Goal: Task Accomplishment & Management: Manage account settings

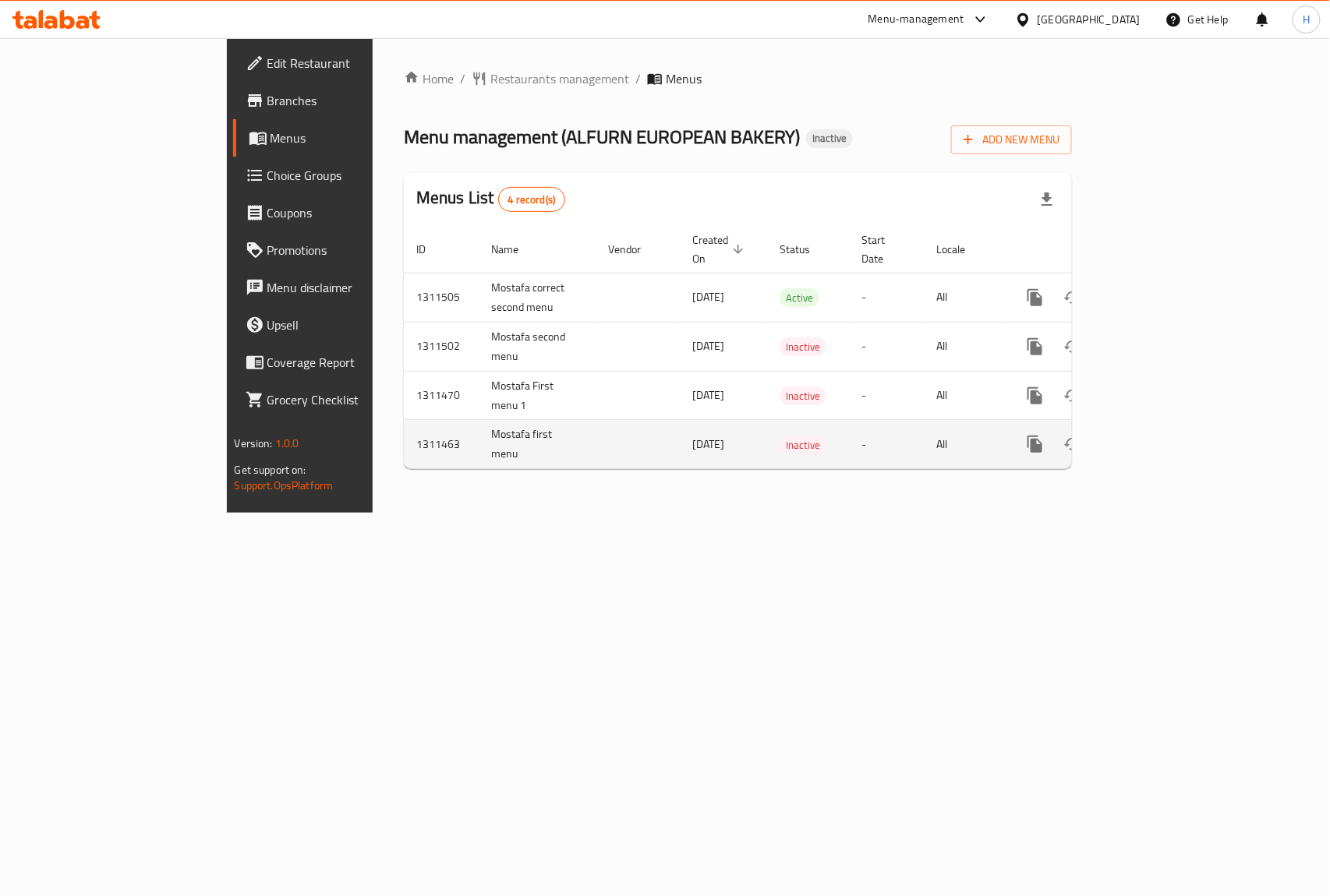
click at [1129, 427] on button "enhanced table" at bounding box center [1110, 444] width 38 height 38
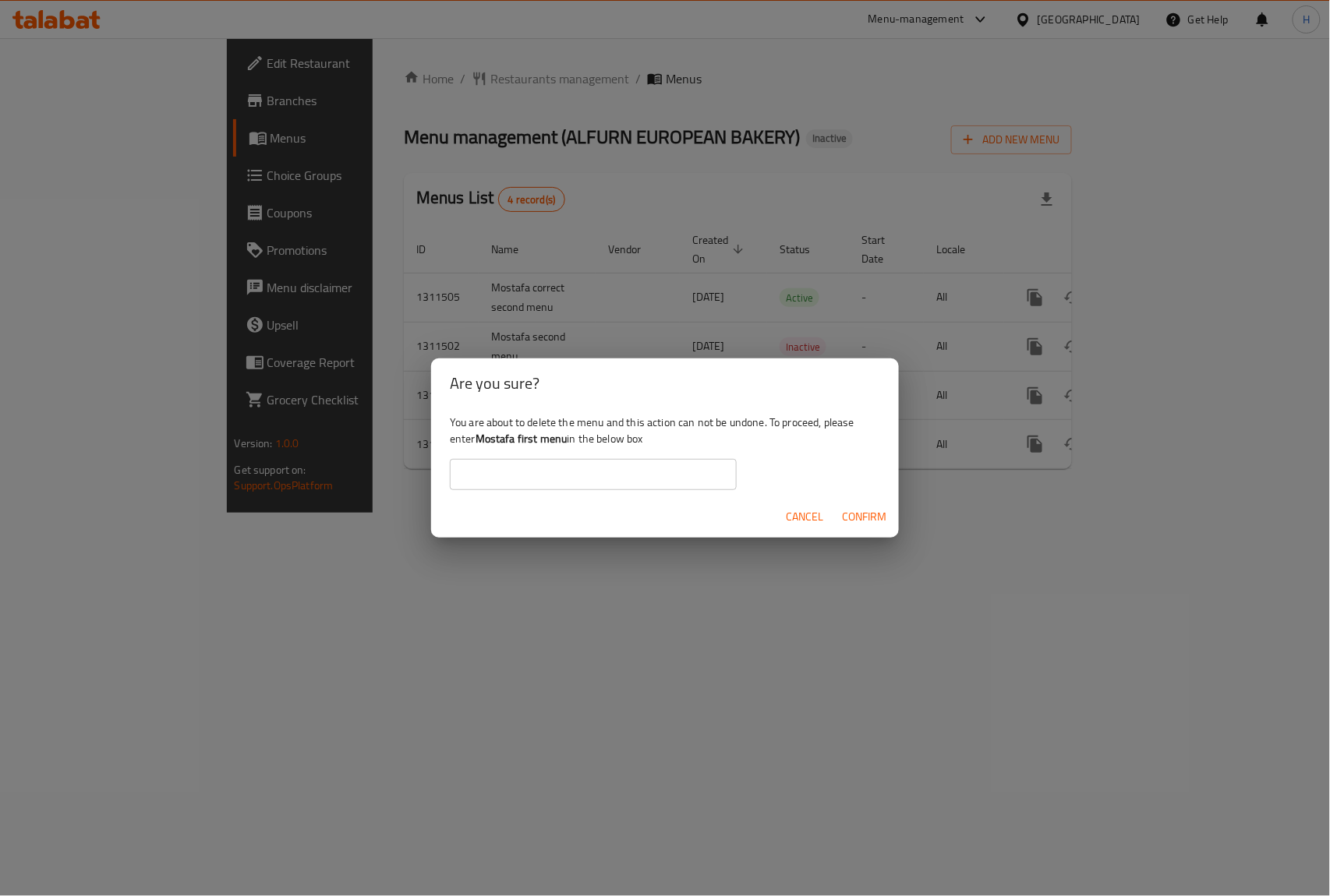
drag, startPoint x: 480, startPoint y: 435, endPoint x: 569, endPoint y: 438, distance: 89.1
click at [568, 438] on b "Mostafa first menu" at bounding box center [521, 439] width 92 height 21
copy b "Mostafa first menu"
drag, startPoint x: 561, startPoint y: 475, endPoint x: 568, endPoint y: 485, distance: 12.2
click at [561, 475] on input "text" at bounding box center [594, 474] width 287 height 31
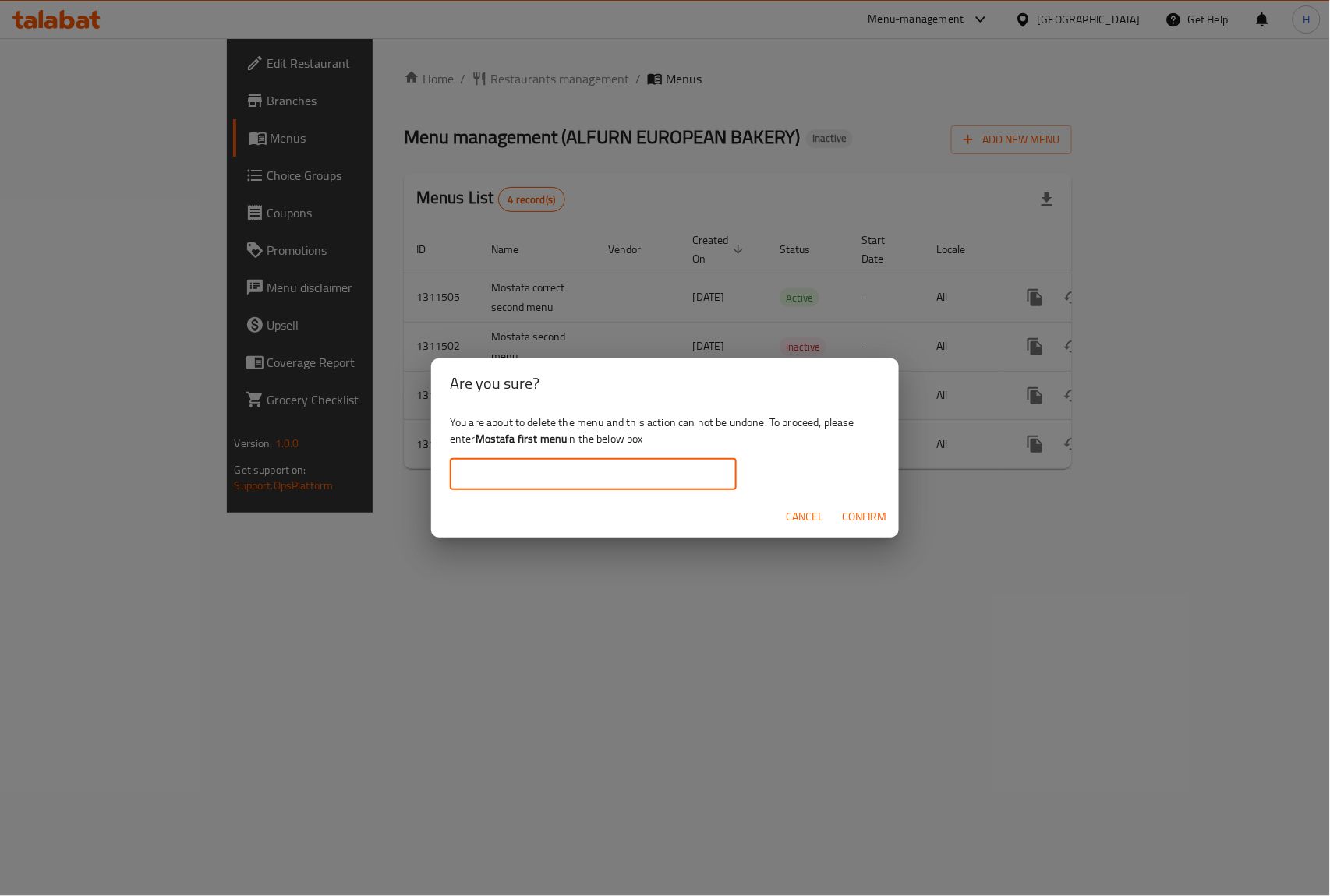
paste input "Mostafa first menu"
type input "Mostafa first menu"
click at [854, 512] on span "Confirm" at bounding box center [864, 517] width 45 height 20
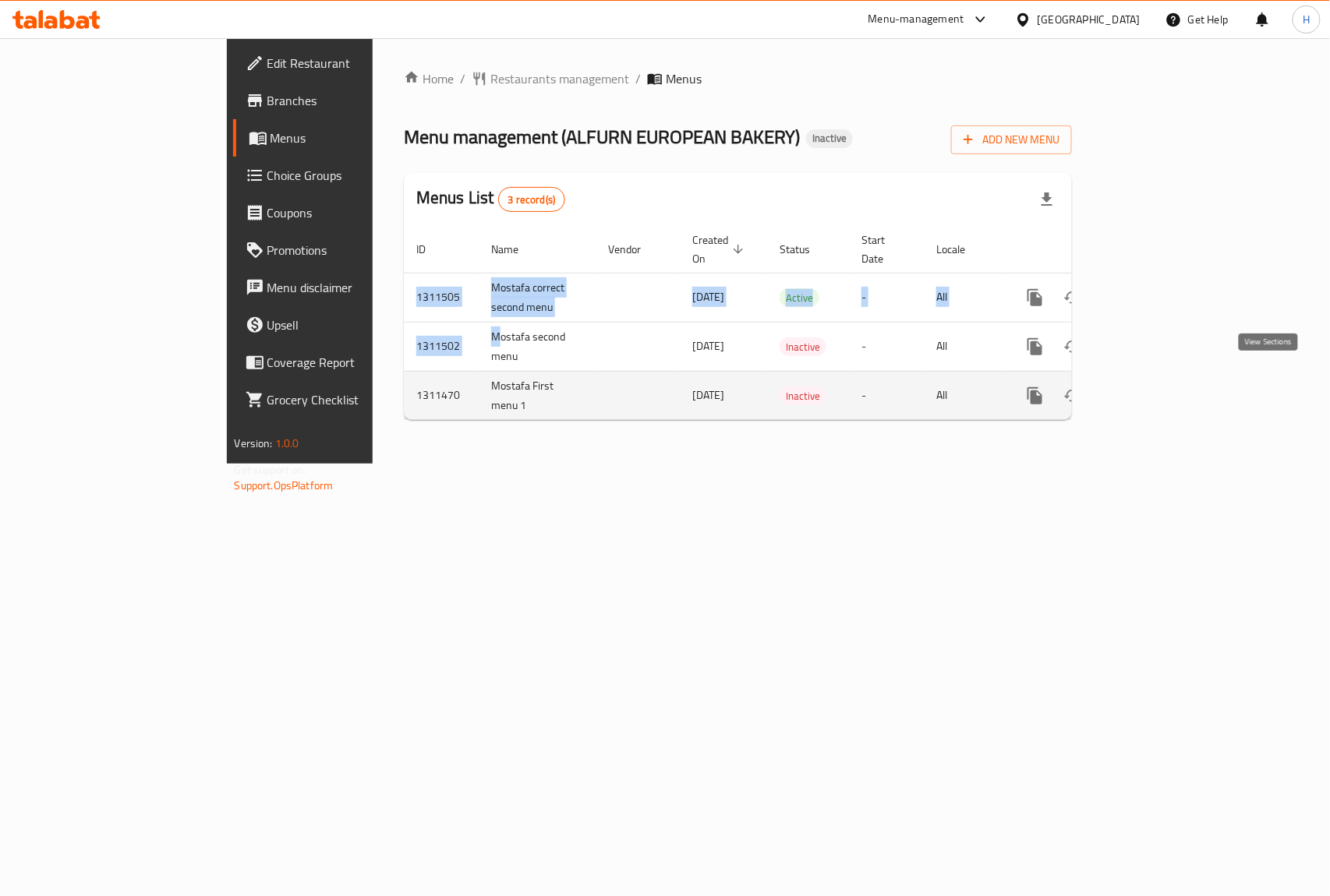
drag, startPoint x: 346, startPoint y: 312, endPoint x: 1278, endPoint y: 368, distance: 933.7
click at [1179, 368] on tbody "1311505 Mostafa correct second menu [DATE] Active - All 1311502 Mostafa second …" at bounding box center [791, 346] width 775 height 147
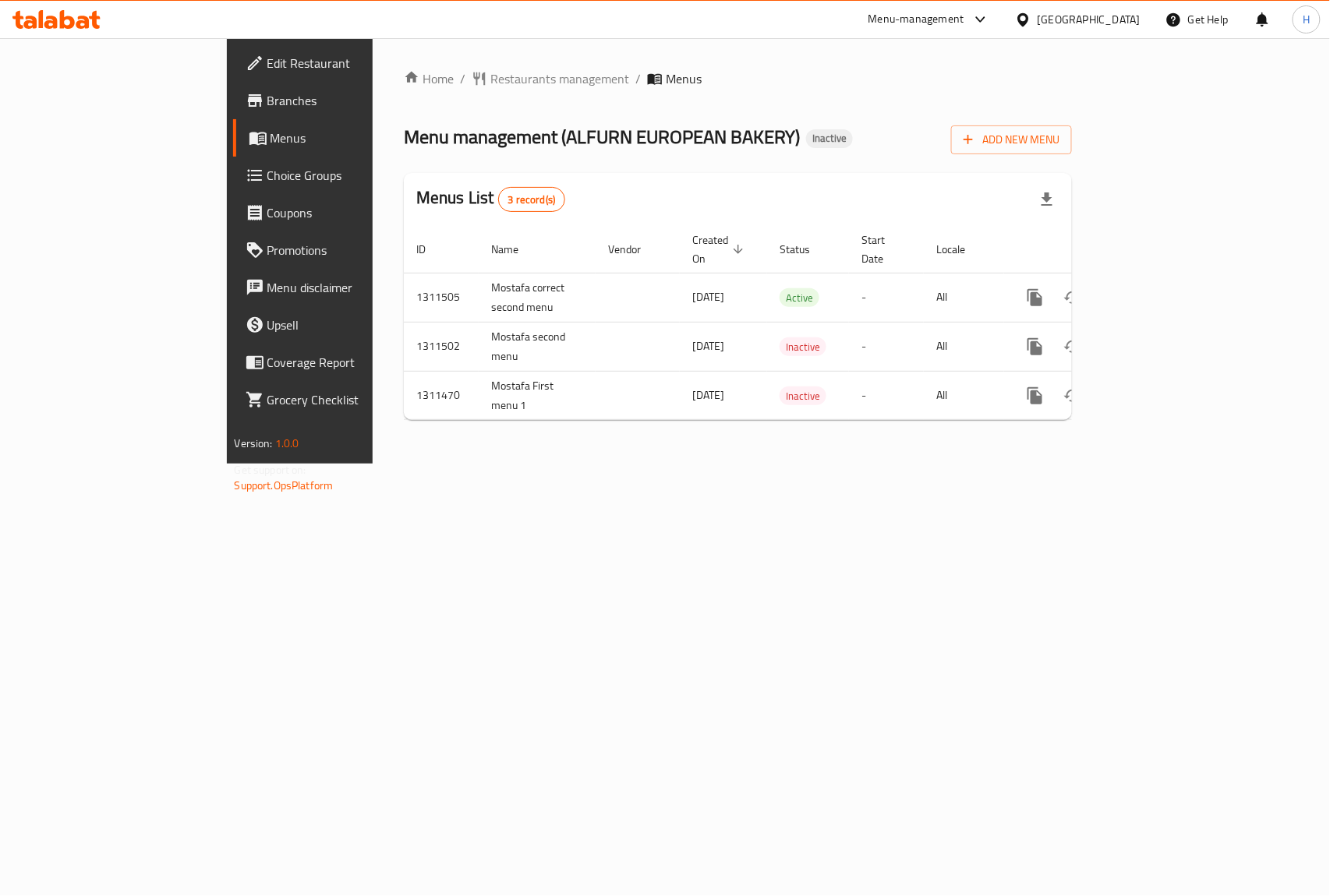
click at [486, 464] on div "Home / Restaurants management / Menus Menu management ( ALFURN EUROPEAN BAKERY …" at bounding box center [738, 250] width 730 height 425
click at [479, 343] on td "Mostafa second menu" at bounding box center [537, 346] width 117 height 49
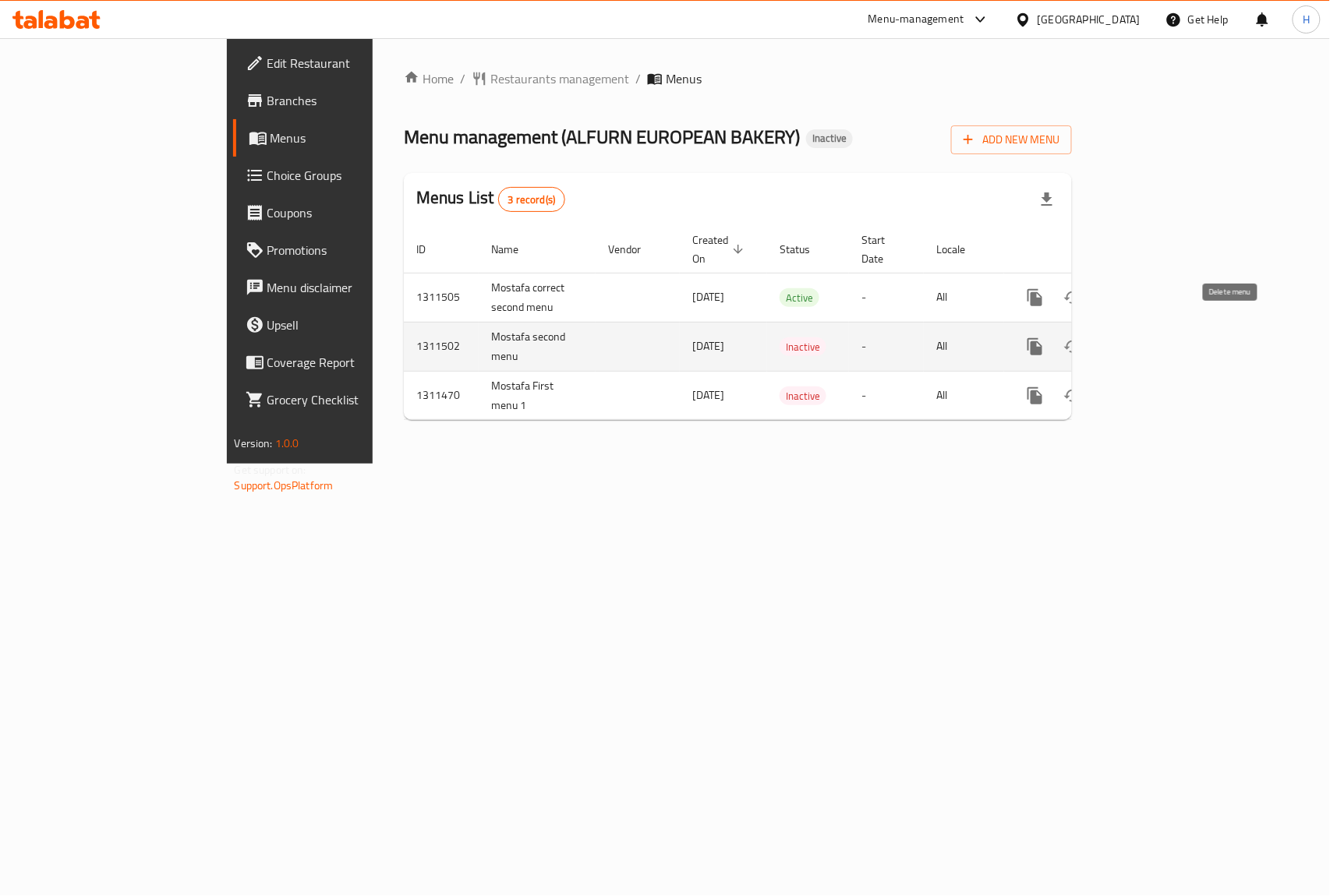
click at [1115, 340] on icon "enhanced table" at bounding box center [1110, 347] width 11 height 14
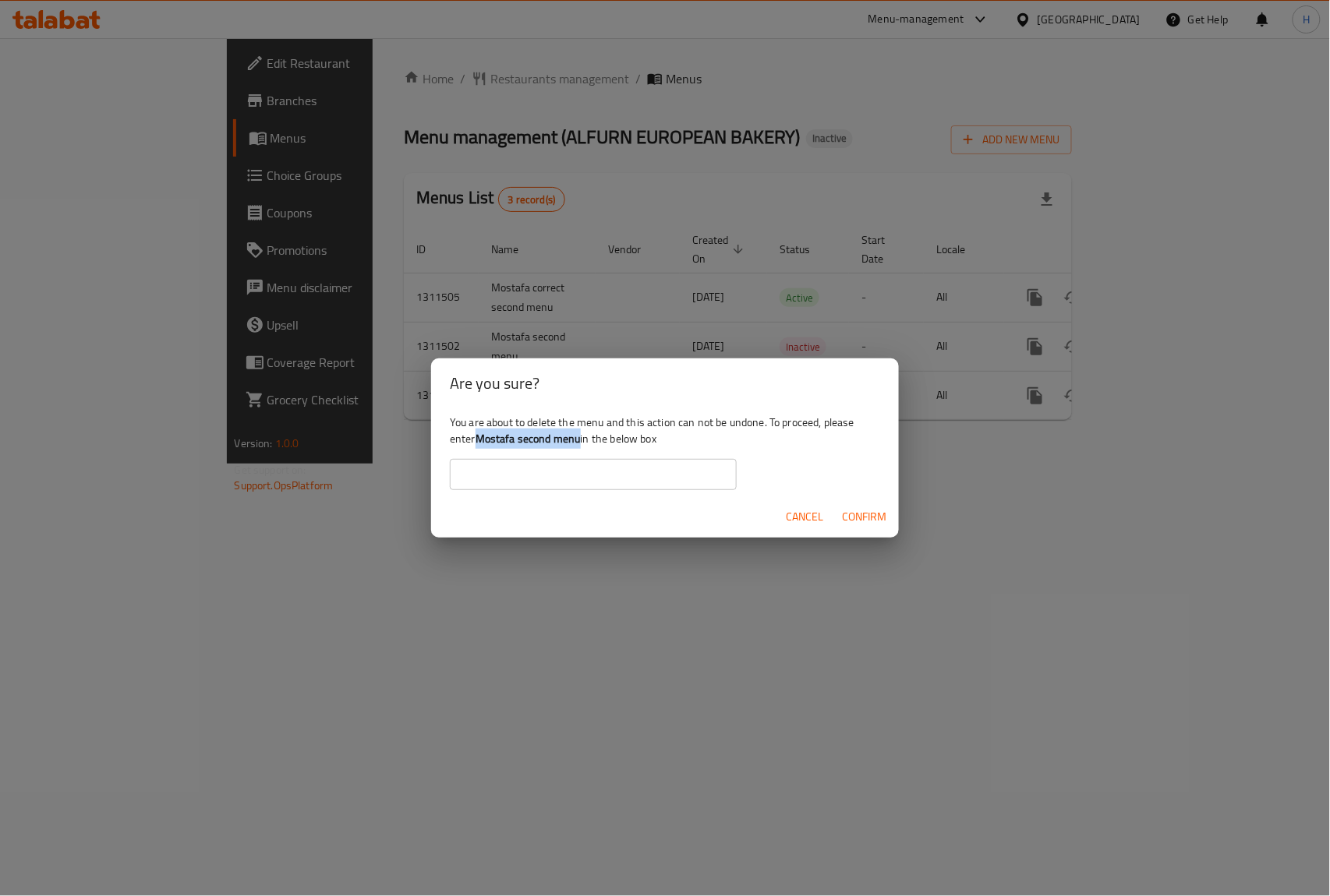
drag, startPoint x: 481, startPoint y: 438, endPoint x: 582, endPoint y: 440, distance: 101.0
click at [582, 440] on div "You are about to delete the menu and this action can not be undone. To proceed,…" at bounding box center [665, 452] width 467 height 88
copy b "Mostafa second menu"
click at [561, 478] on input "text" at bounding box center [594, 474] width 287 height 31
paste input "Mostafa second menu"
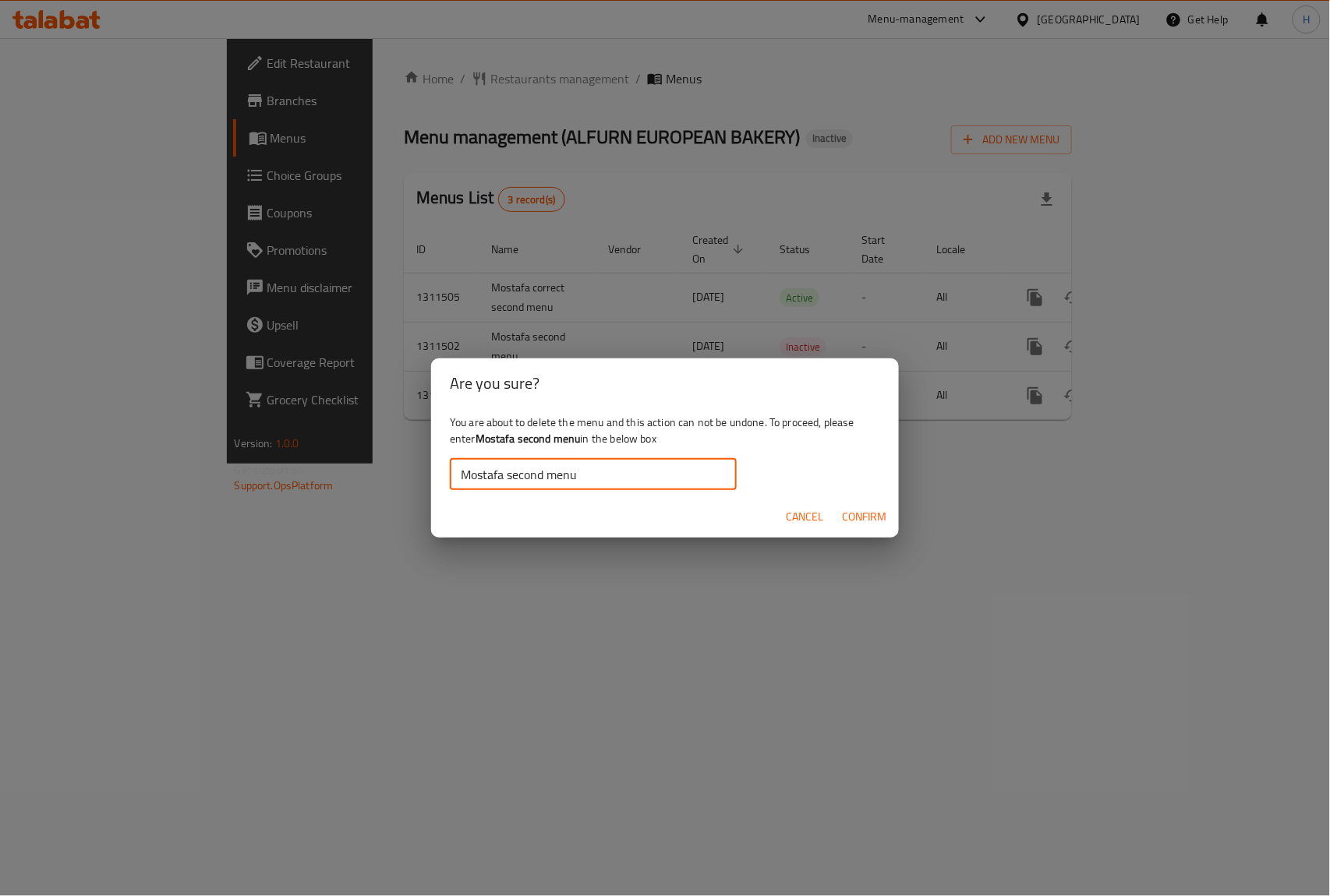
click at [871, 518] on span "Confirm" at bounding box center [864, 517] width 45 height 20
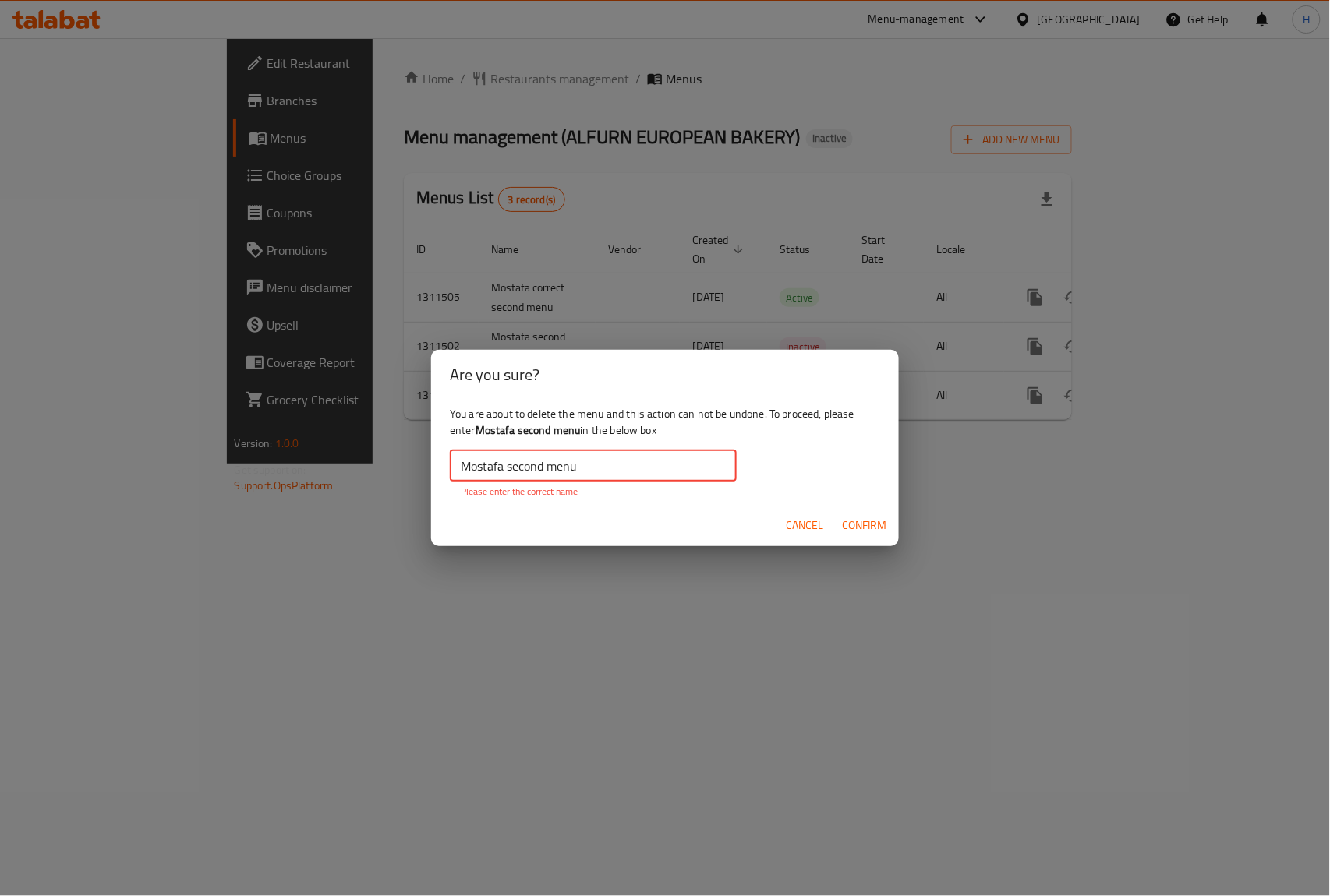
click at [606, 474] on input "Mostafa second menu" at bounding box center [594, 466] width 287 height 31
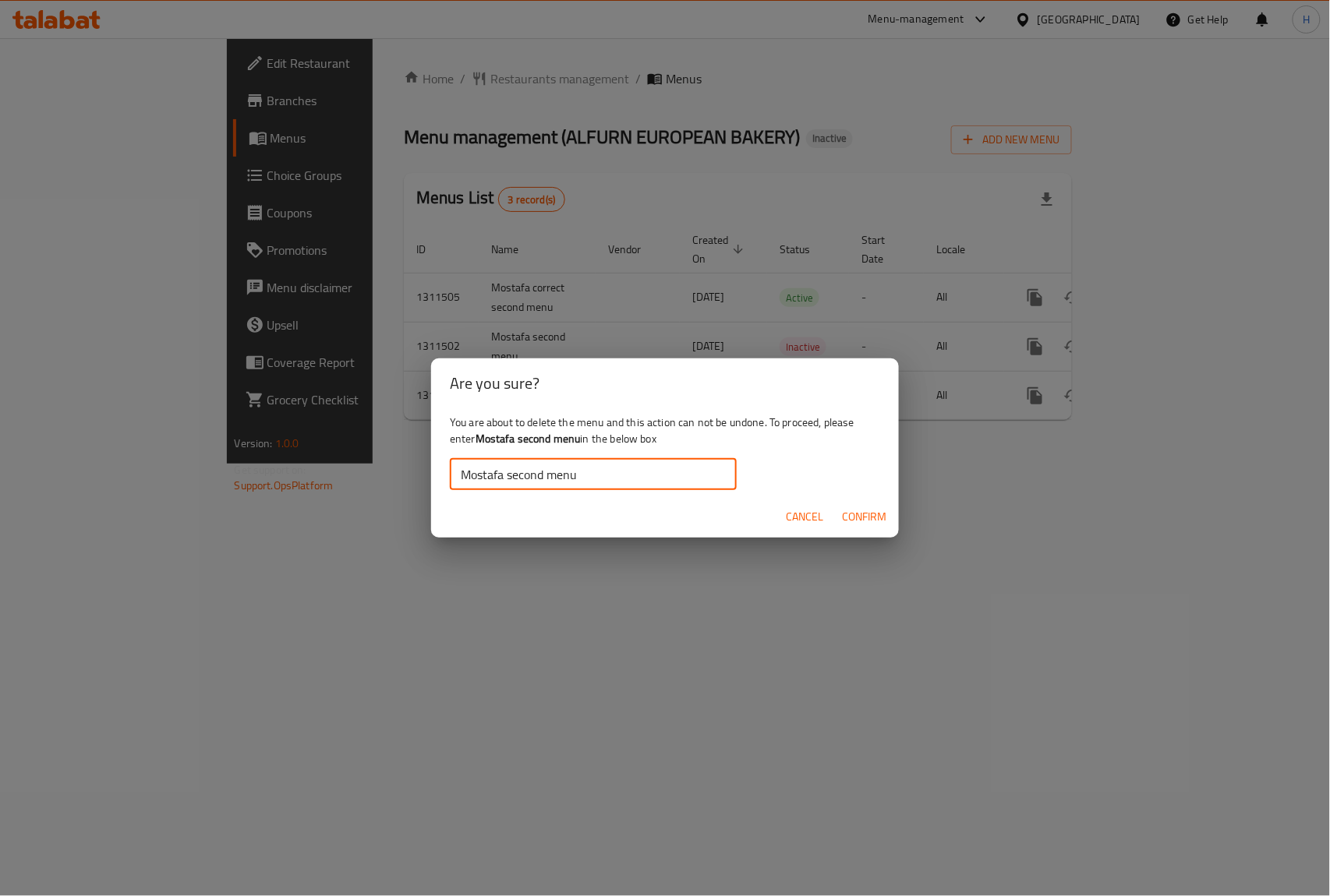
type input "Mostafa second menu"
click at [888, 527] on button "Confirm" at bounding box center [864, 517] width 57 height 29
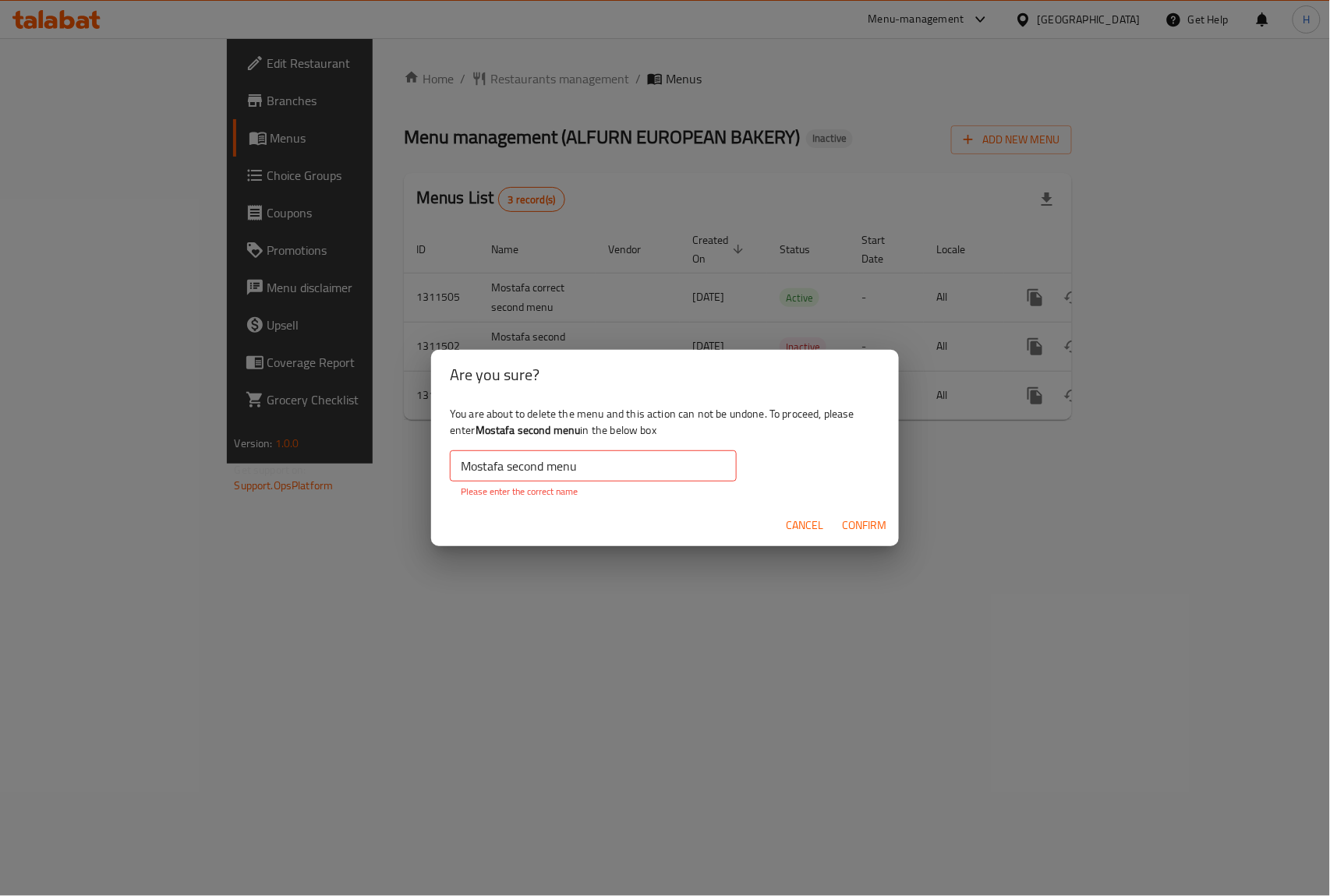
click at [871, 524] on span "Confirm" at bounding box center [864, 526] width 45 height 20
click at [796, 522] on span "Cancel" at bounding box center [805, 526] width 38 height 20
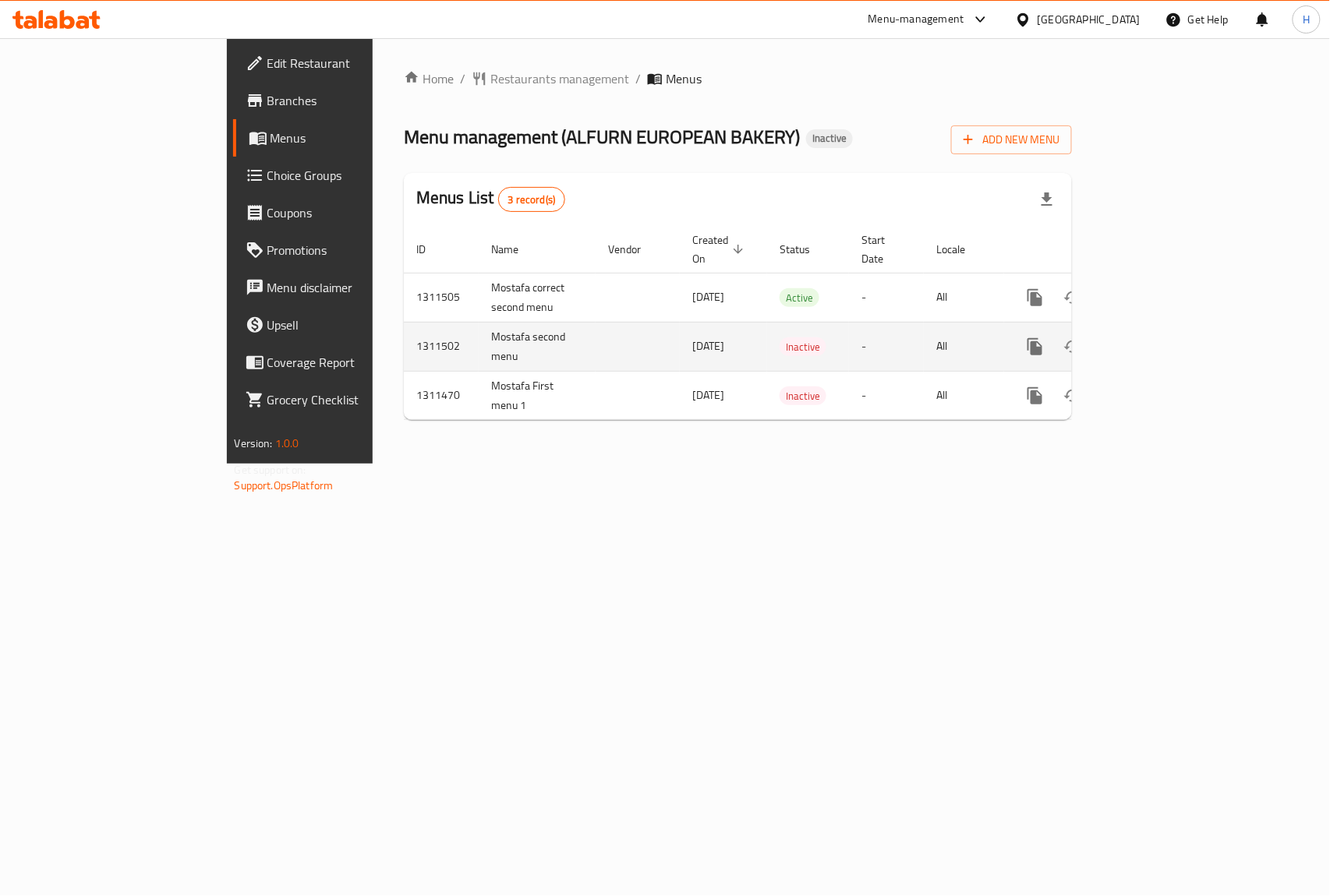
click at [479, 349] on td "Mostafa second menu" at bounding box center [537, 346] width 117 height 49
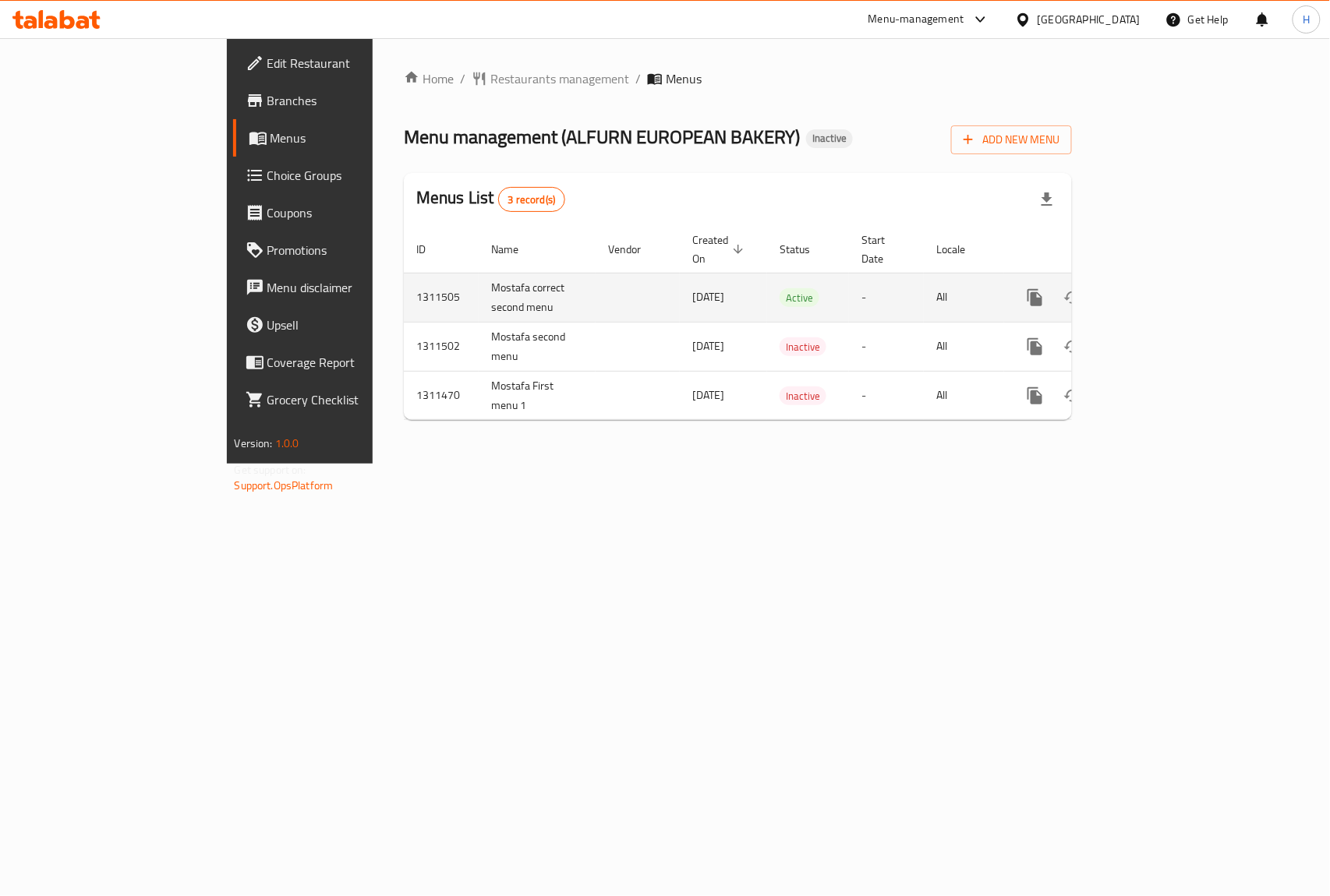
click at [479, 278] on td "Mostafa correct second menu" at bounding box center [537, 297] width 117 height 49
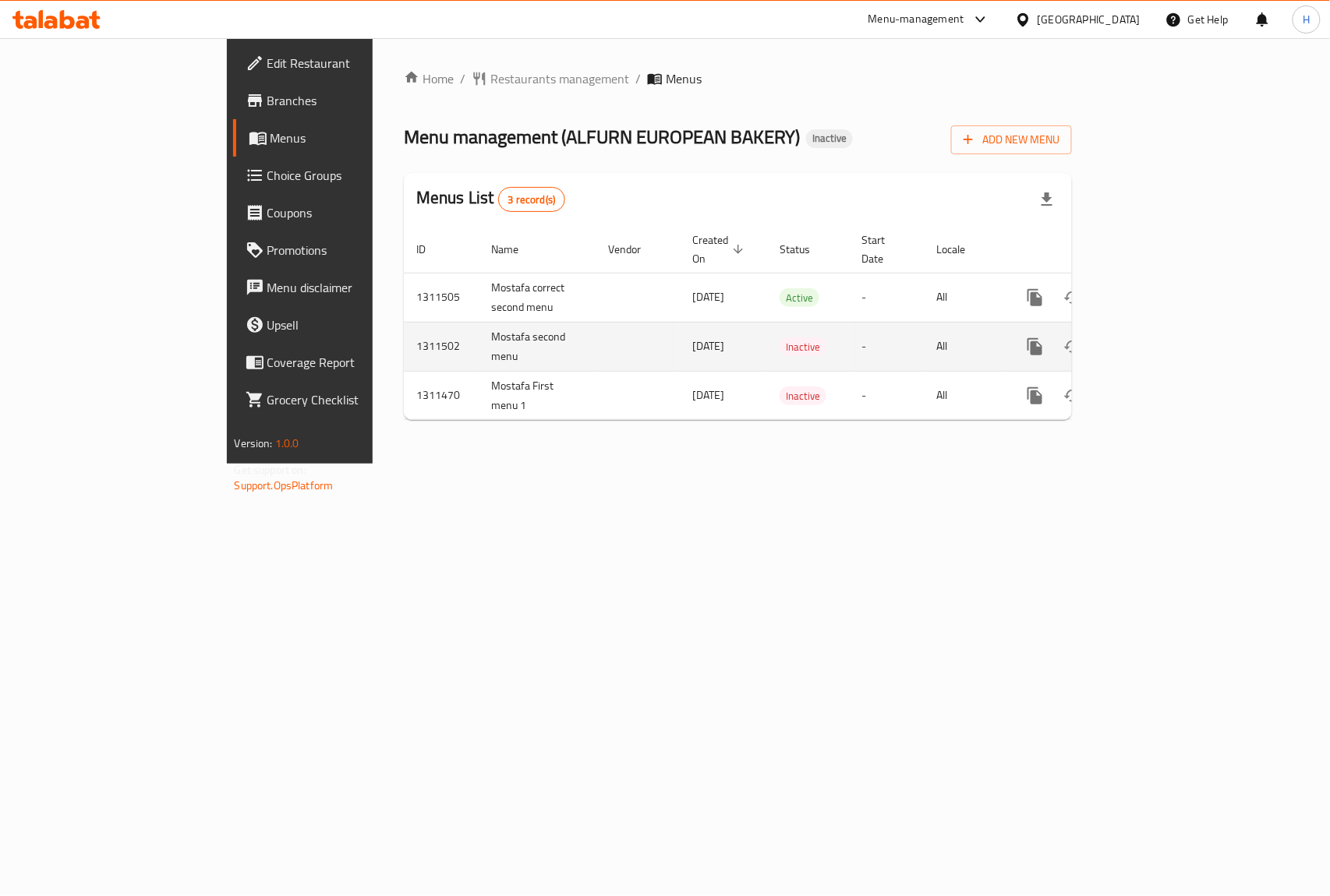
click at [479, 353] on td "Mostafa second menu" at bounding box center [537, 346] width 117 height 49
drag, startPoint x: 340, startPoint y: 320, endPoint x: 375, endPoint y: 343, distance: 41.9
click at [479, 343] on td "Mostafa second menu" at bounding box center [537, 346] width 117 height 49
copy td "Mostafa second menu"
click at [1120, 338] on icon "enhanced table" at bounding box center [1110, 347] width 19 height 19
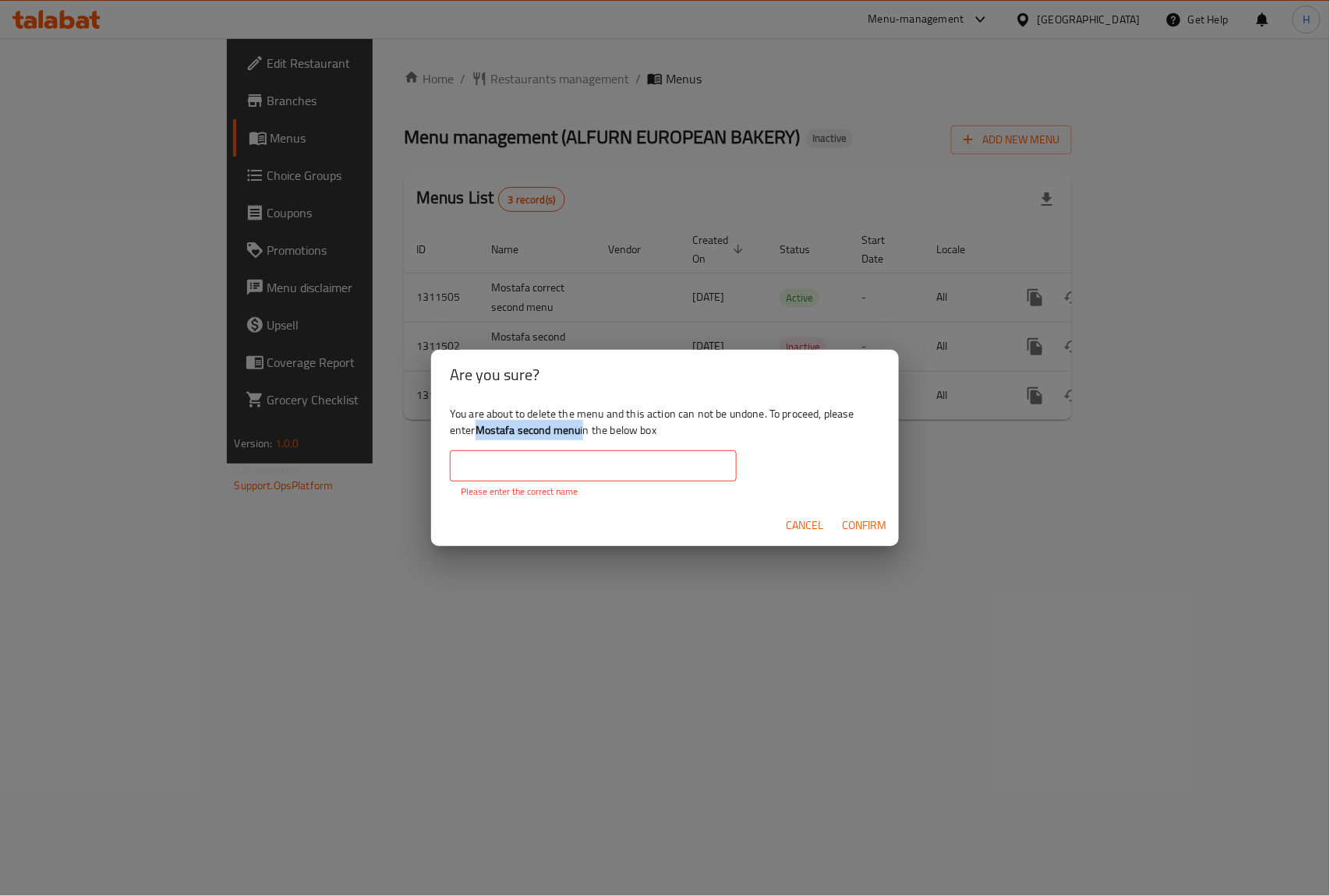
drag, startPoint x: 478, startPoint y: 430, endPoint x: 584, endPoint y: 436, distance: 106.2
click at [584, 436] on div "You are about to delete the menu and this action can not be undone. To proceed,…" at bounding box center [665, 452] width 467 height 105
copy div "Mostafa second menu"
click at [570, 460] on input "text" at bounding box center [594, 466] width 287 height 31
paste input "Mostafa second menu"
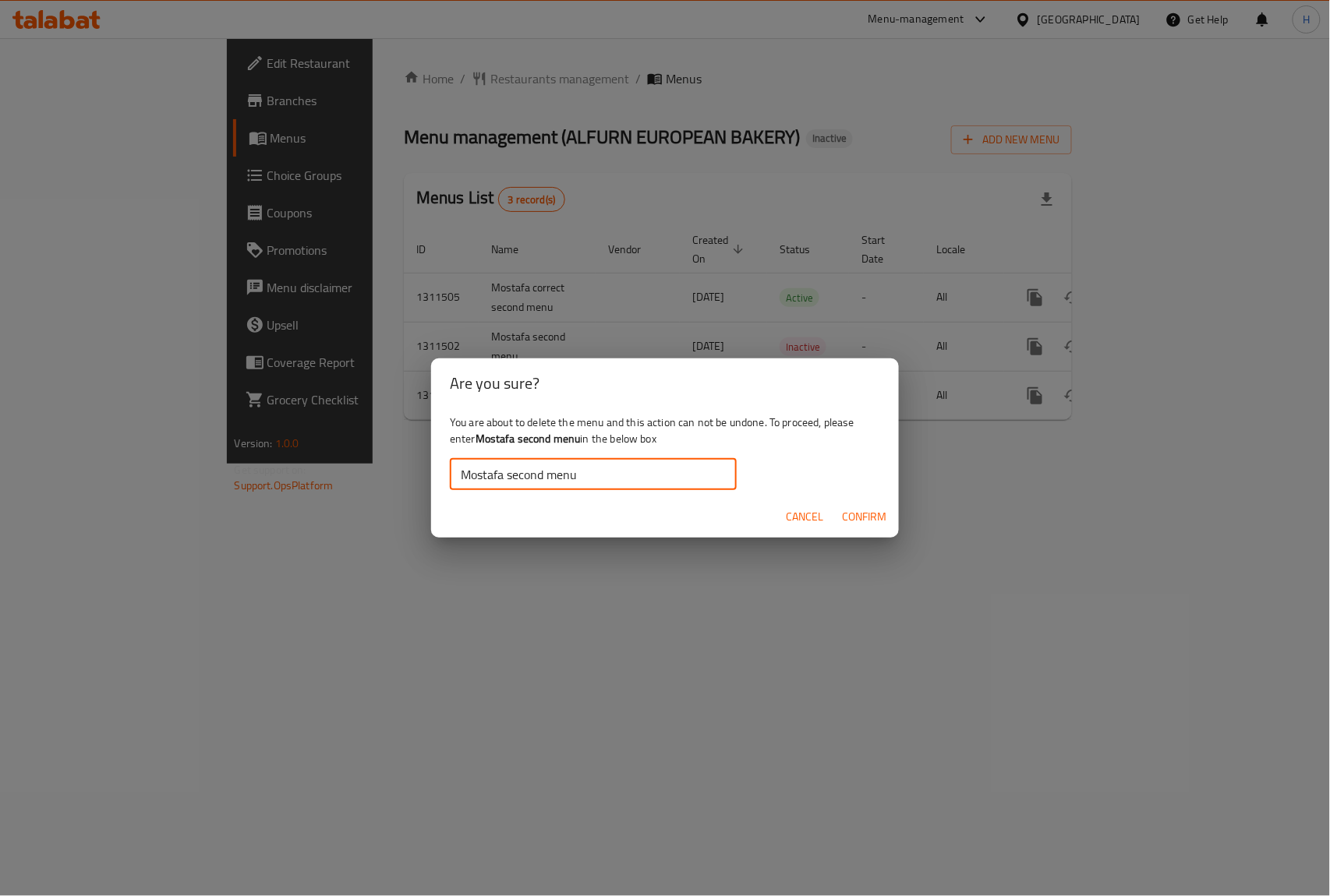
click at [858, 515] on span "Confirm" at bounding box center [864, 517] width 45 height 20
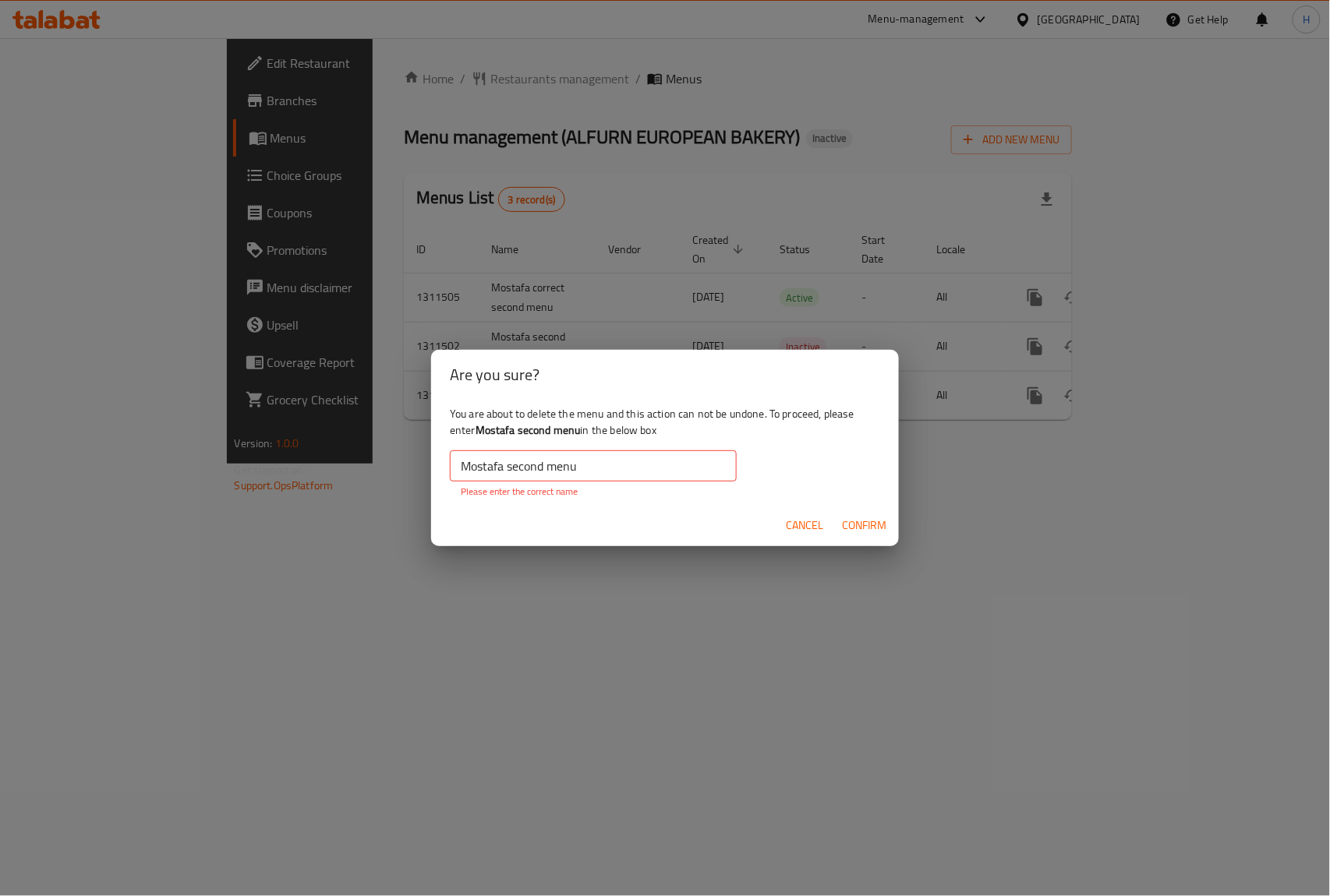
click at [620, 456] on input "Mostafa second menu" at bounding box center [594, 466] width 287 height 31
click at [462, 467] on input "Mostafa second menu" at bounding box center [594, 466] width 287 height 31
click at [874, 521] on span "Confirm" at bounding box center [864, 526] width 45 height 20
click at [577, 448] on div "You are about to delete the menu and this action can not be undone. To proceed,…" at bounding box center [665, 452] width 467 height 105
click at [593, 468] on input "Mostafa second menu" at bounding box center [594, 466] width 287 height 31
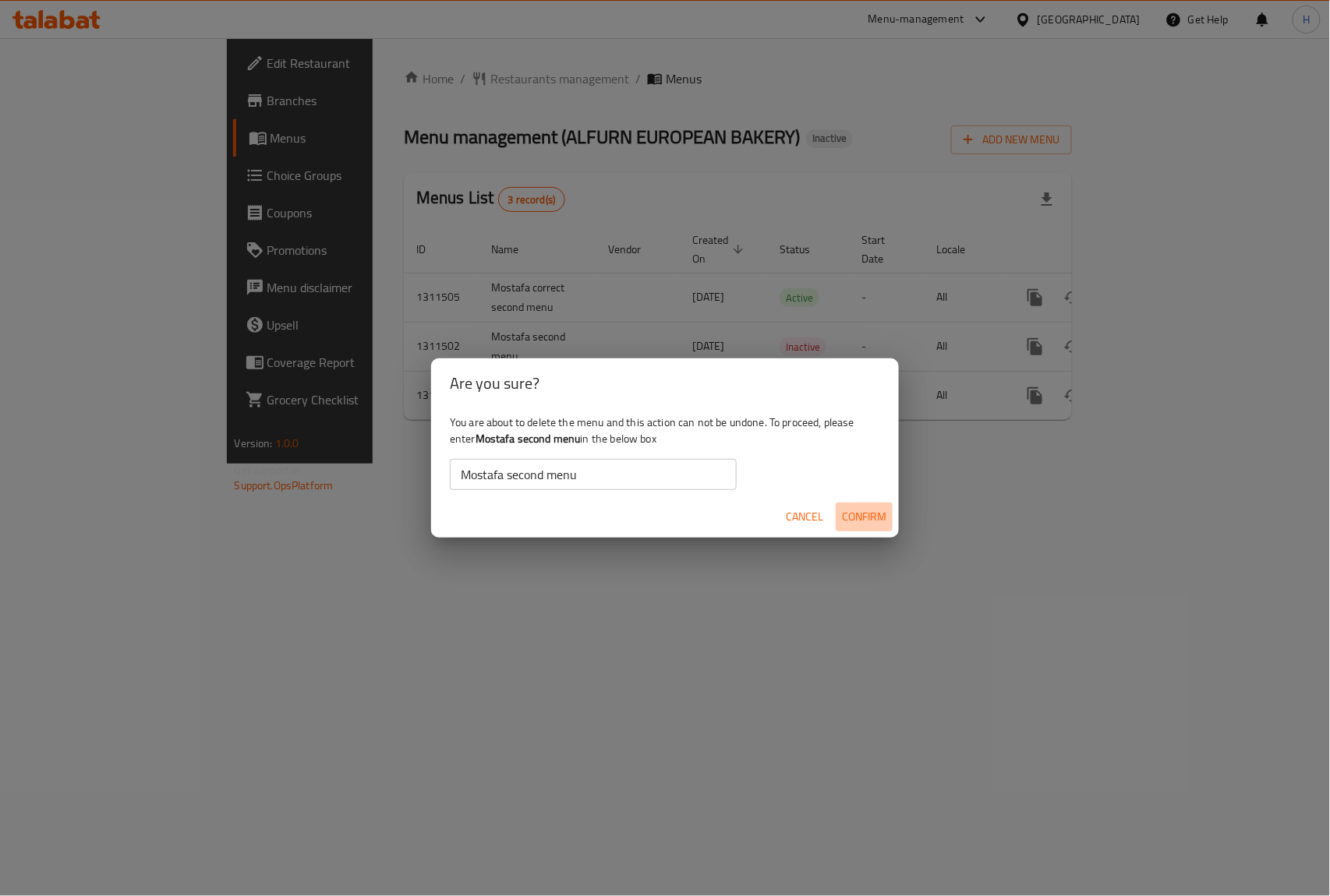
click at [842, 515] on span "Confirm" at bounding box center [864, 517] width 45 height 20
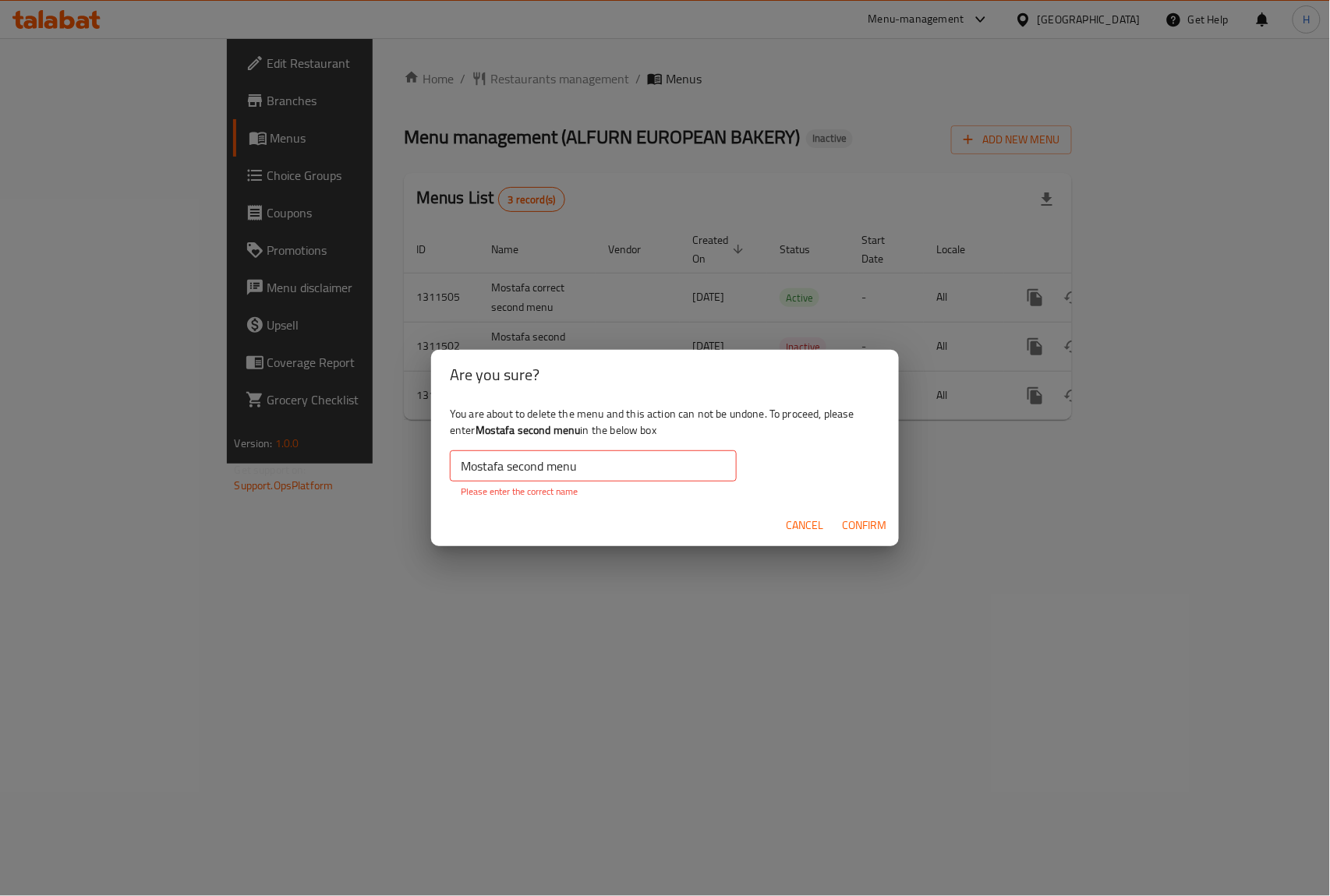
click at [664, 467] on input "Mostafa second menu" at bounding box center [594, 466] width 287 height 31
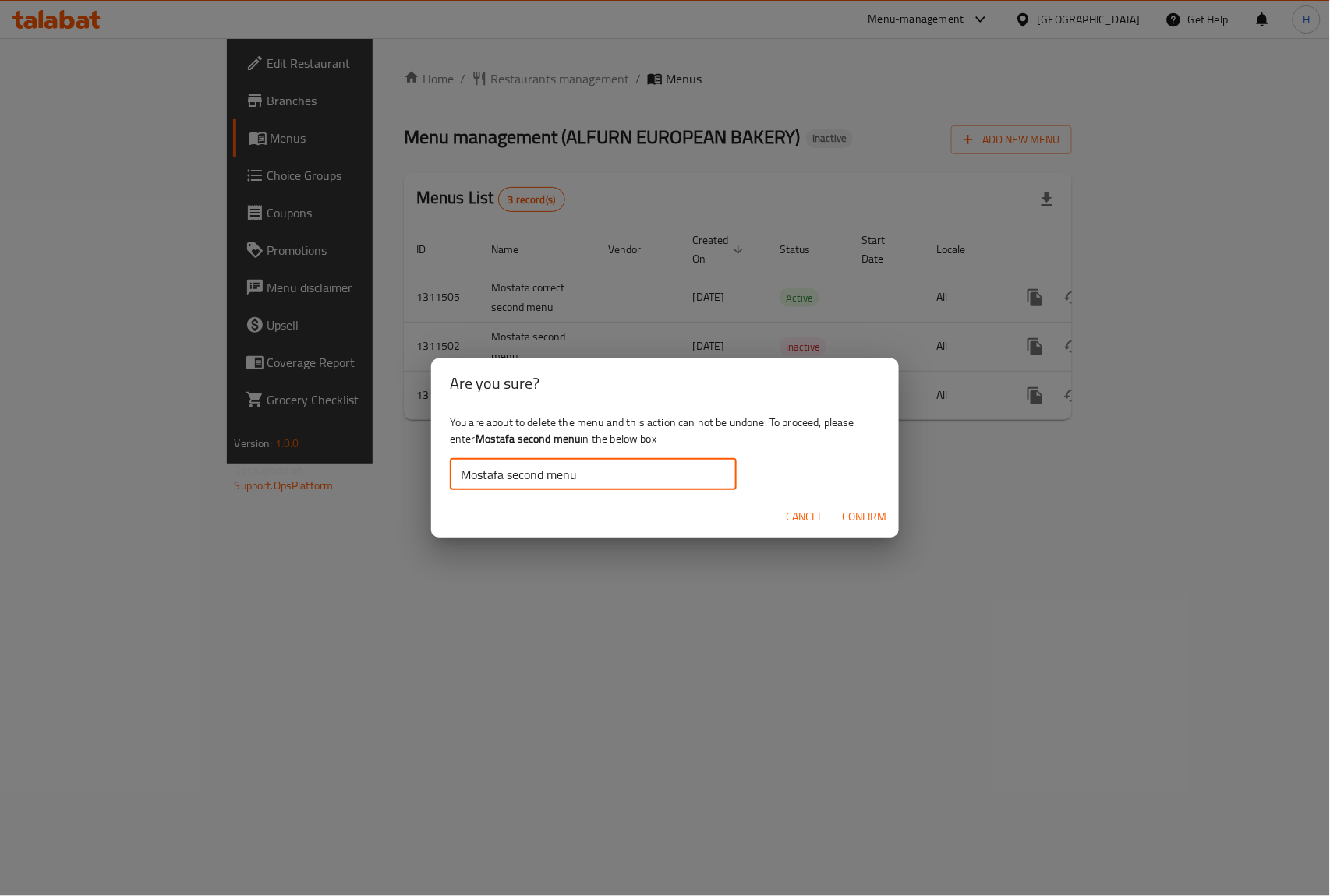
type input "Mostafa second menu"
click at [845, 518] on span "Confirm" at bounding box center [864, 517] width 45 height 20
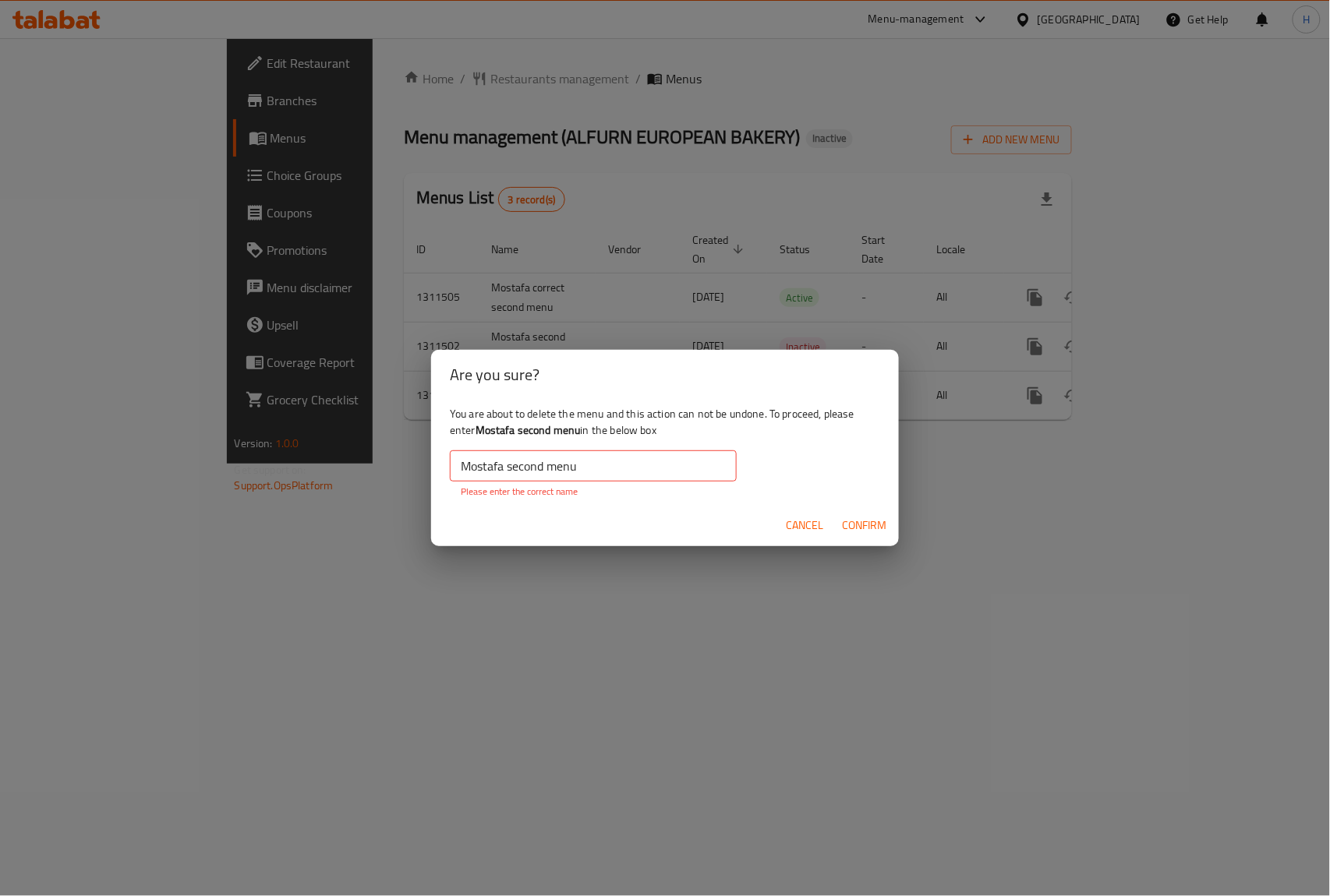
click at [538, 440] on b "Mostafa second menu" at bounding box center [528, 430] width 105 height 21
click at [534, 475] on input "Mostafa second menu" at bounding box center [594, 466] width 287 height 31
drag, startPoint x: 487, startPoint y: 477, endPoint x: 478, endPoint y: 471, distance: 10.8
click at [487, 477] on input "Mostafa second menu" at bounding box center [594, 466] width 287 height 31
click at [466, 465] on input "Mostafa second menu" at bounding box center [594, 466] width 287 height 31
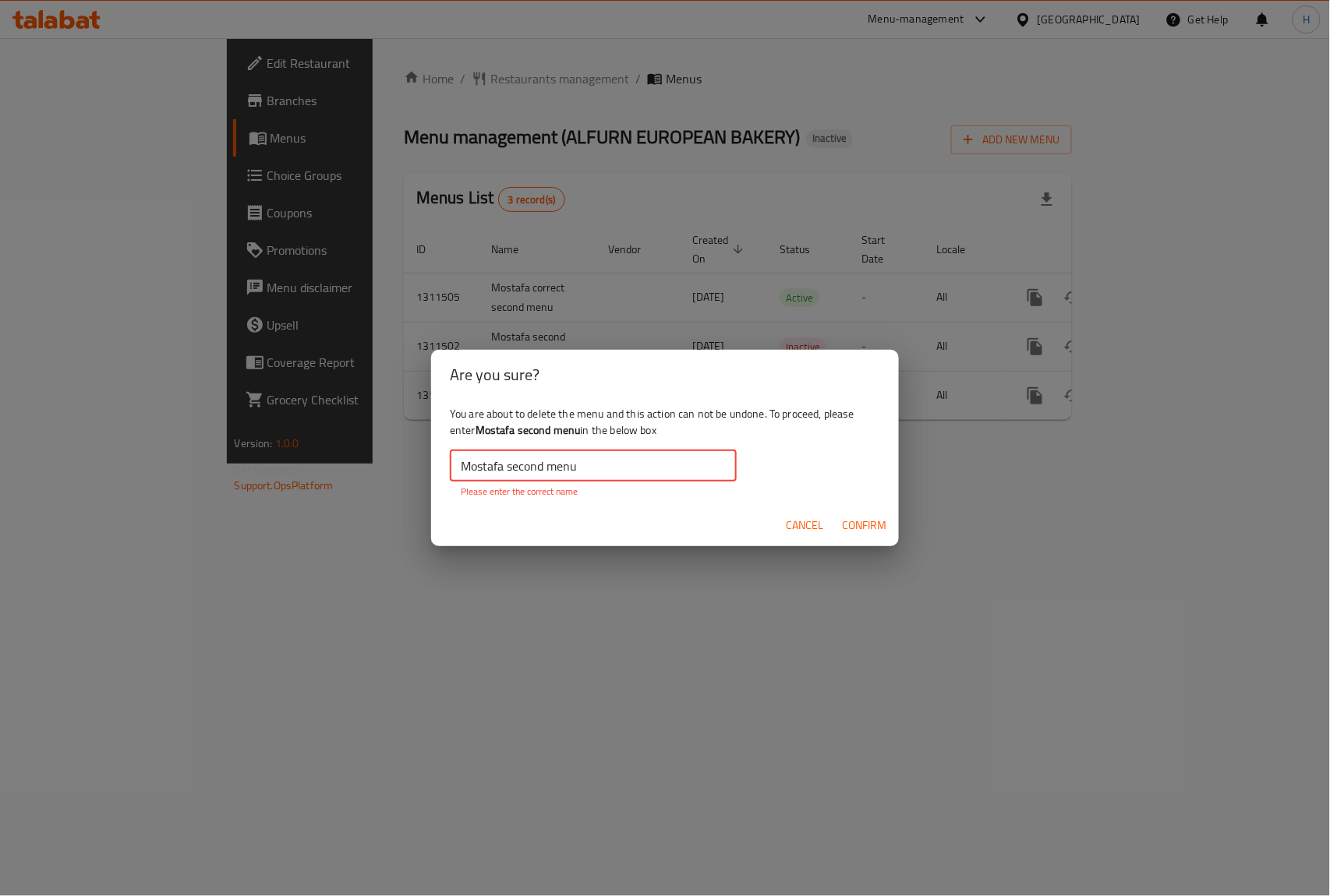
click at [467, 558] on div "Are you sure? You are about to delete the menu and this action can not be undon…" at bounding box center [665, 448] width 1330 height 896
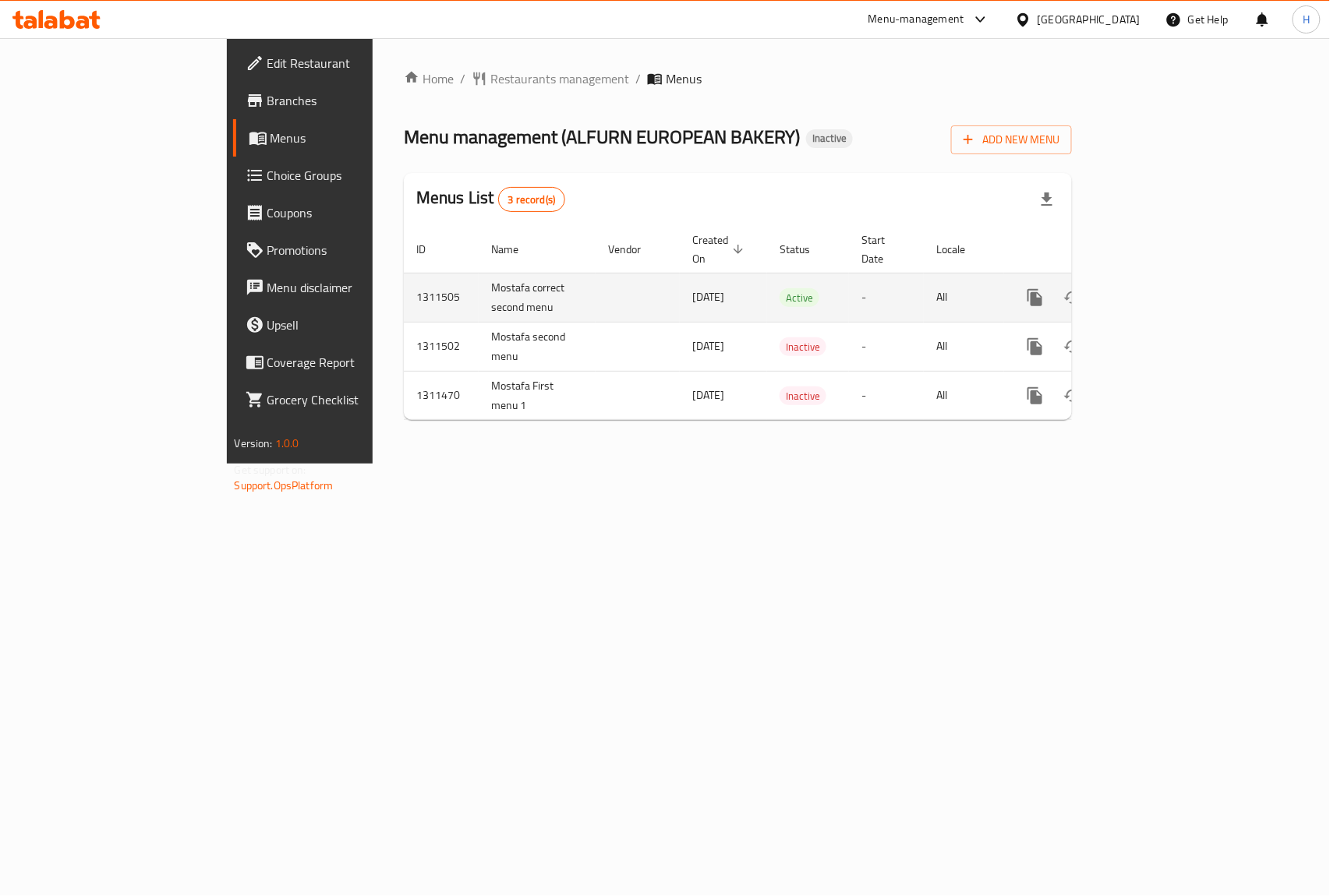
click at [479, 273] on td "Mostafa correct second menu" at bounding box center [537, 297] width 117 height 49
drag, startPoint x: 340, startPoint y: 269, endPoint x: 396, endPoint y: 295, distance: 61.7
click at [479, 295] on td "Mostafa correct second menu" at bounding box center [537, 297] width 117 height 49
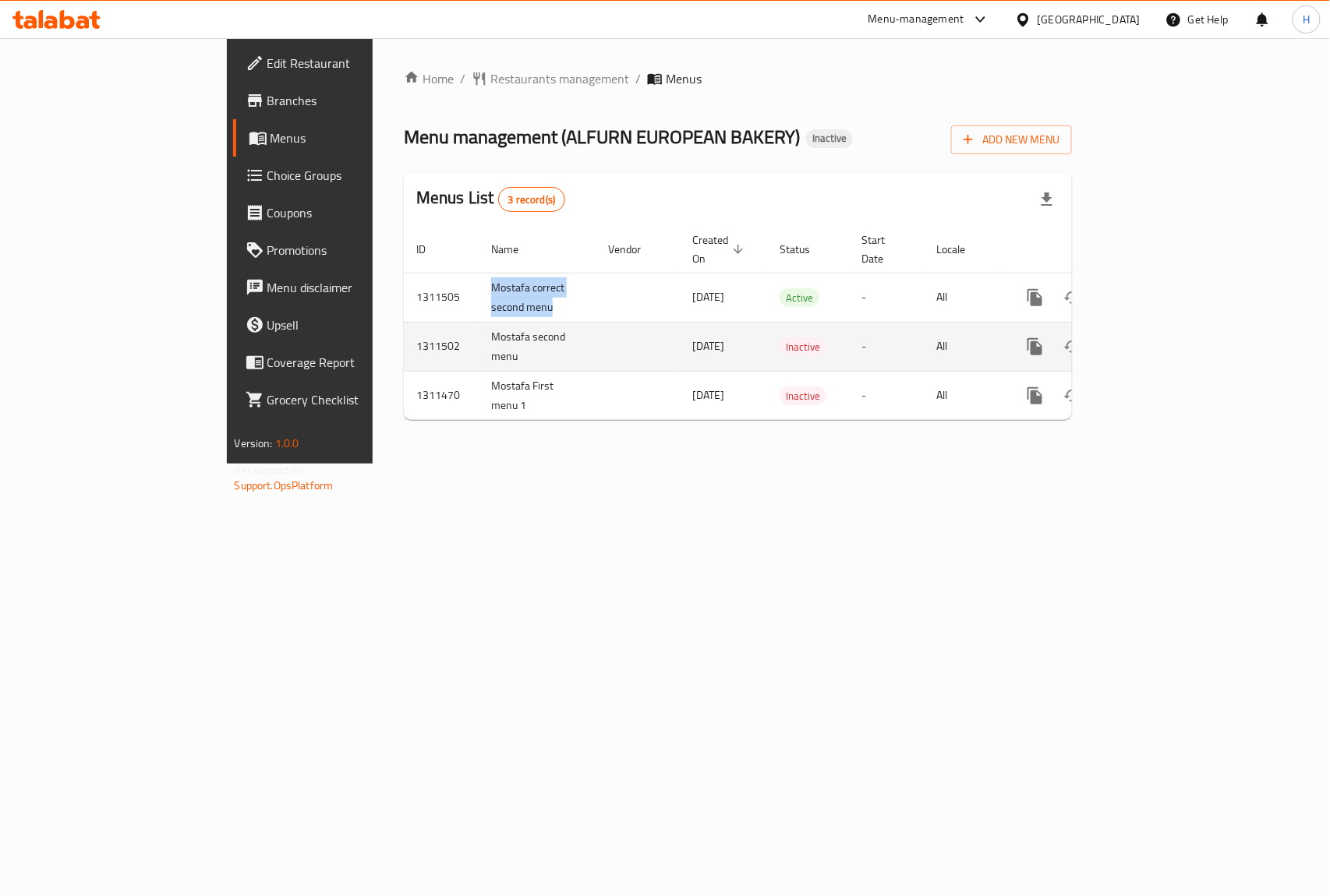
copy td "Mostafa correct second menu"
click at [479, 343] on td "Mostafa second menu" at bounding box center [537, 346] width 117 height 49
drag, startPoint x: 343, startPoint y: 319, endPoint x: 369, endPoint y: 338, distance: 32.2
click at [479, 338] on td "Mostafa second menu" at bounding box center [537, 346] width 117 height 49
copy td "Mostafa second menu"
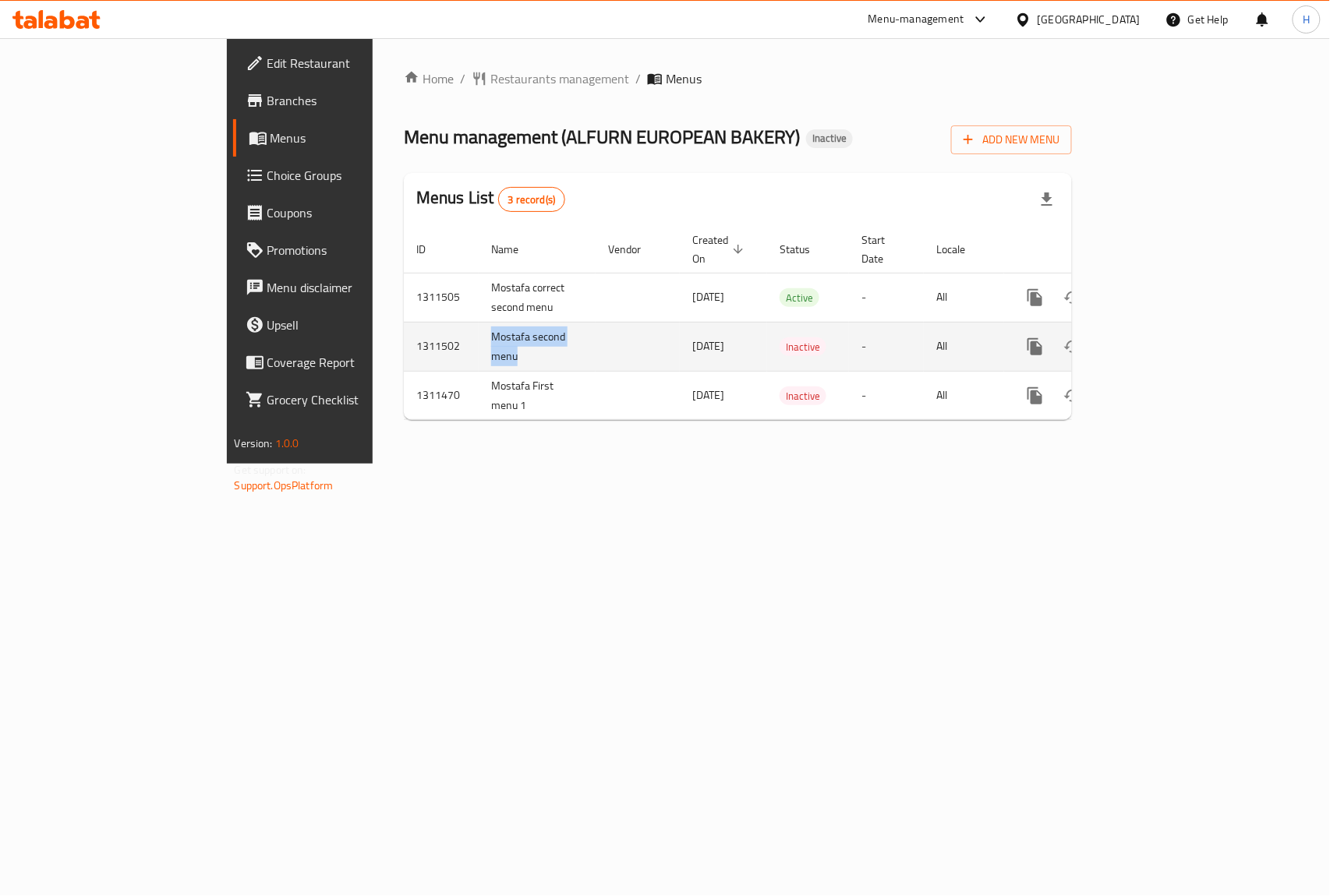
click at [1120, 338] on icon "enhanced table" at bounding box center [1110, 347] width 19 height 19
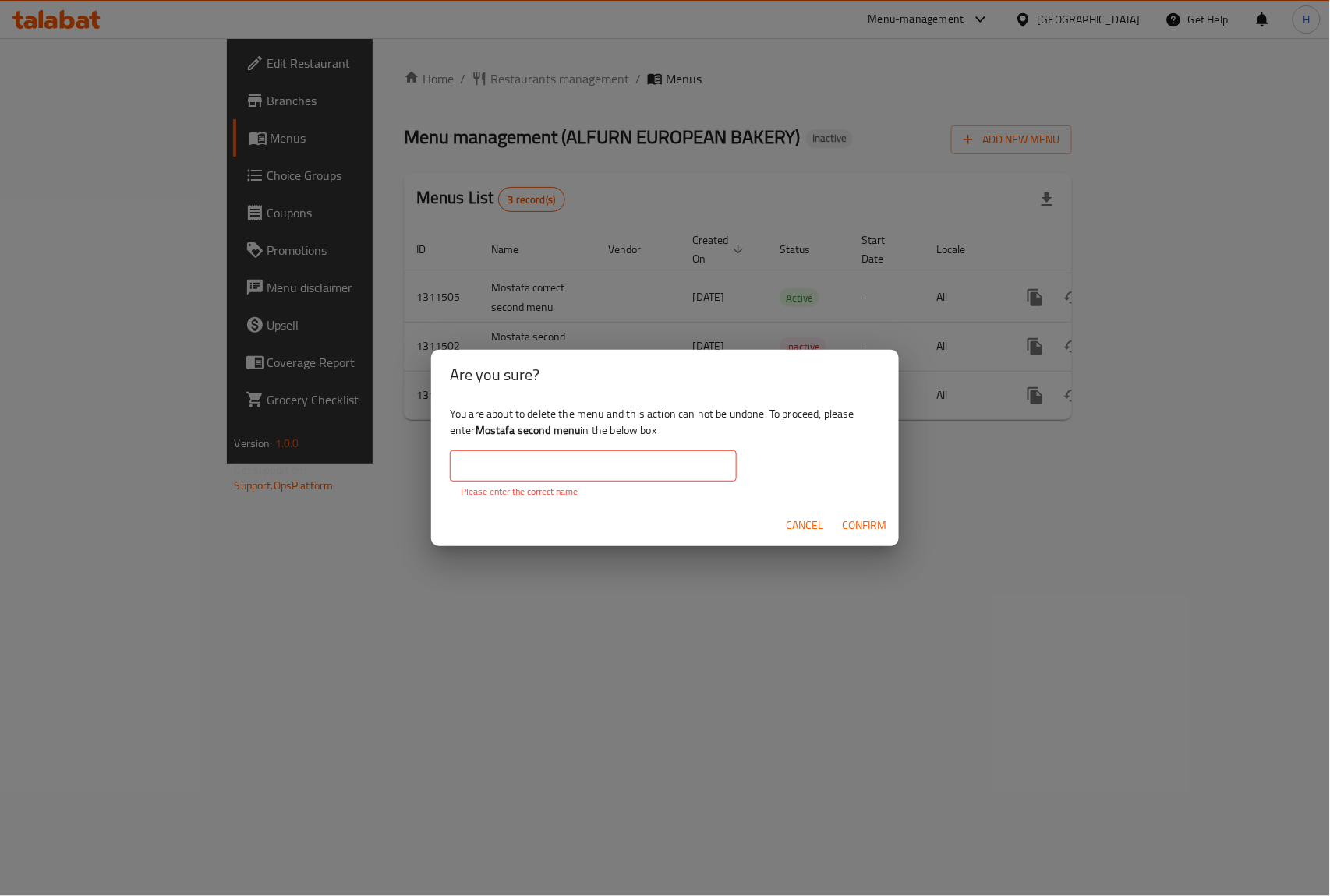
click at [542, 456] on input "text" at bounding box center [594, 466] width 287 height 31
paste input "Mostafa second menu"
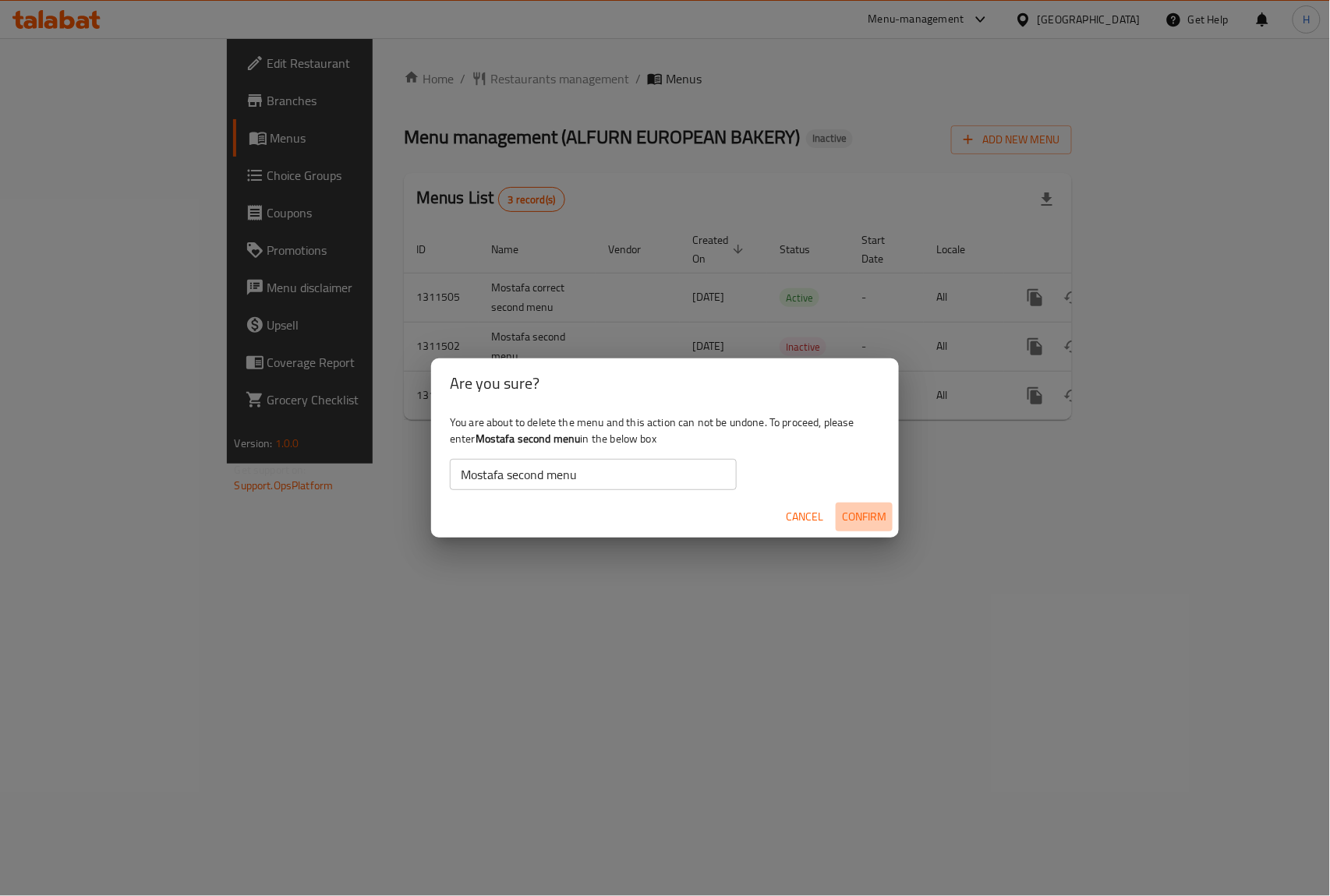
click at [881, 526] on span "Confirm" at bounding box center [864, 517] width 45 height 20
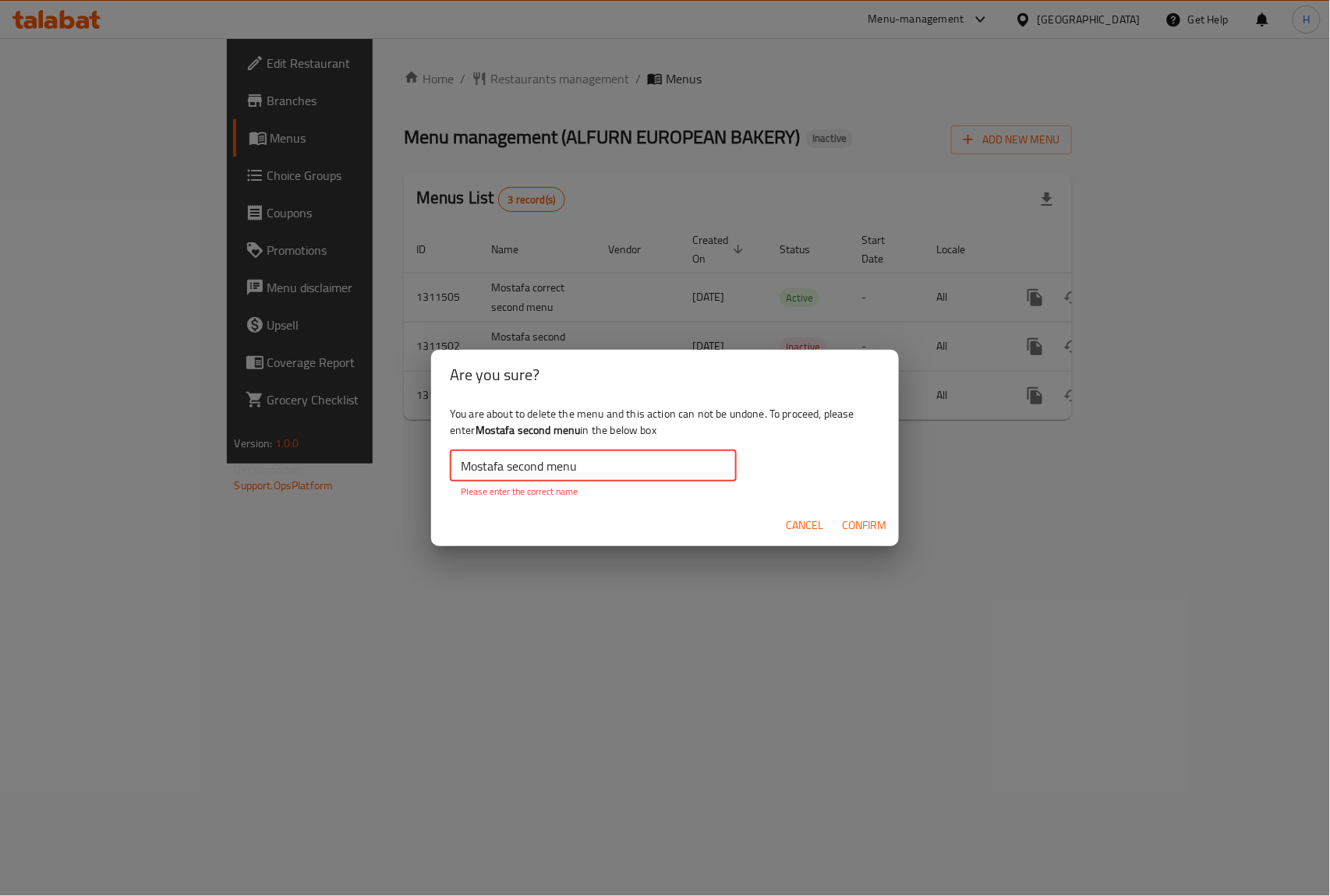
click at [637, 463] on input "Mostafa second menu" at bounding box center [594, 466] width 287 height 31
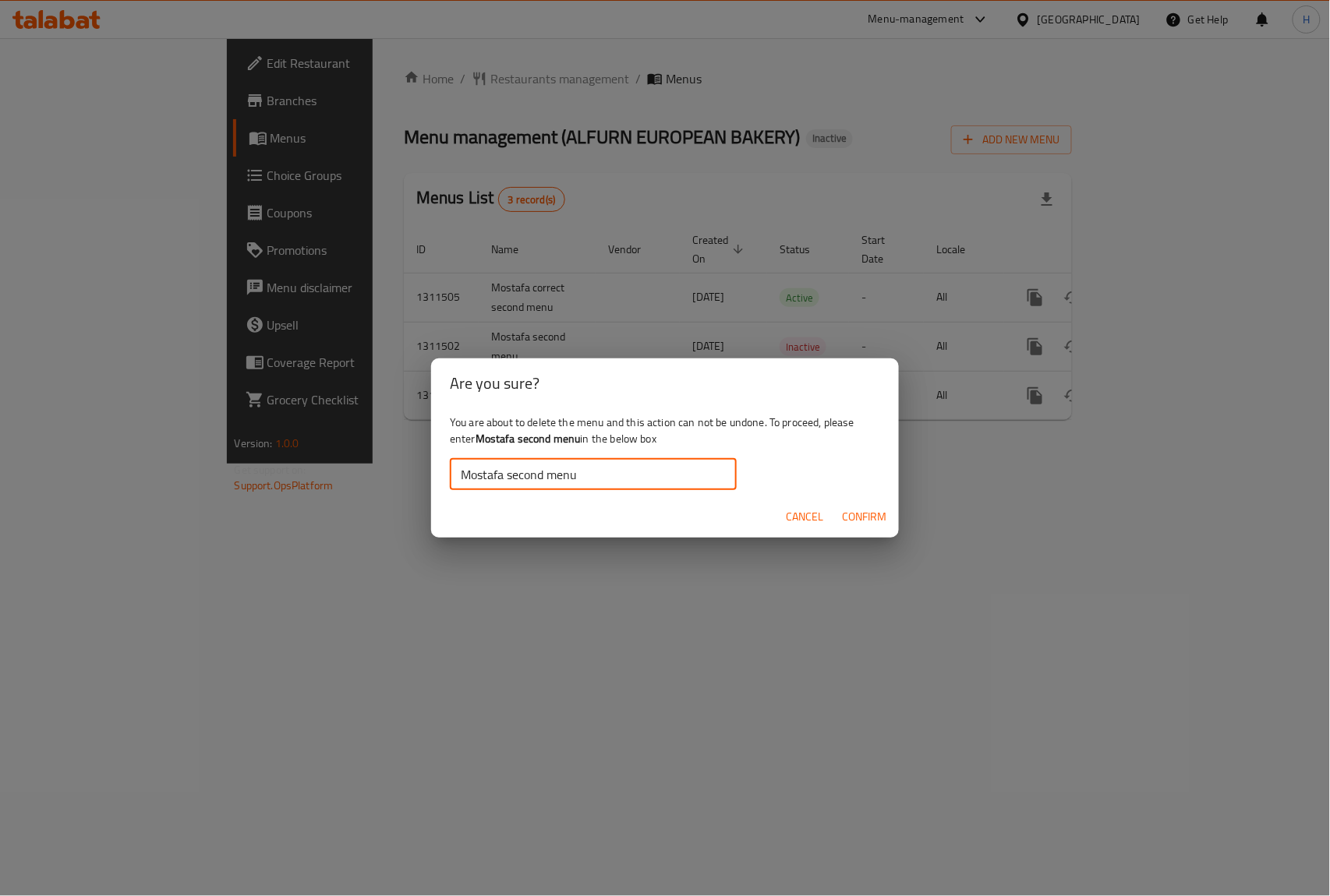
click at [849, 521] on span "Confirm" at bounding box center [864, 517] width 45 height 20
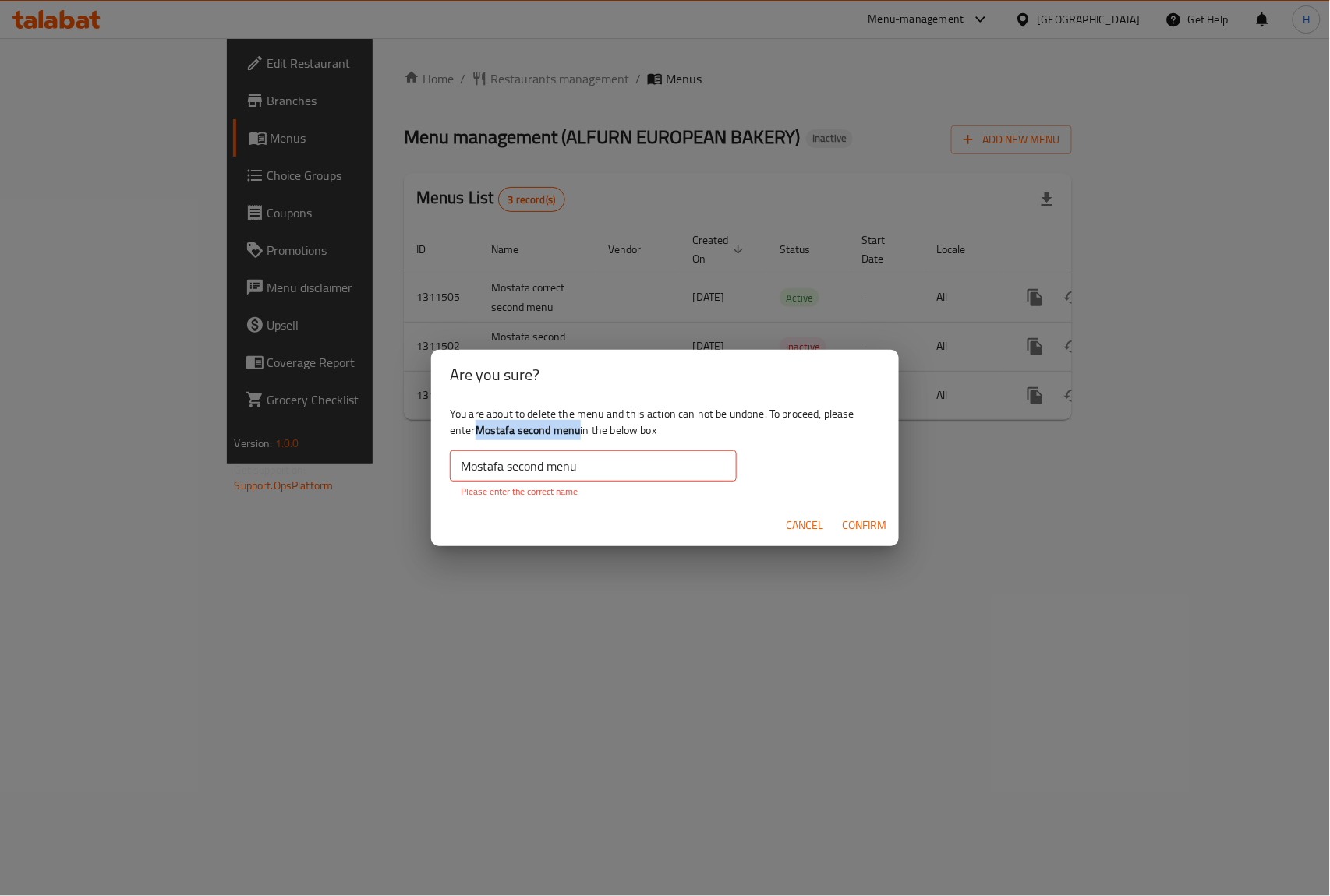
drag, startPoint x: 479, startPoint y: 429, endPoint x: 580, endPoint y: 430, distance: 101.0
click at [580, 430] on b "Mostafa second menu" at bounding box center [528, 430] width 105 height 21
click at [472, 442] on div "You are about to delete the menu and this action can not be undone. To proceed,…" at bounding box center [665, 452] width 467 height 105
drag, startPoint x: 475, startPoint y: 428, endPoint x: 582, endPoint y: 429, distance: 107.0
click at [582, 429] on div "You are about to delete the menu and this action can not be undone. To proceed,…" at bounding box center [665, 452] width 467 height 105
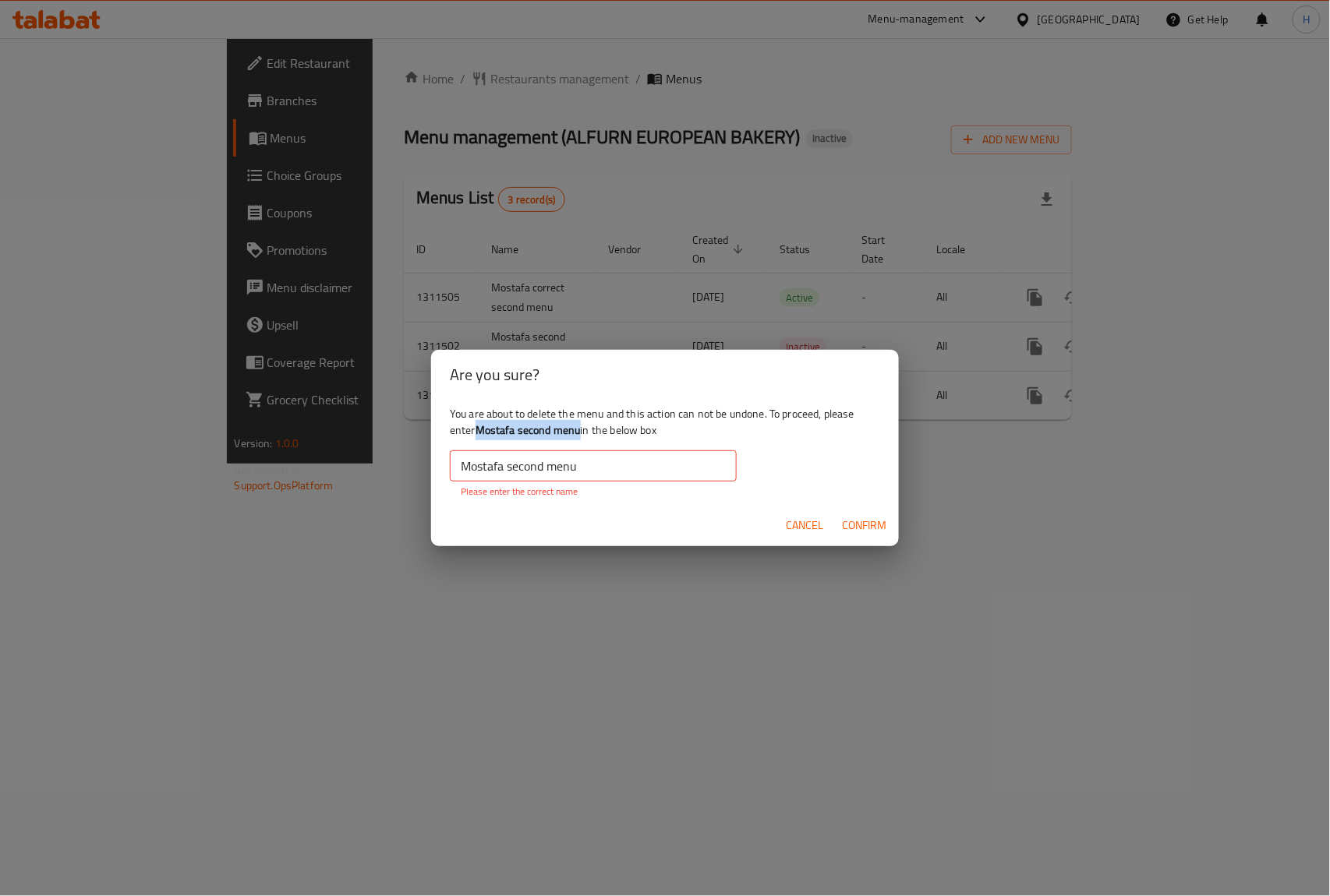
copy div "Mostafa second menu"
click at [568, 467] on input "Mostafa second menu" at bounding box center [594, 466] width 287 height 31
paste input "Mostafa second menu"
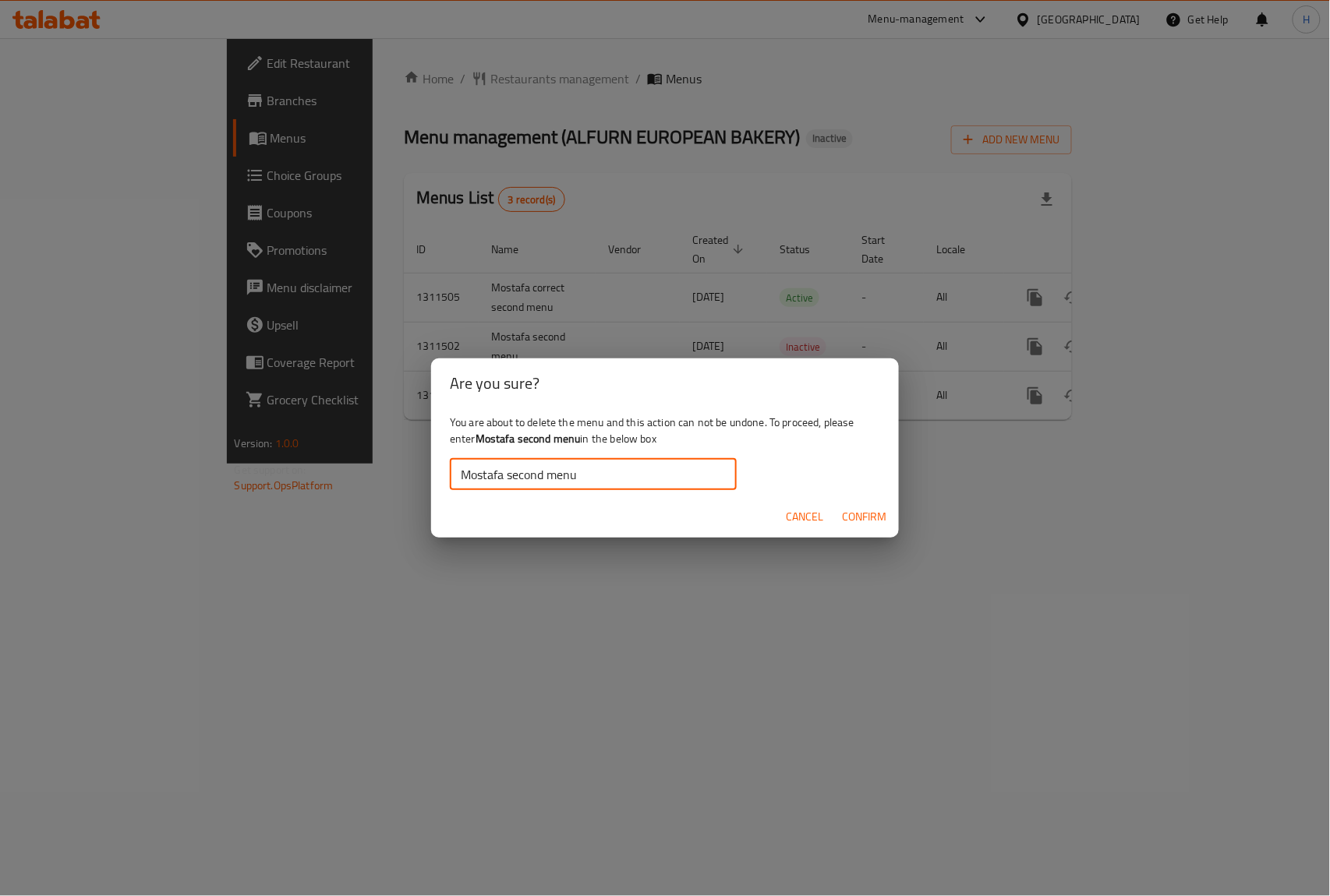
click at [852, 505] on button "Confirm" at bounding box center [864, 517] width 57 height 29
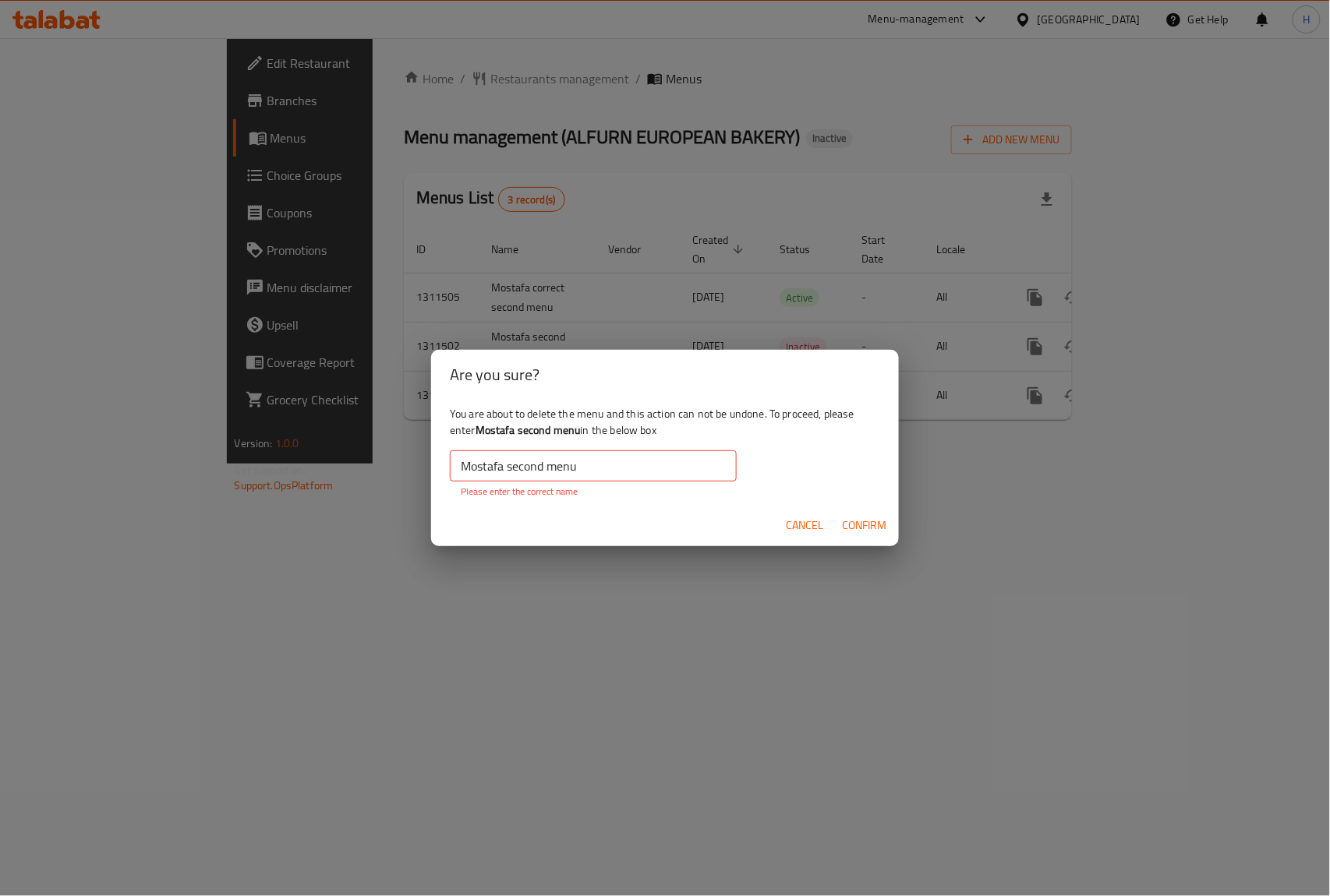
click at [636, 469] on input "Mostafa second menu" at bounding box center [594, 466] width 287 height 31
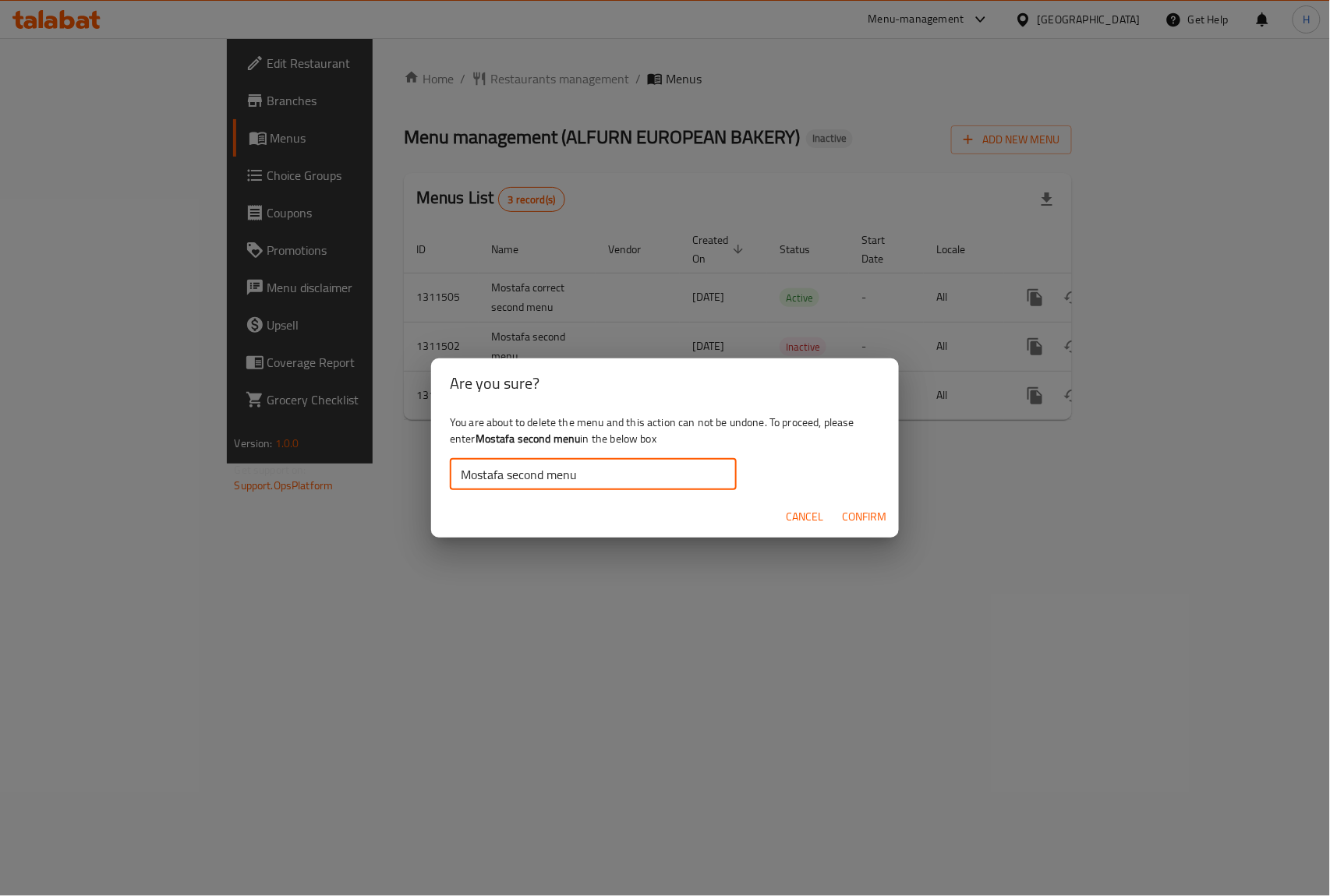
type input "Mostafa second menu"
click at [836, 515] on button "Confirm" at bounding box center [864, 517] width 57 height 29
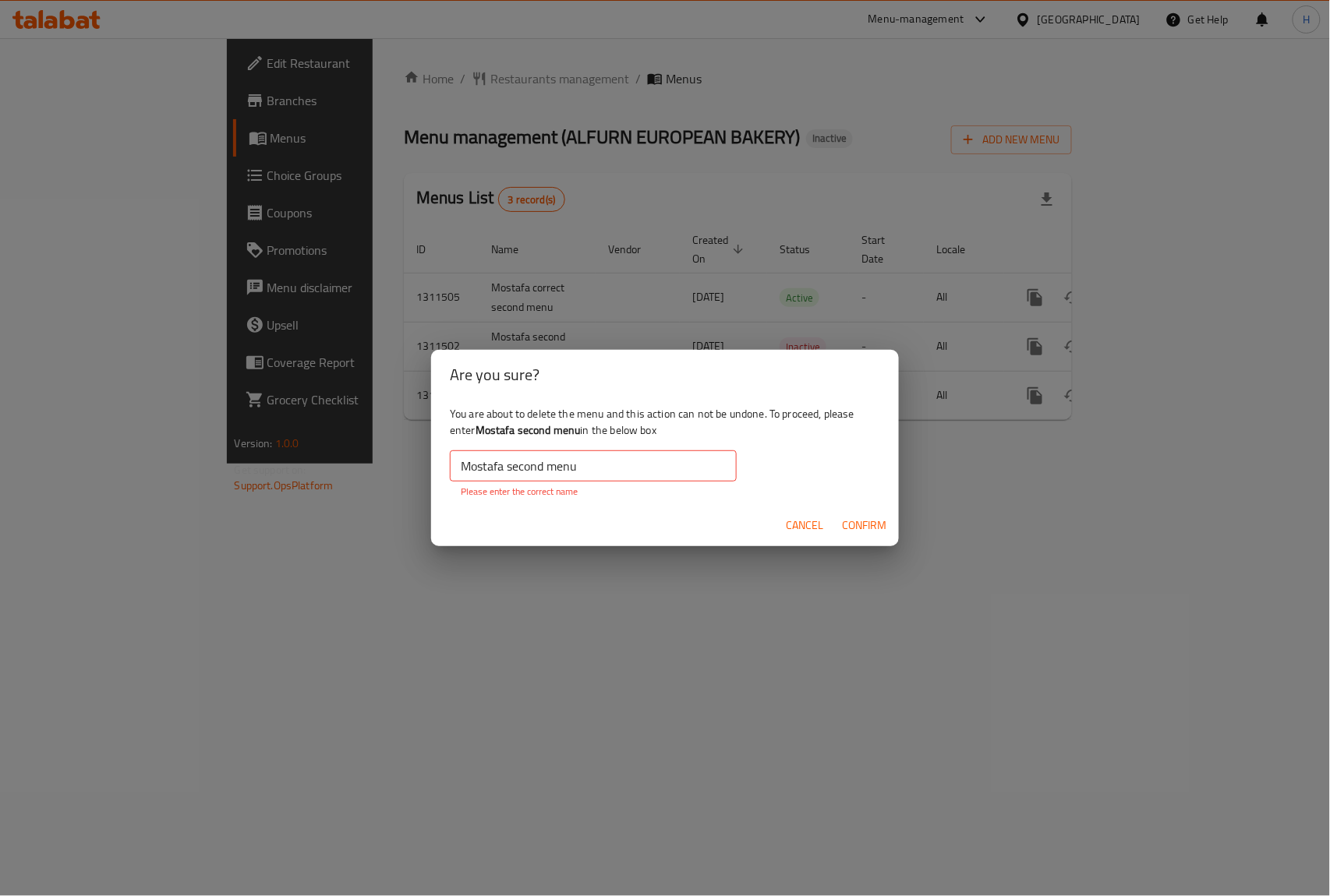
click at [804, 511] on button "Cancel" at bounding box center [804, 526] width 50 height 29
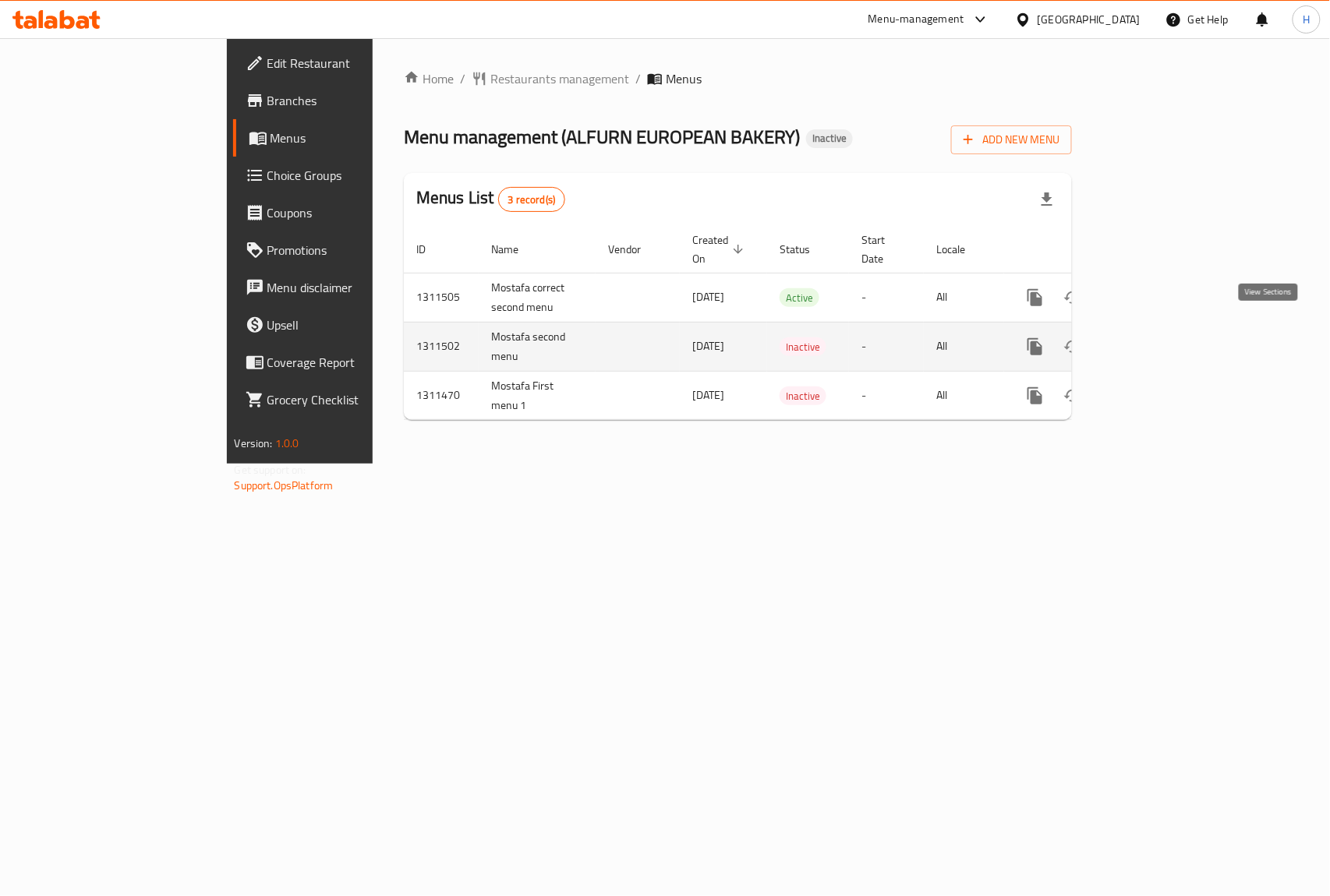
click at [1120, 338] on icon "enhanced table" at bounding box center [1110, 347] width 19 height 19
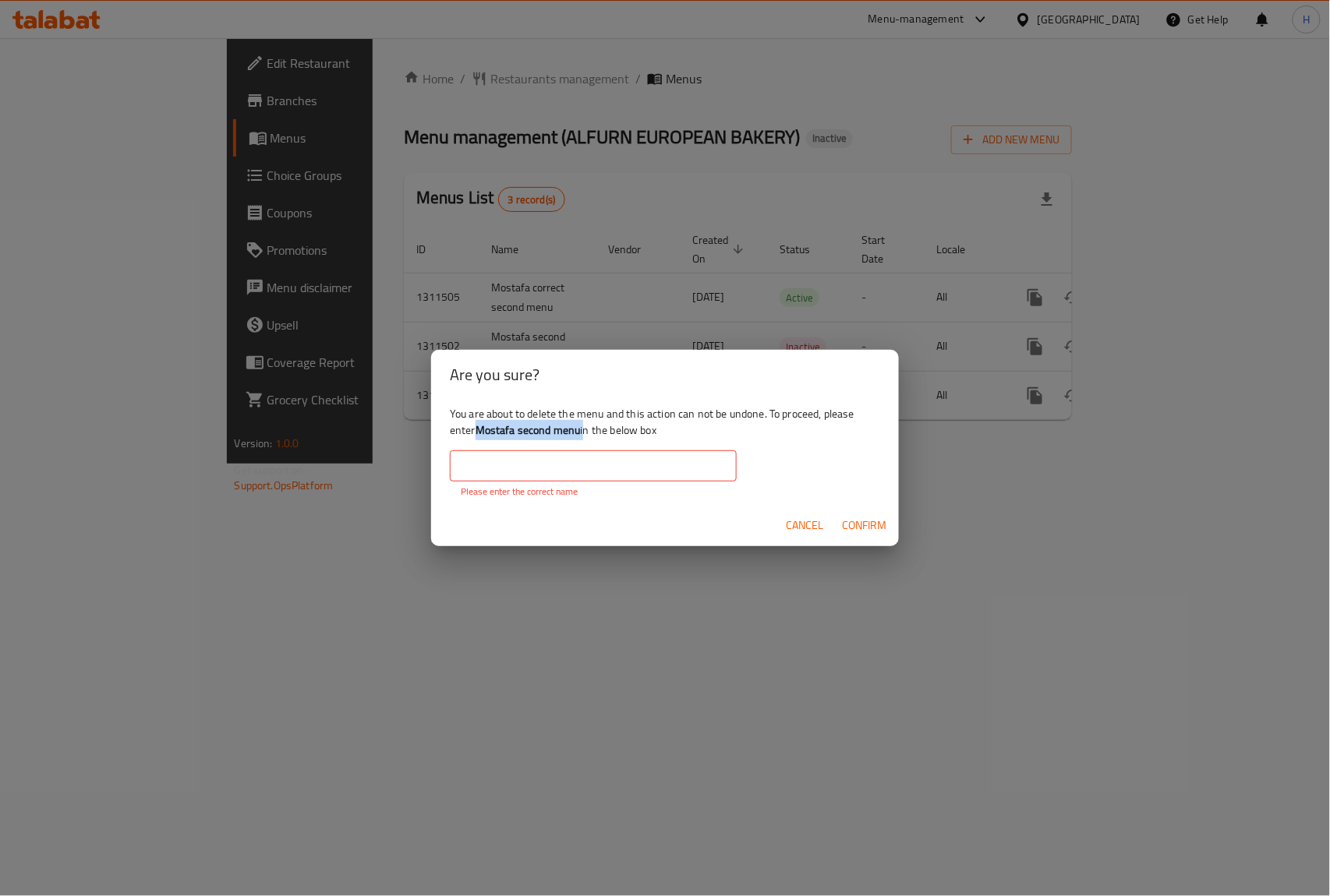
drag, startPoint x: 480, startPoint y: 427, endPoint x: 584, endPoint y: 424, distance: 104.0
click at [584, 424] on div "You are about to delete the menu and this action can not be undone. To proceed,…" at bounding box center [665, 452] width 467 height 105
copy div "Mostafa second menu"
drag, startPoint x: 609, startPoint y: 468, endPoint x: 622, endPoint y: 478, distance: 16.4
click at [609, 468] on input "text" at bounding box center [594, 466] width 287 height 31
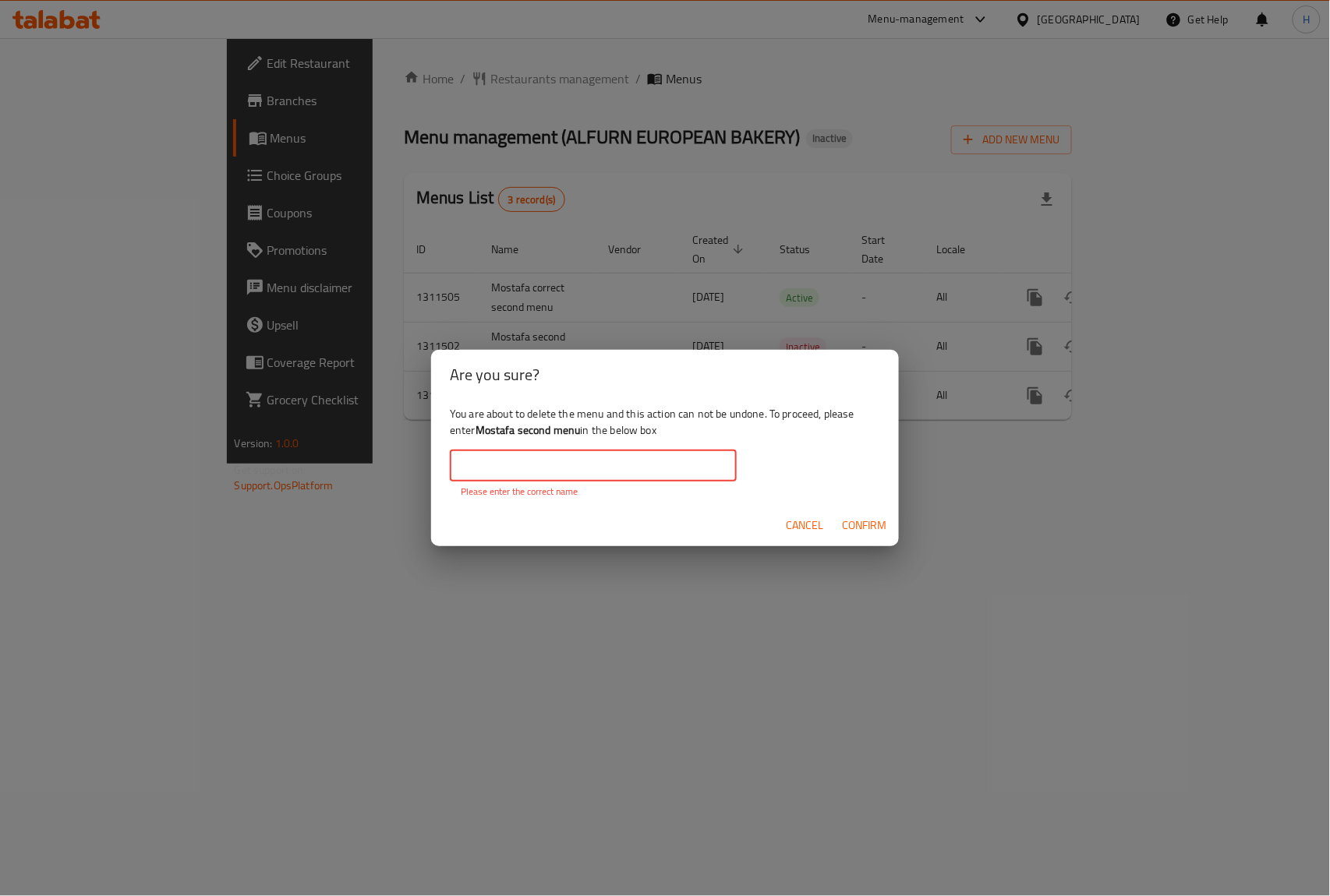
paste input "Mostafa second menu"
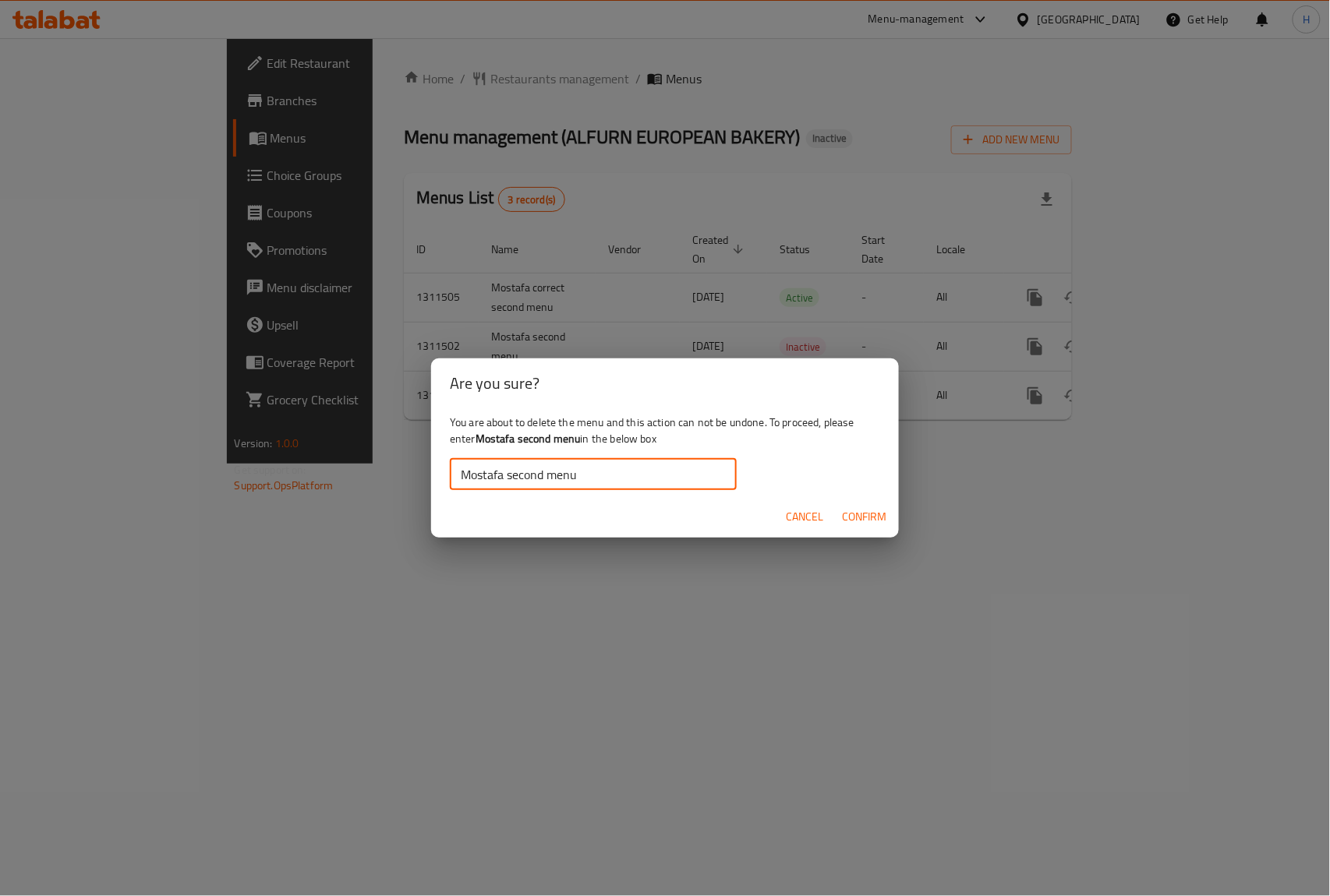
click at [851, 515] on span "Confirm" at bounding box center [864, 517] width 45 height 20
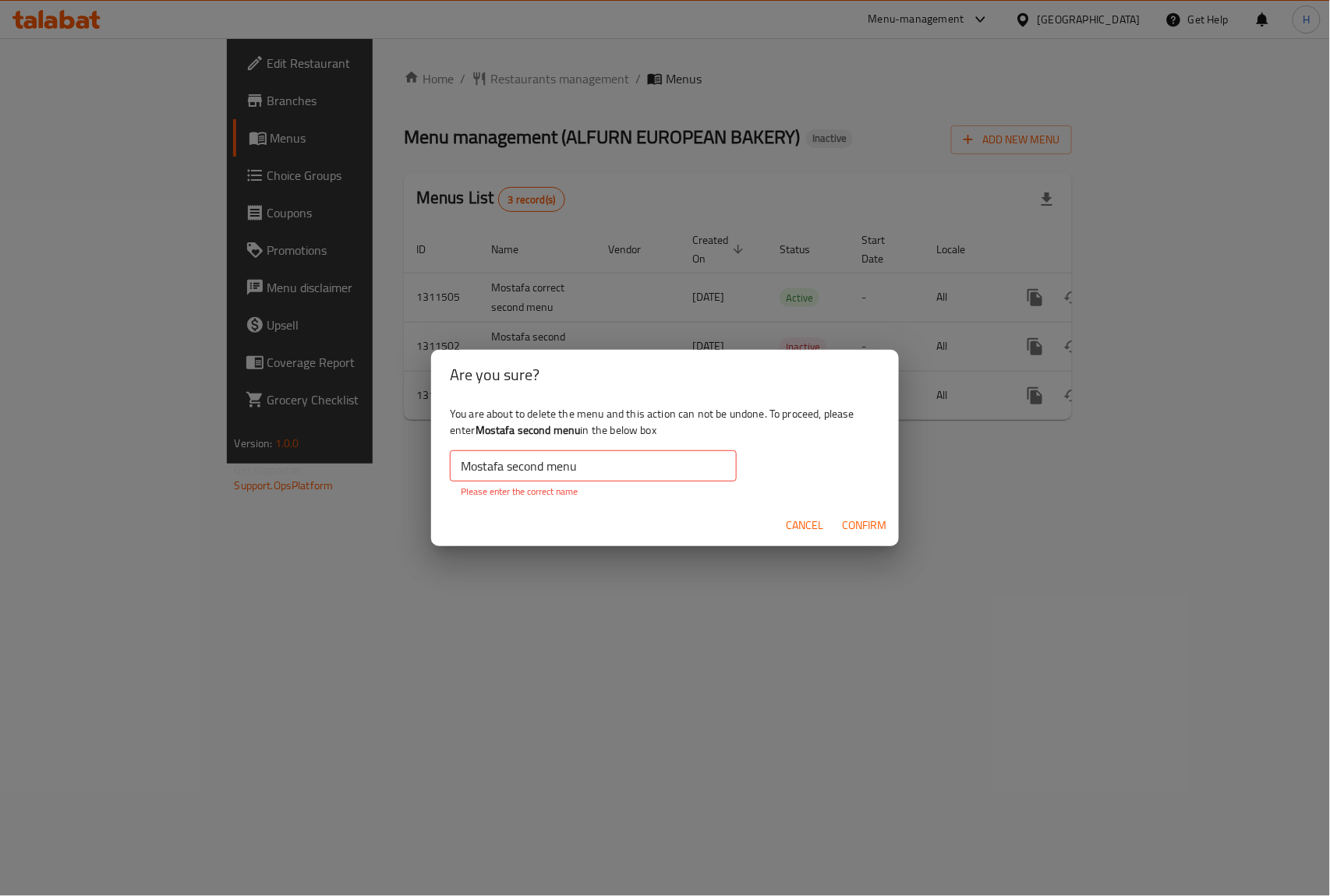
click at [542, 459] on input "Mostafa second menu" at bounding box center [594, 466] width 287 height 31
click at [450, 472] on input "Mostafa second menu" at bounding box center [594, 466] width 287 height 31
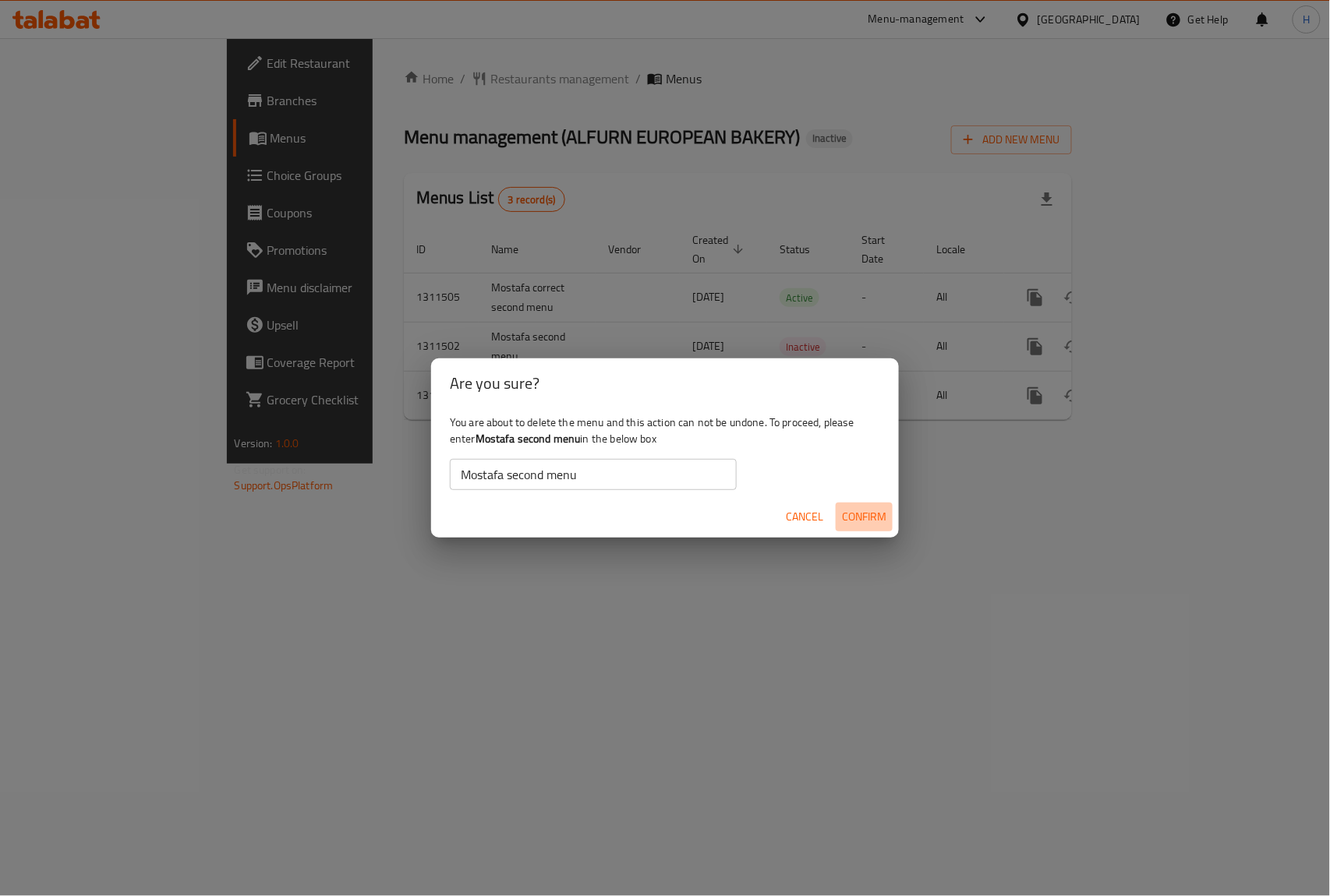
click at [882, 526] on span "Confirm" at bounding box center [864, 517] width 45 height 20
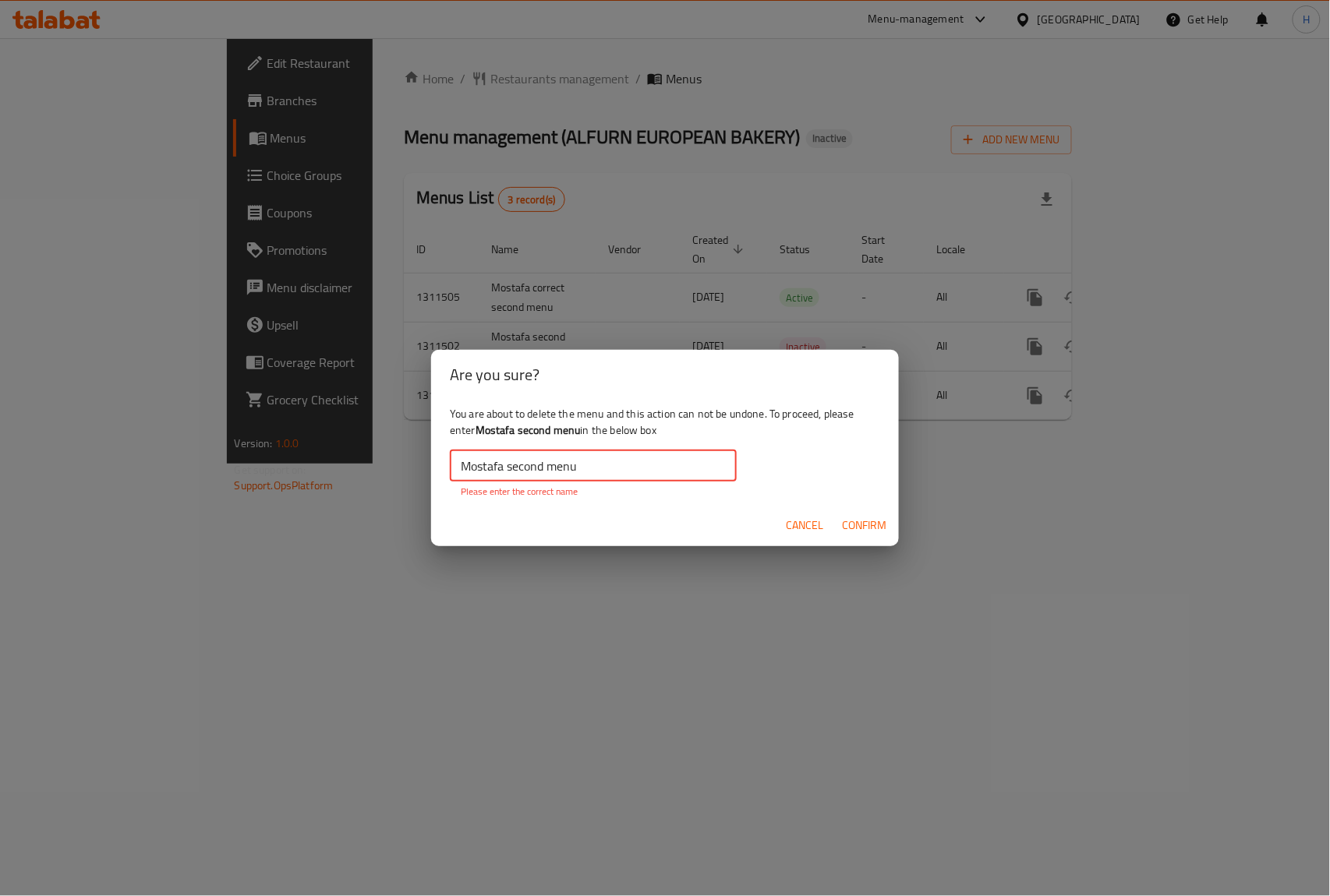
click at [471, 469] on input "Mostafa second menu" at bounding box center [594, 466] width 287 height 31
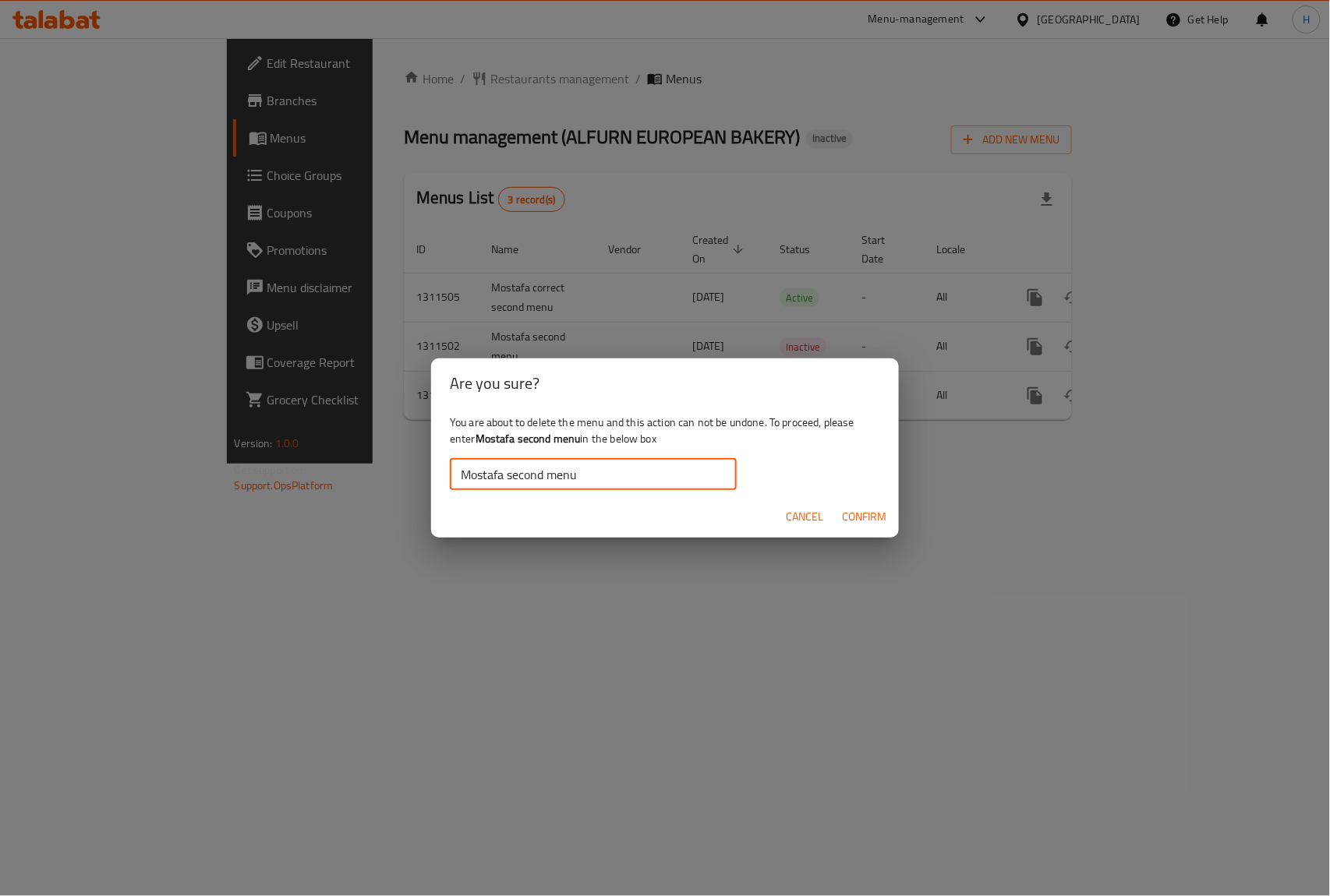
click at [876, 522] on span "Confirm" at bounding box center [864, 517] width 45 height 20
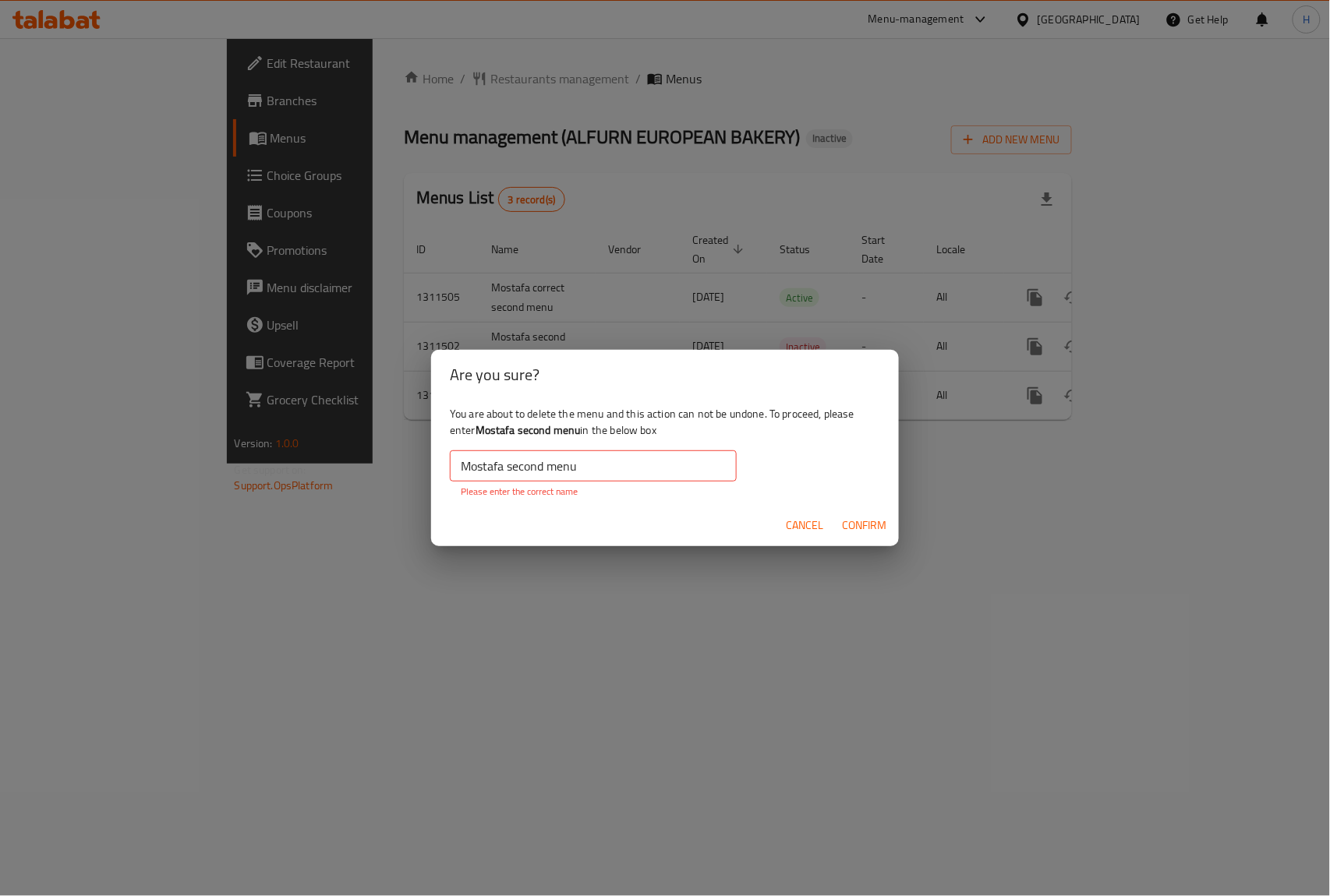
click at [463, 475] on input "Mostafa second menu" at bounding box center [594, 466] width 287 height 31
click at [461, 467] on input "Mostafa second menu" at bounding box center [594, 466] width 287 height 31
click at [467, 472] on input "Mostafa second menu" at bounding box center [594, 466] width 287 height 31
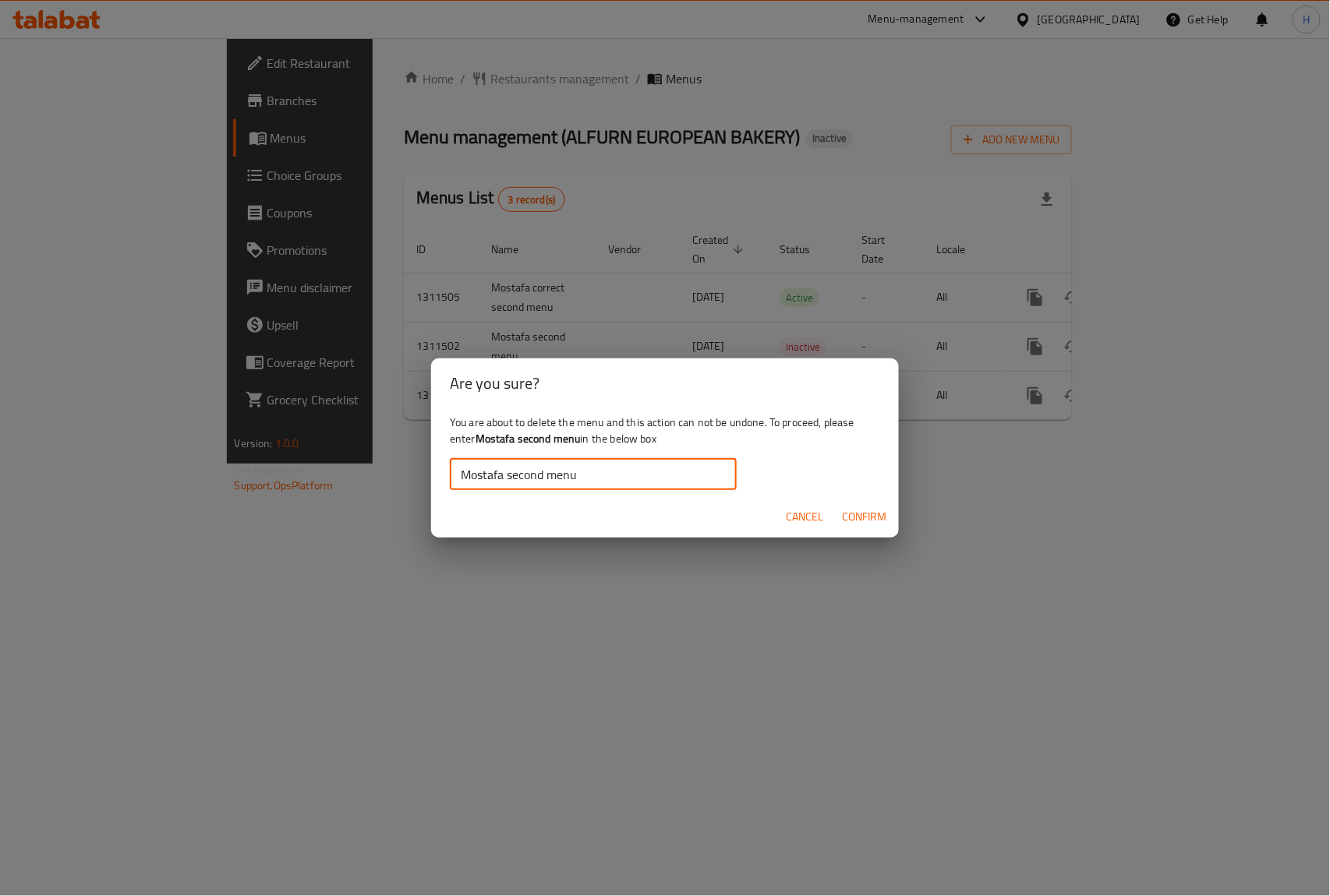
click at [870, 521] on span "Confirm" at bounding box center [864, 517] width 45 height 20
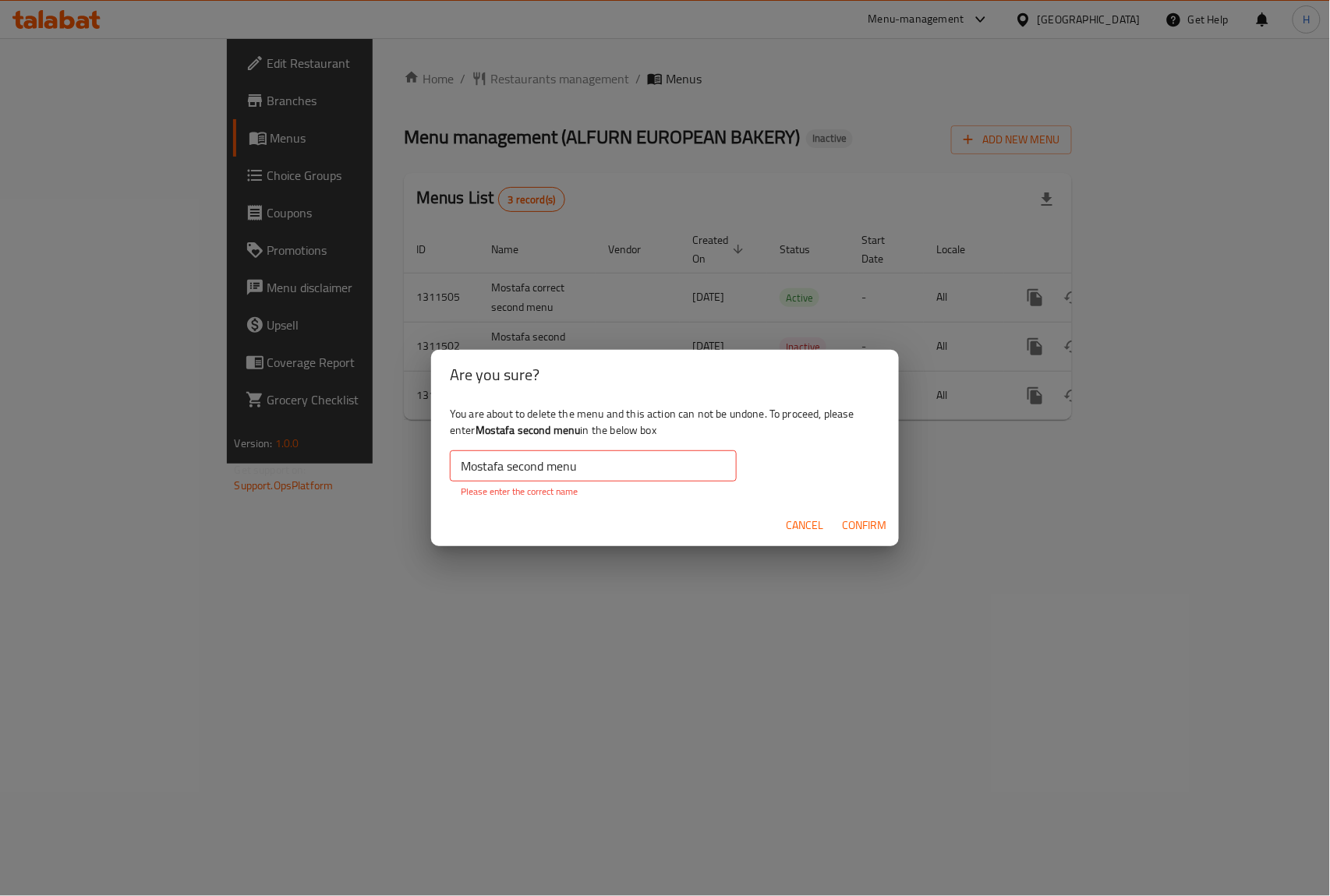
click at [466, 466] on input "Mostafa second menu" at bounding box center [594, 466] width 287 height 31
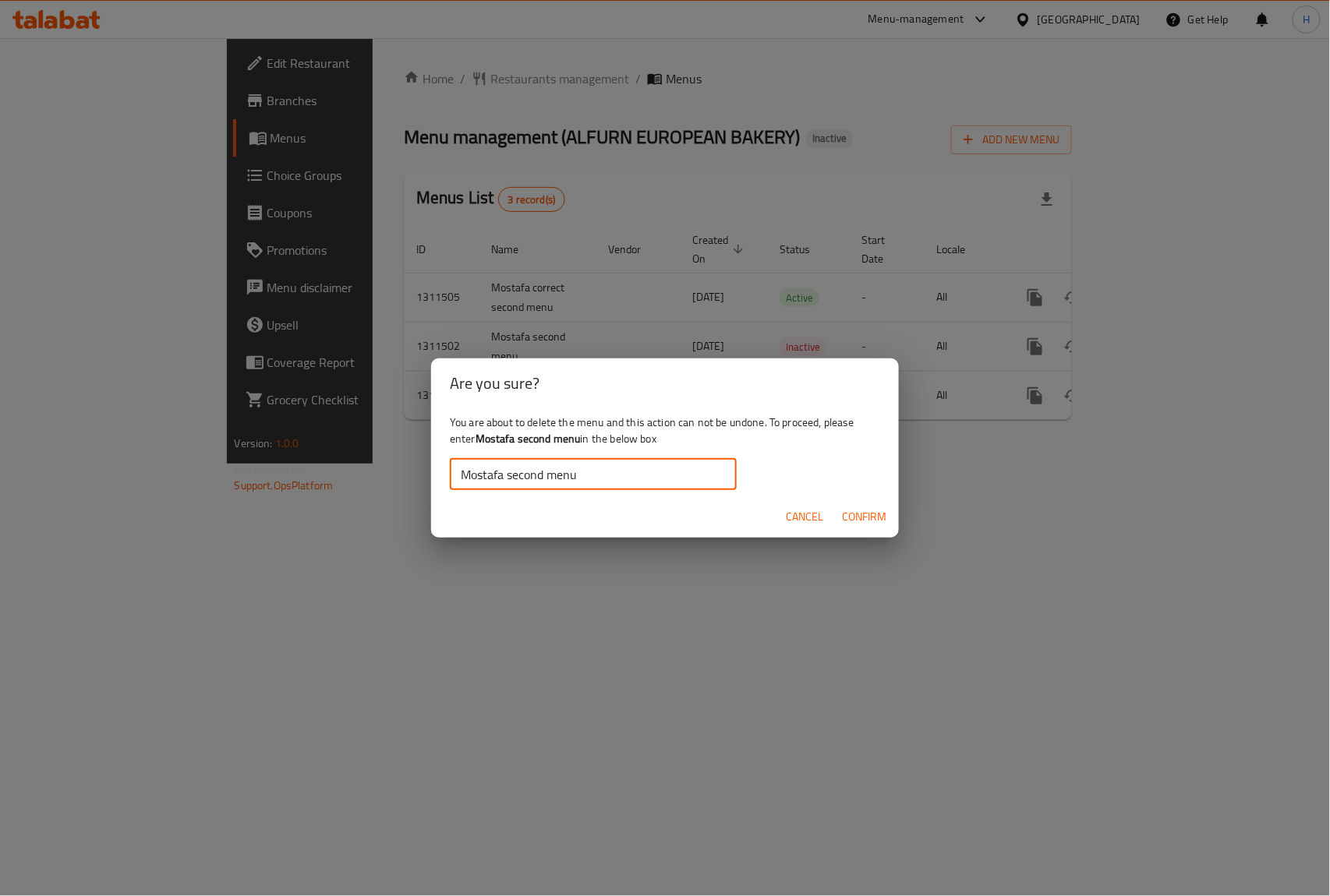
type input "Mostafa second menu"
click at [874, 515] on span "Confirm" at bounding box center [864, 517] width 45 height 20
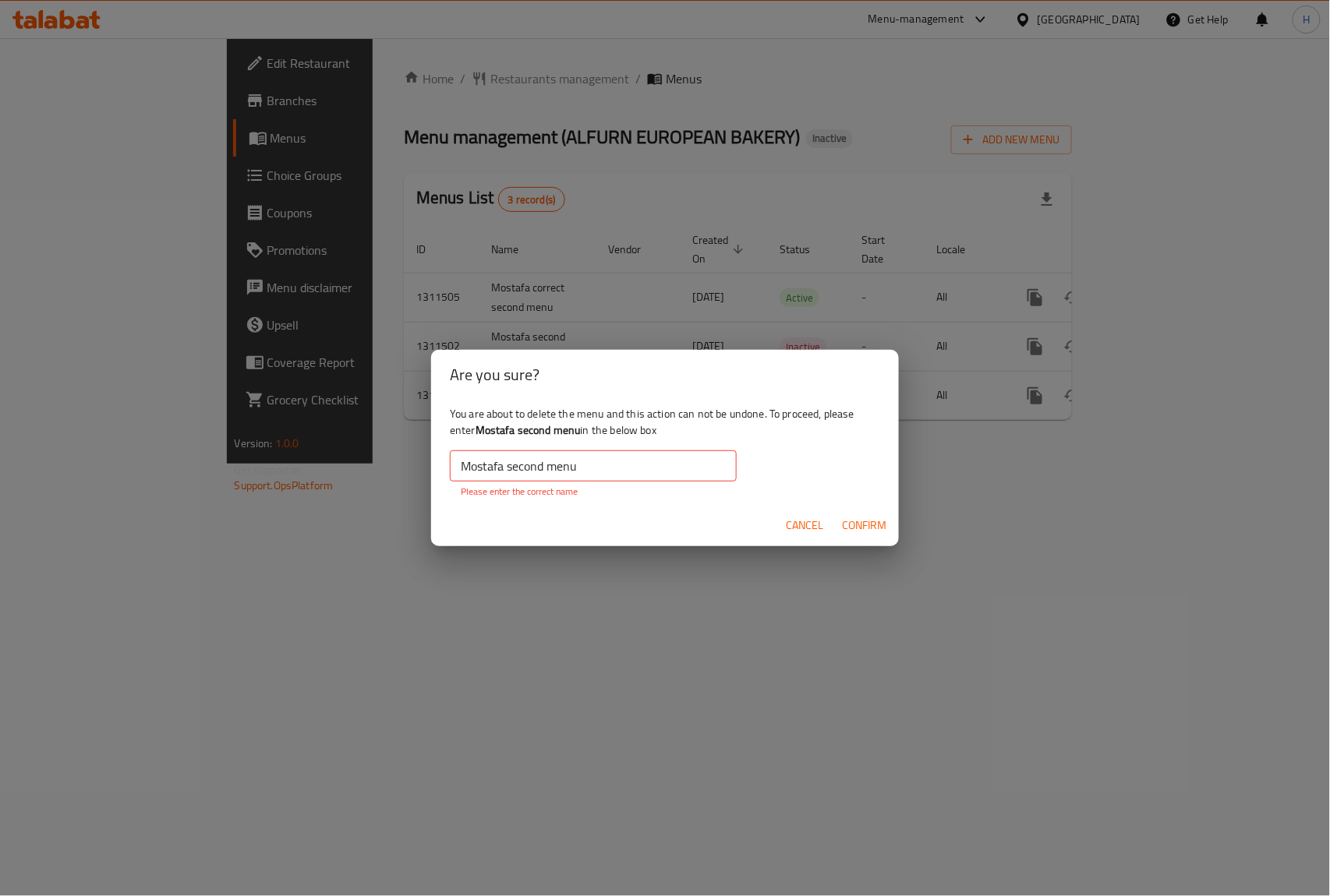
click at [444, 469] on div "You are about to delete the menu and this action can not be undone. To proceed,…" at bounding box center [665, 452] width 467 height 105
click at [460, 468] on input "Mostafa second menu" at bounding box center [594, 466] width 287 height 31
click at [619, 469] on input "Mostafa second menu" at bounding box center [594, 466] width 287 height 31
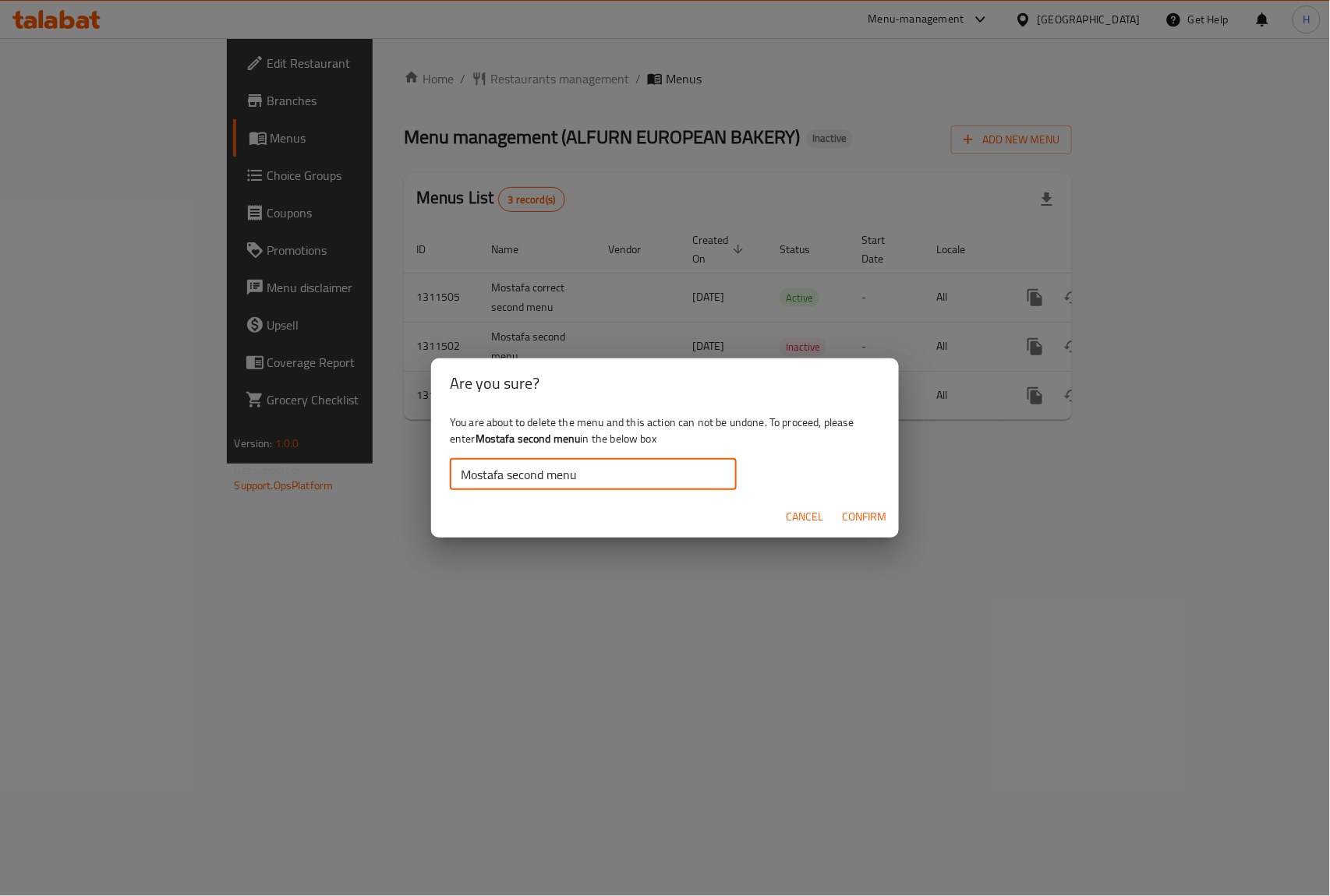
type input "Mostafa second menu"
click at [876, 512] on span "Confirm" at bounding box center [864, 517] width 45 height 20
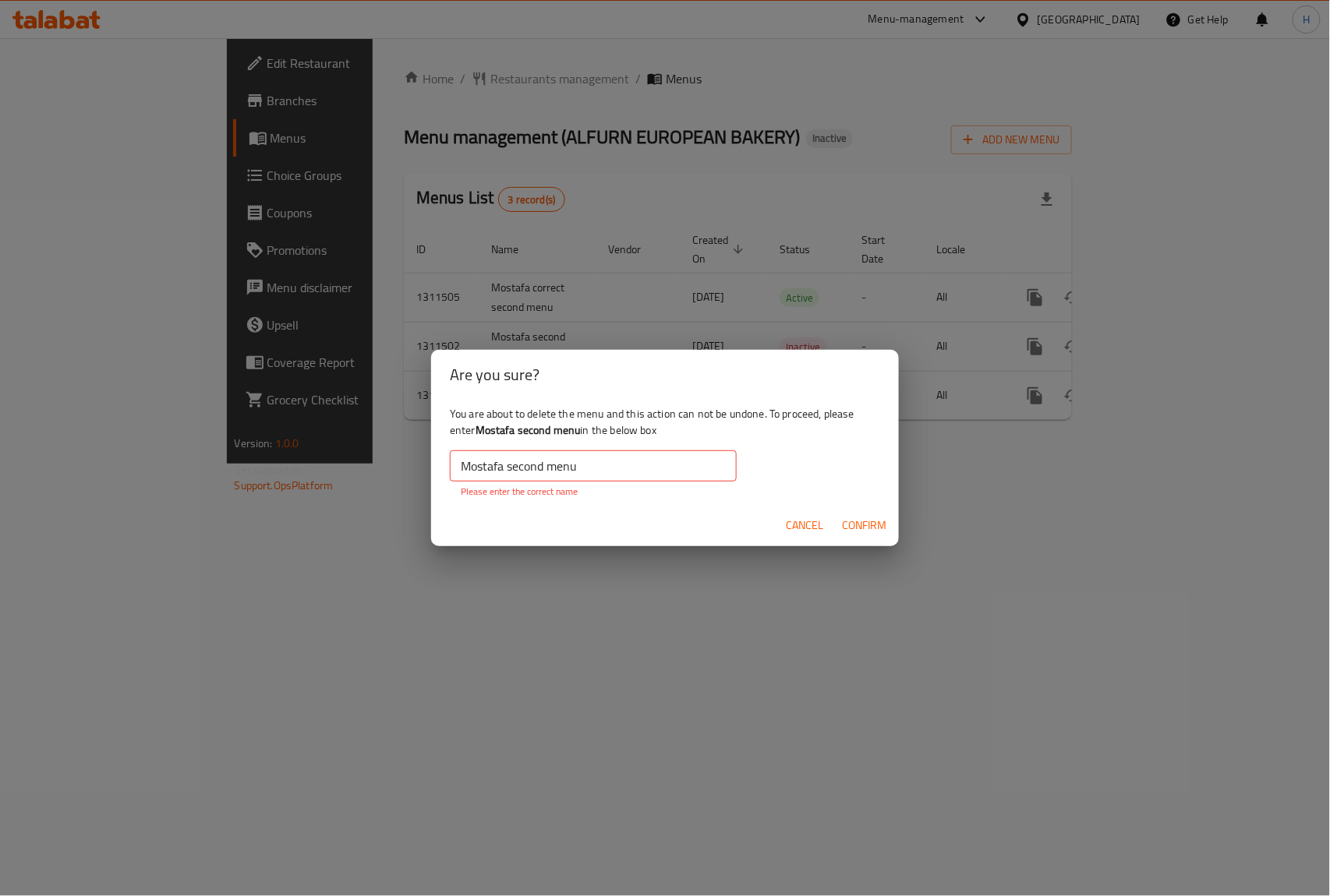
click at [819, 528] on span "Cancel" at bounding box center [805, 526] width 38 height 20
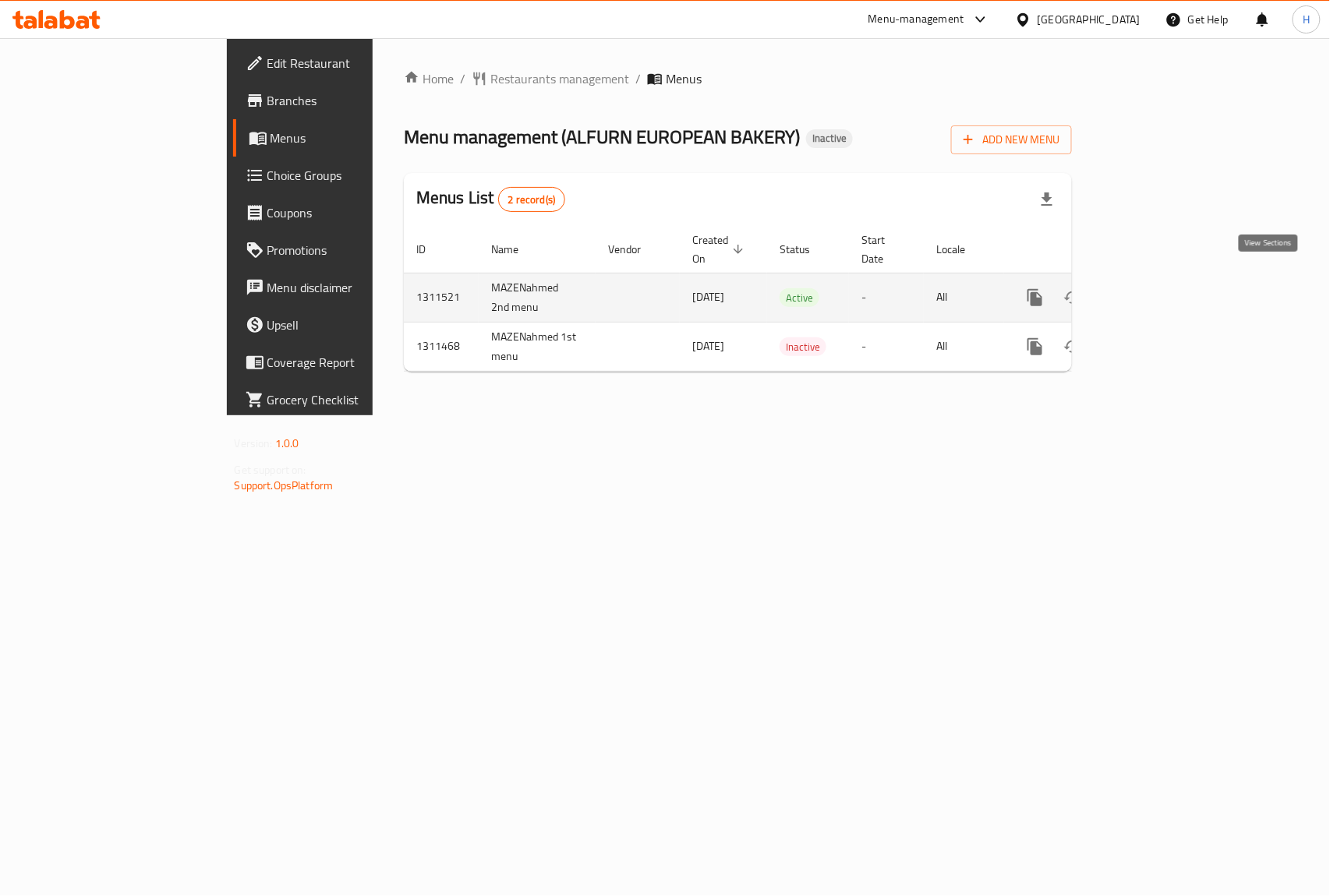
click at [1156, 289] on icon "enhanced table" at bounding box center [1148, 298] width 19 height 19
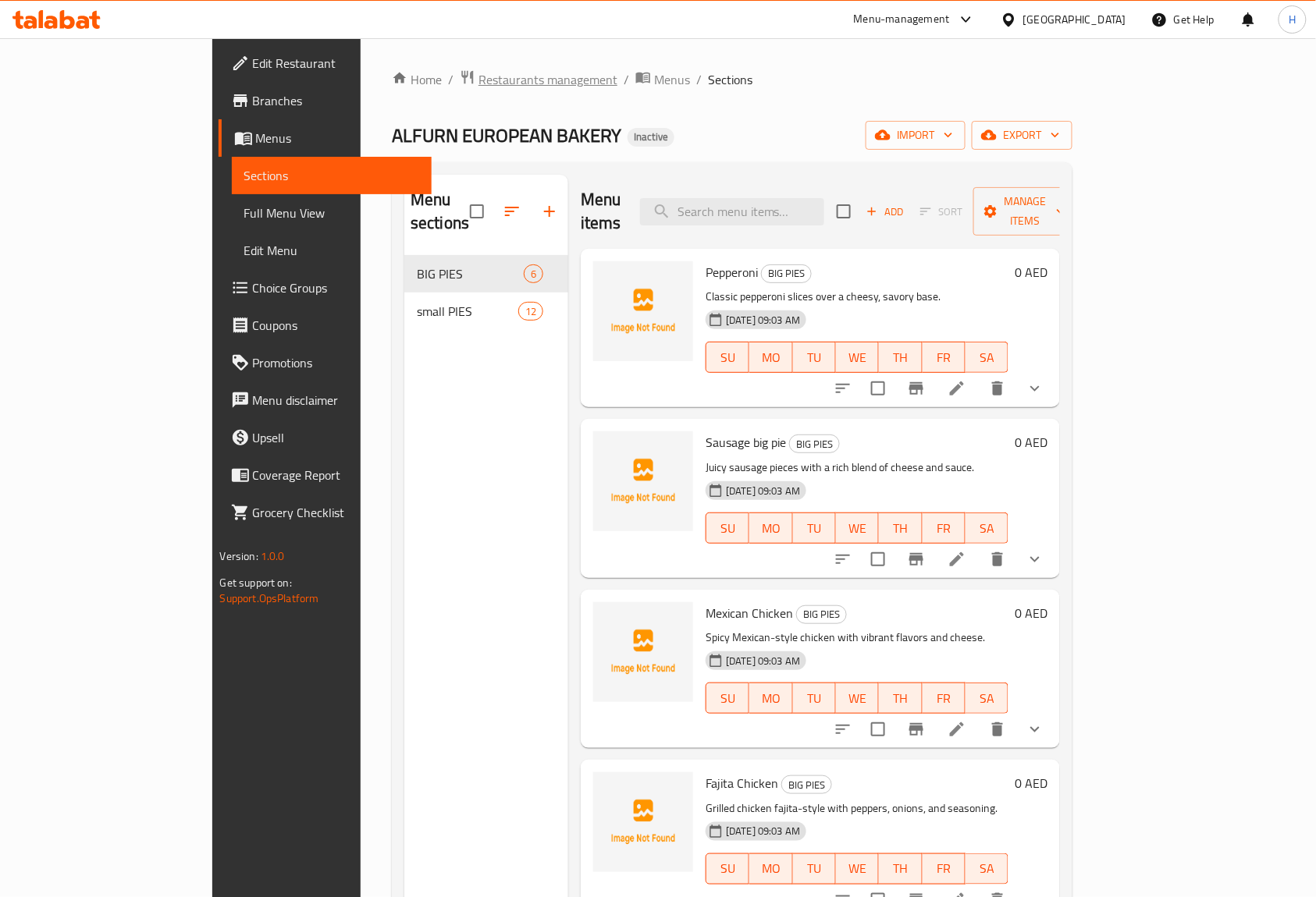
click at [478, 83] on span "Restaurants management" at bounding box center [547, 80] width 138 height 19
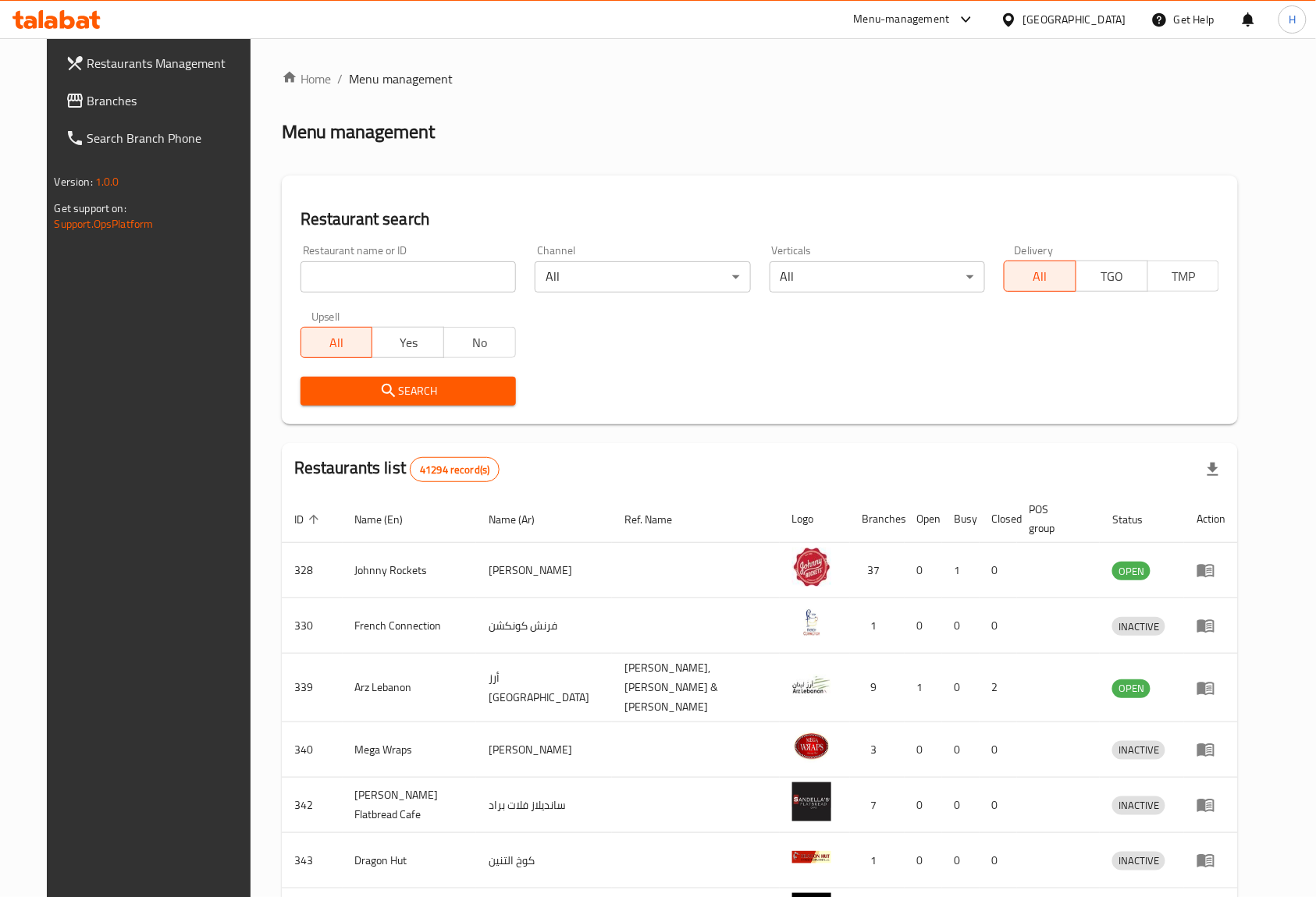
click at [362, 273] on input "search" at bounding box center [408, 277] width 215 height 31
paste input "28011"
type input "28011"
click button "Search" at bounding box center [408, 391] width 215 height 29
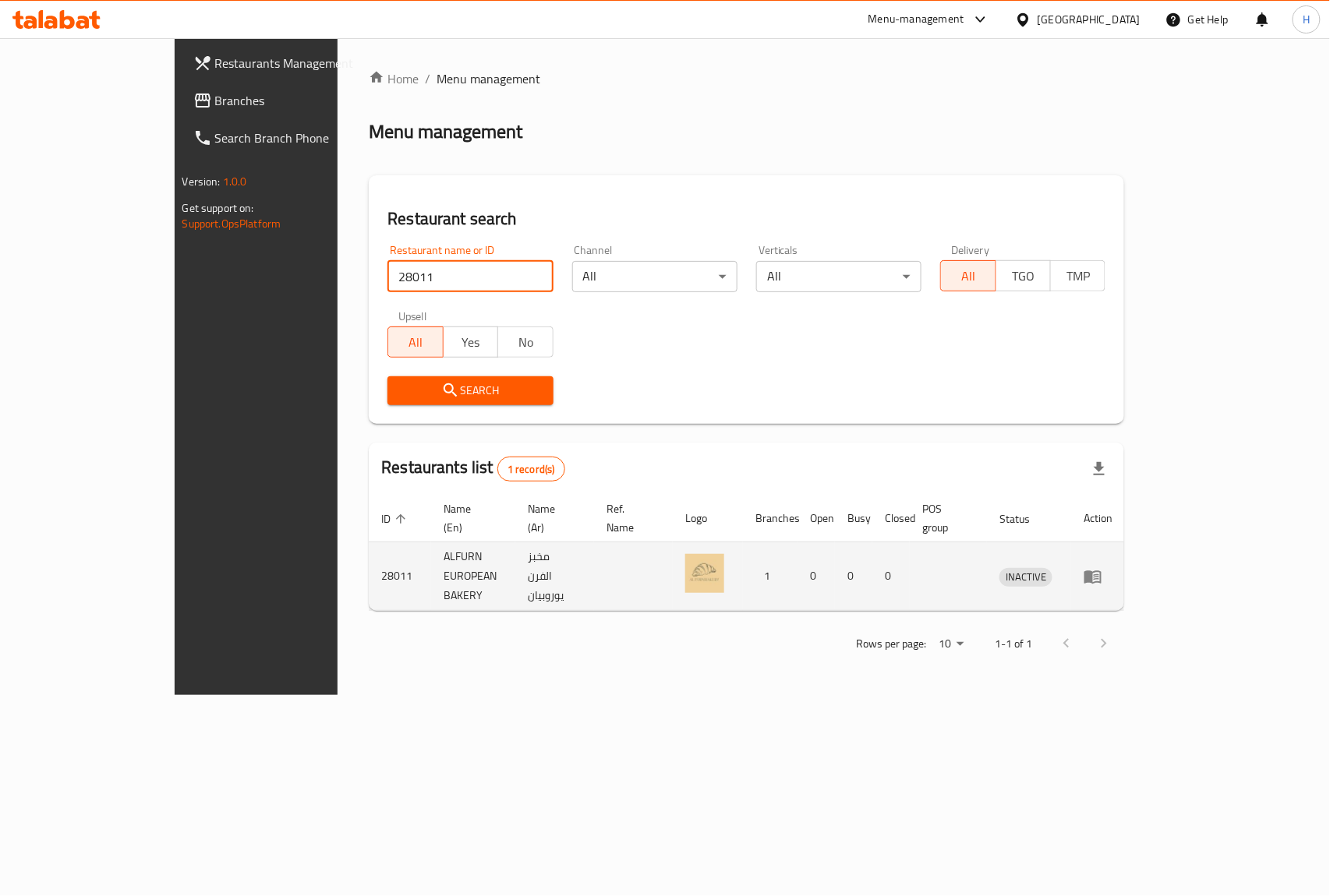
click at [1102, 568] on icon "enhanced table" at bounding box center [1093, 577] width 19 height 19
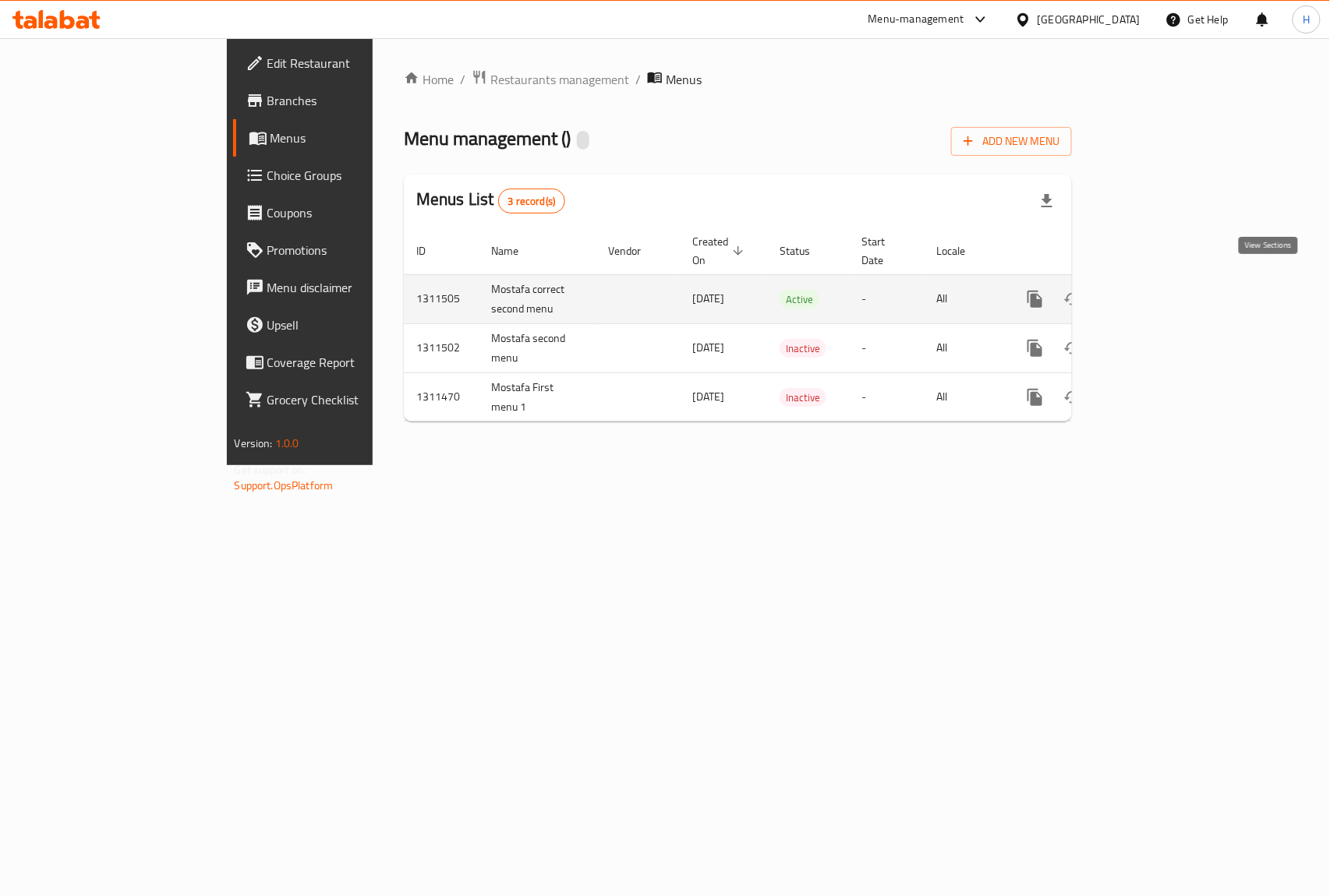
click at [1156, 290] on icon "enhanced table" at bounding box center [1148, 300] width 19 height 19
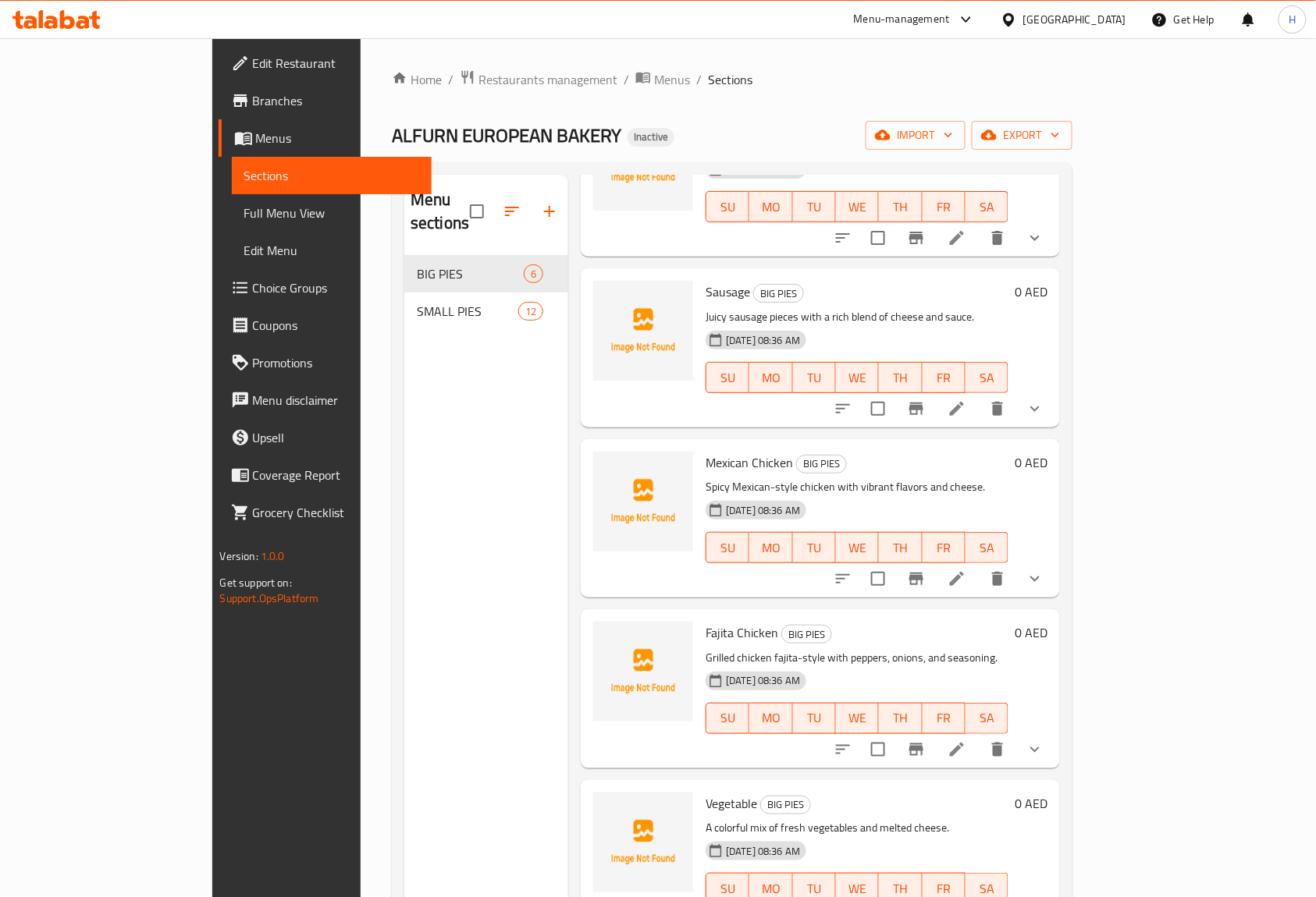
scroll to position [163, 0]
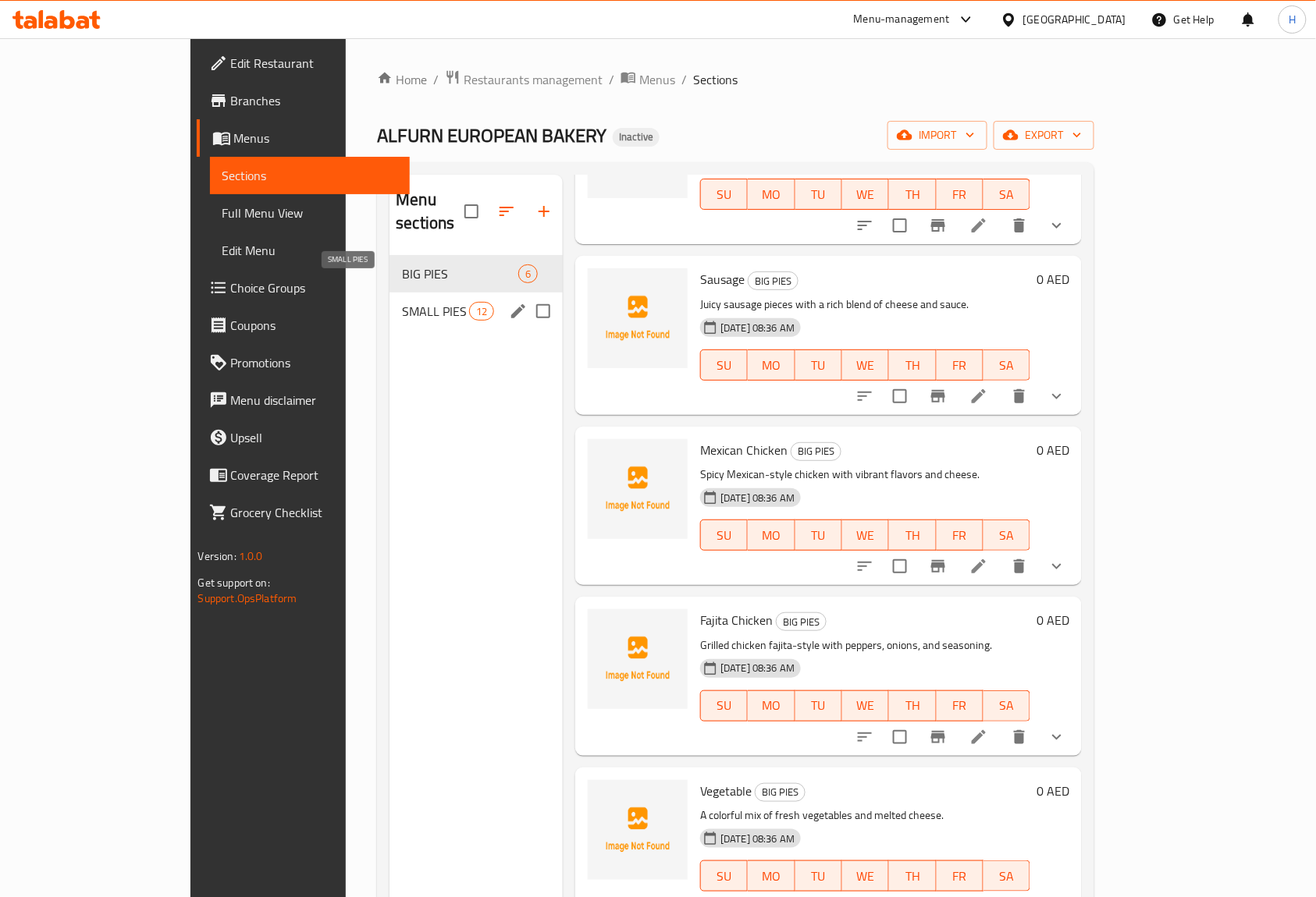
click at [402, 302] on span "SMALL PIES" at bounding box center [434, 311] width 66 height 19
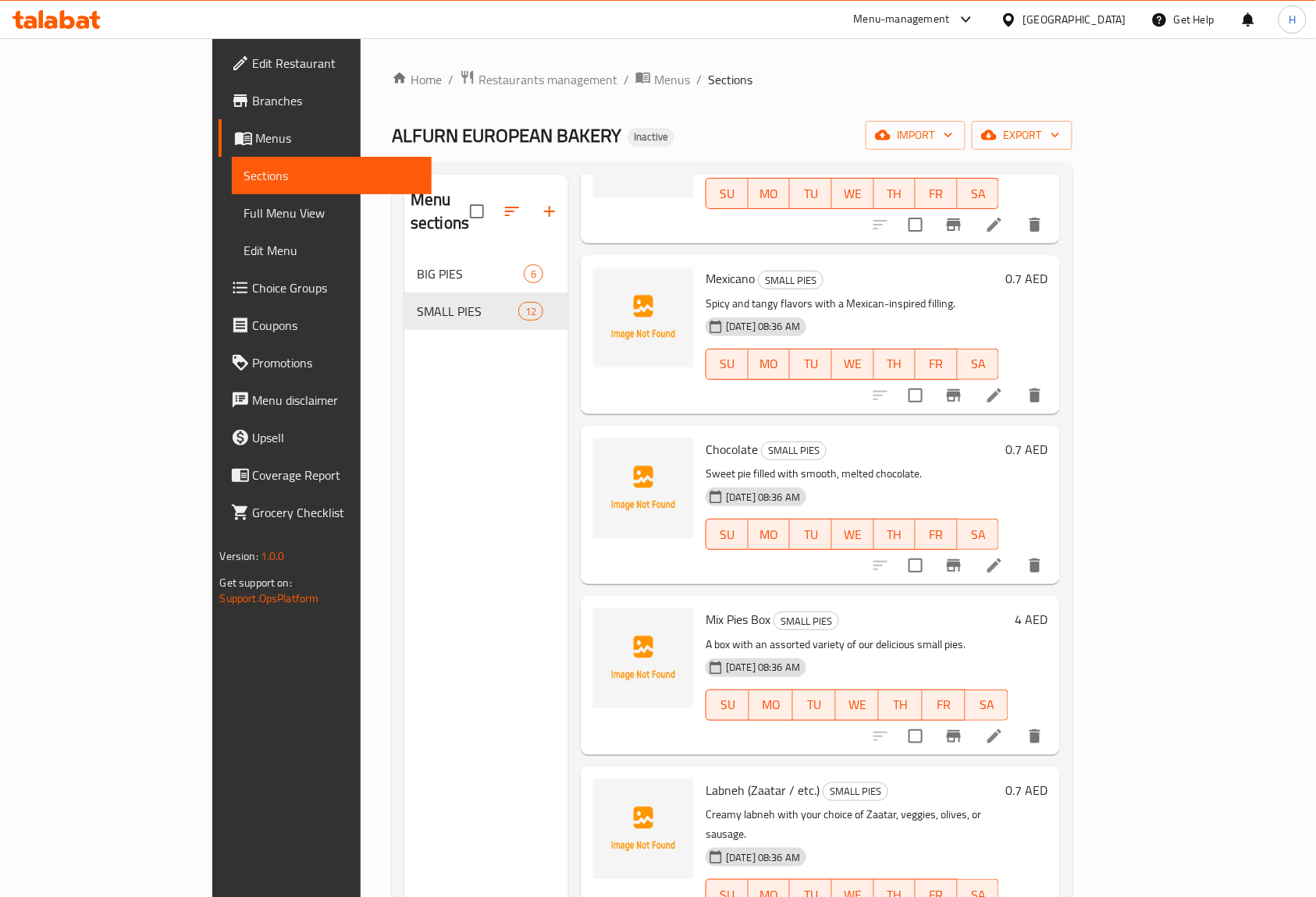
scroll to position [219, 0]
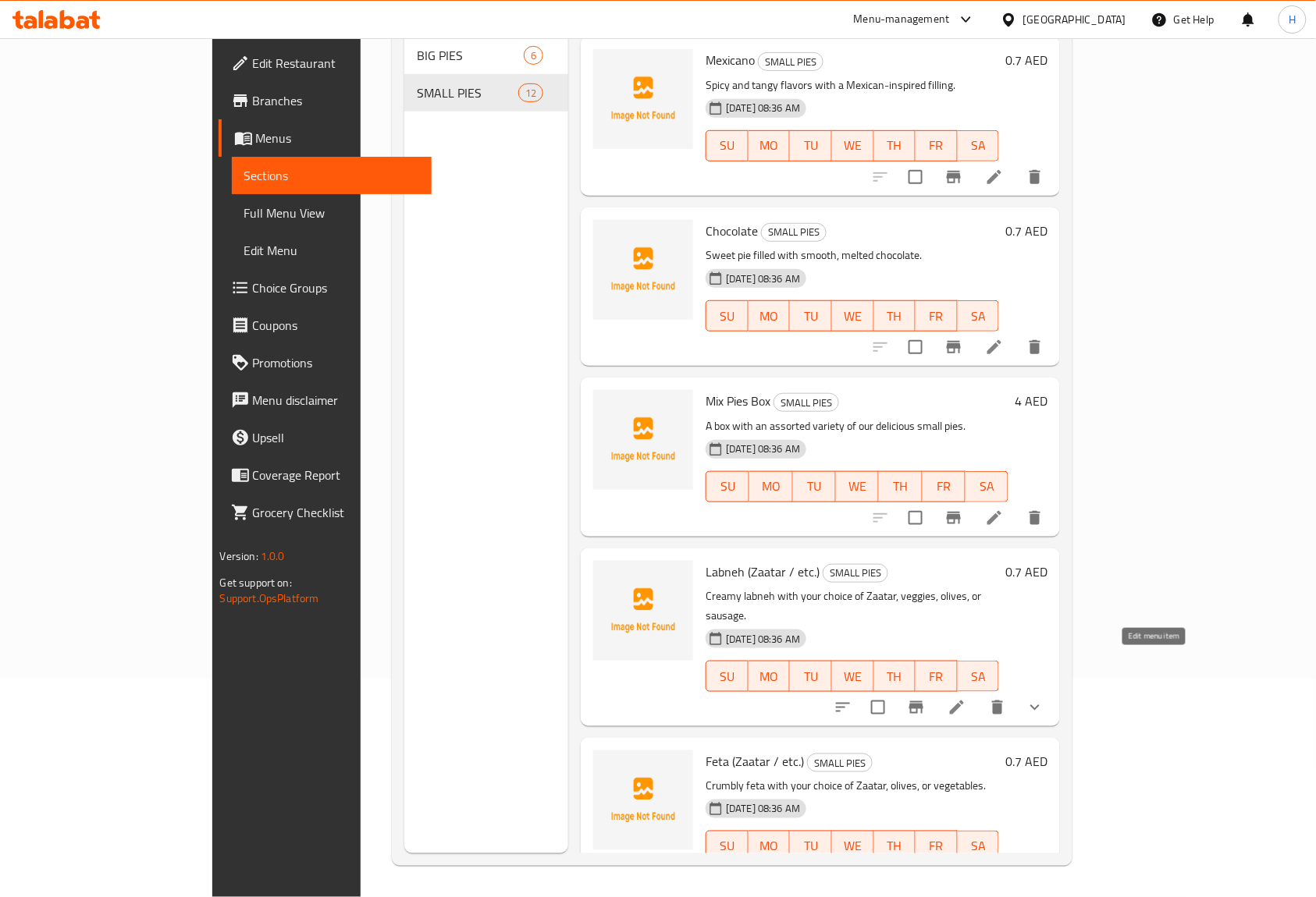
click at [964, 701] on icon at bounding box center [956, 708] width 14 height 14
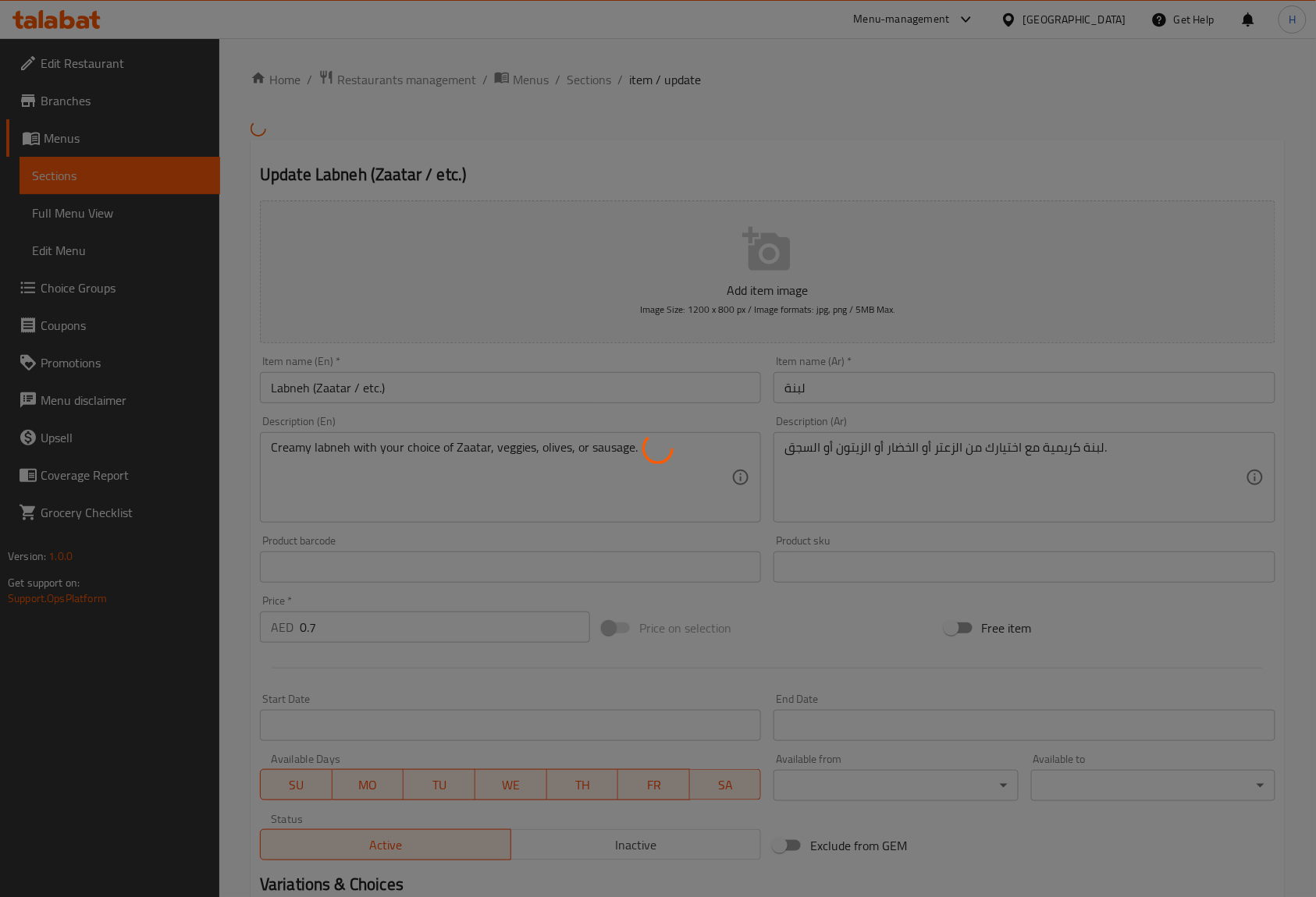
type input "إختيارك من"
type input "1"
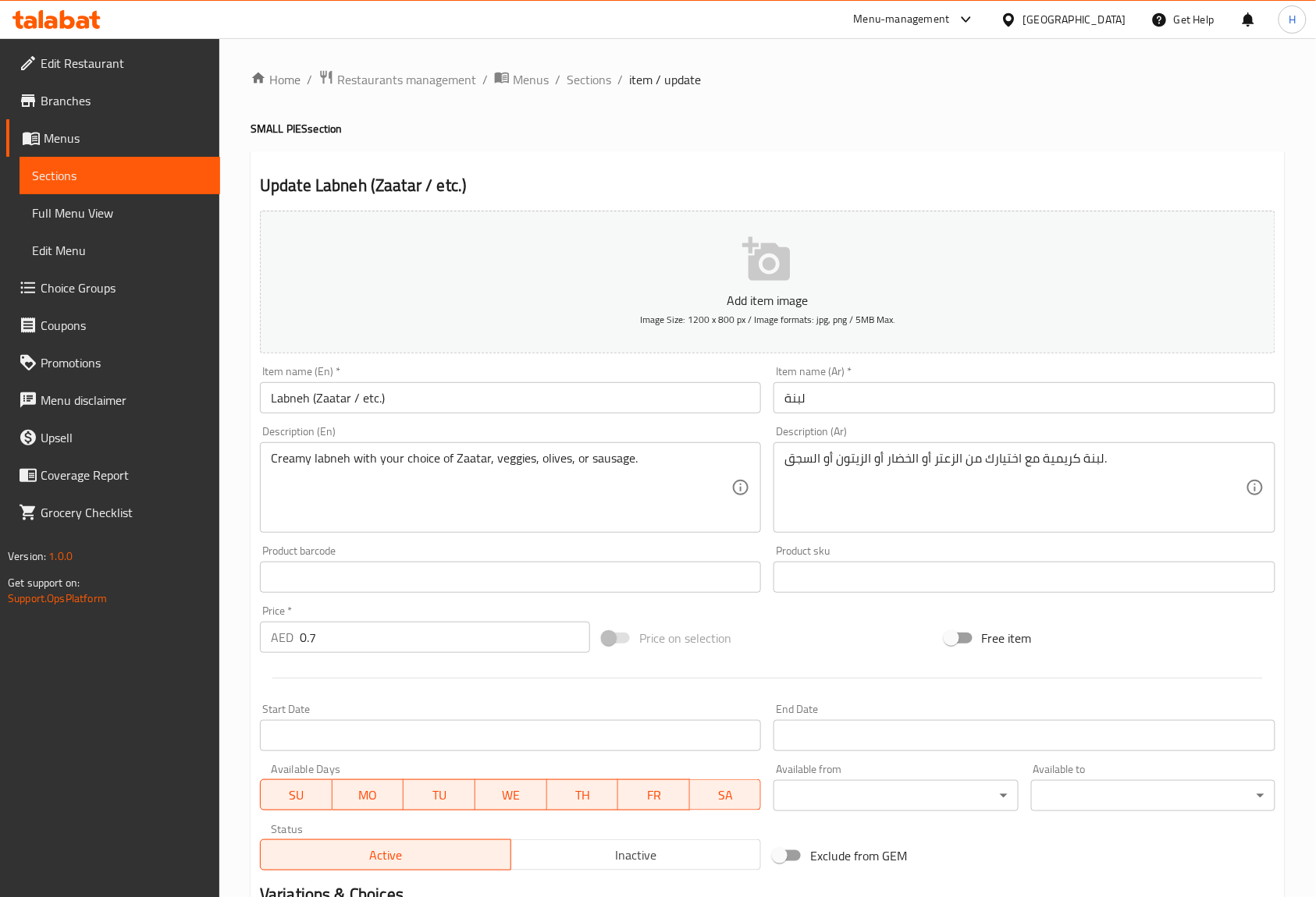
click at [114, 131] on span "Menus" at bounding box center [126, 138] width 164 height 19
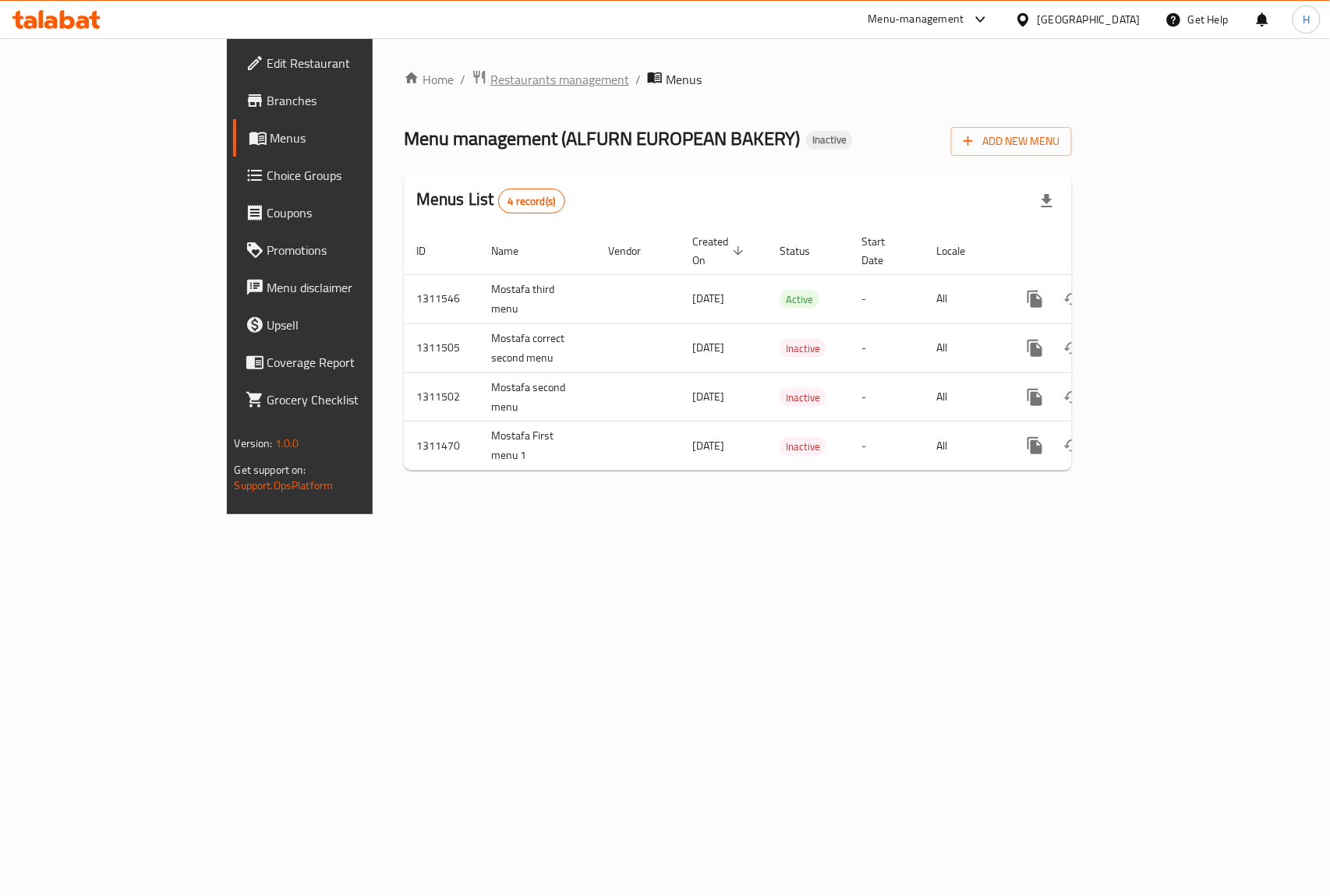
click at [491, 73] on span "Restaurants management" at bounding box center [559, 80] width 138 height 19
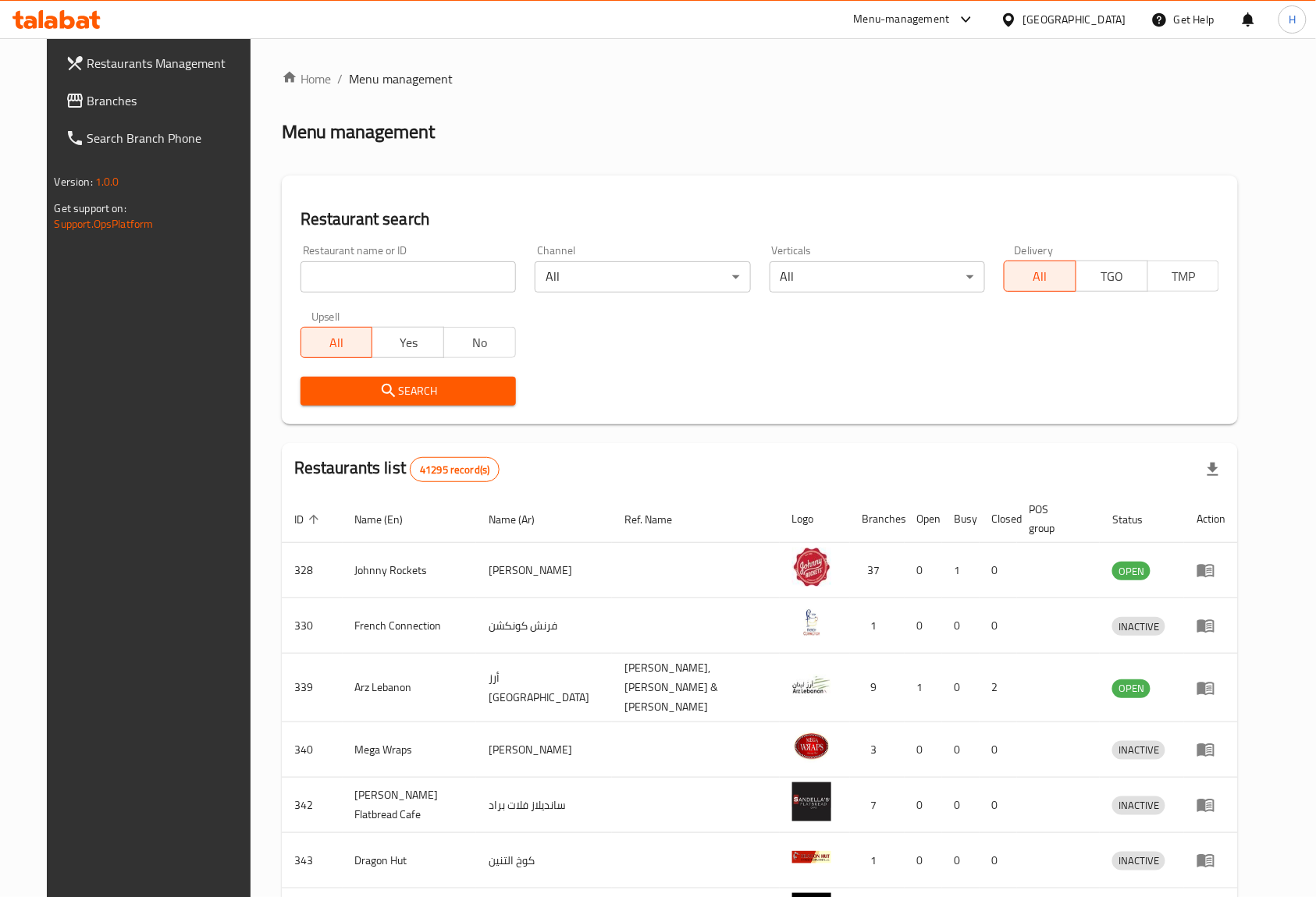
click at [382, 270] on input "search" at bounding box center [408, 277] width 215 height 31
paste input "17013"
type input "17013"
click button "Search" at bounding box center [408, 391] width 215 height 29
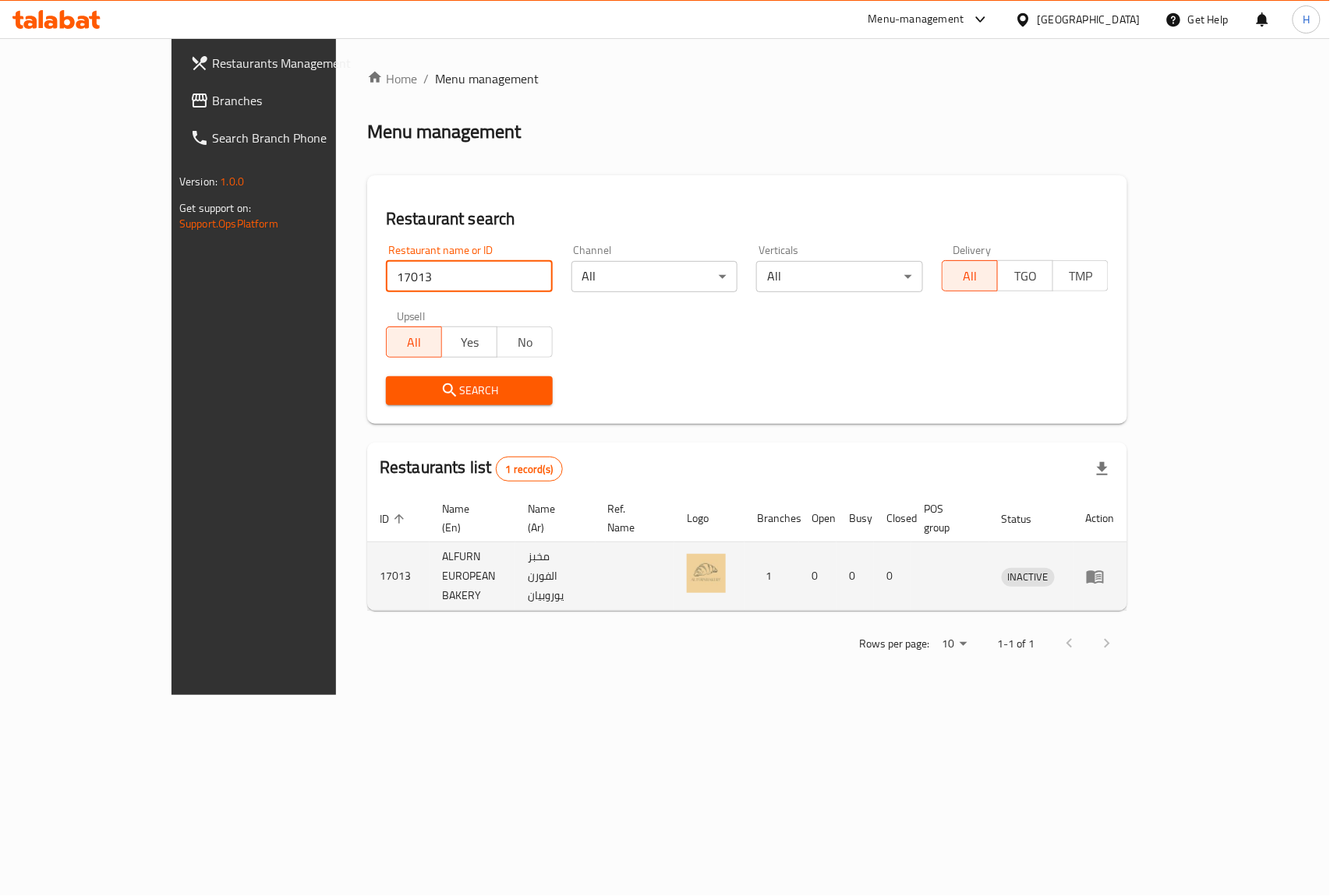
click at [1104, 570] on icon "enhanced table" at bounding box center [1095, 576] width 17 height 13
